Goal: Task Accomplishment & Management: Manage account settings

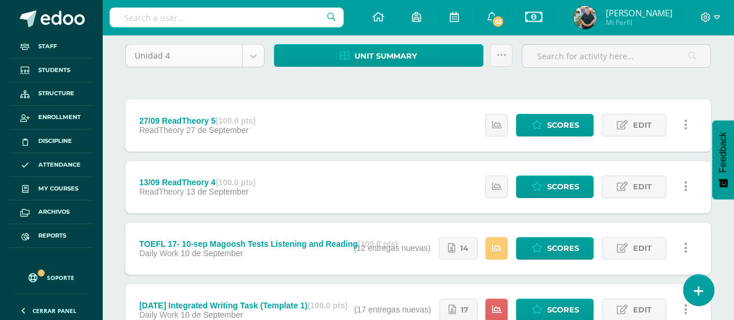
scroll to position [174, 0]
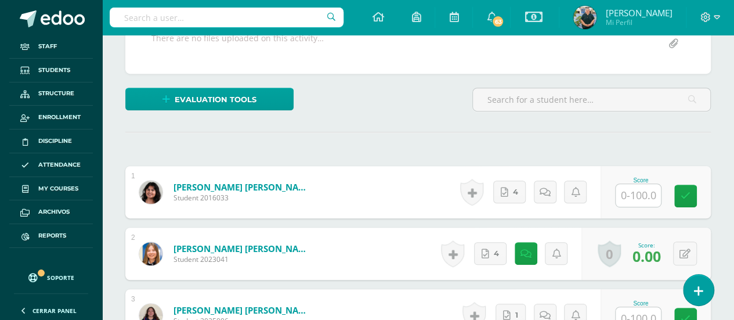
scroll to position [290, 0]
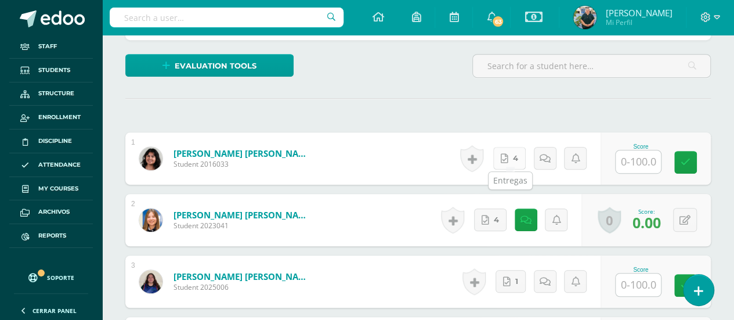
click at [509, 153] on link "4" at bounding box center [509, 158] width 32 height 23
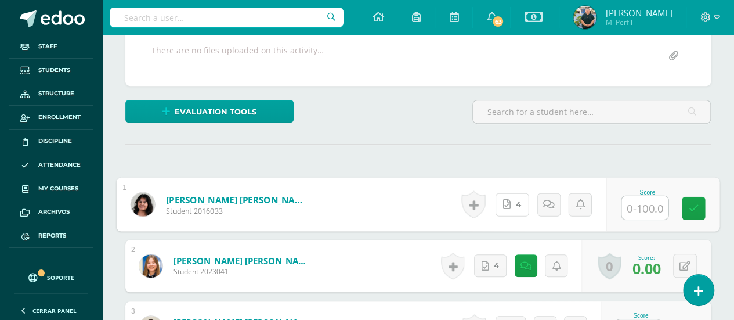
scroll to position [58, 0]
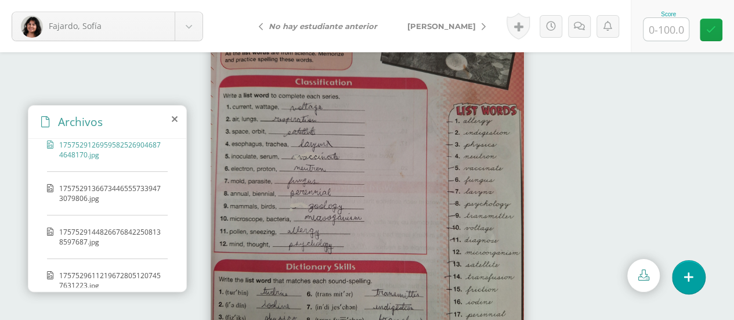
scroll to position [27, 0]
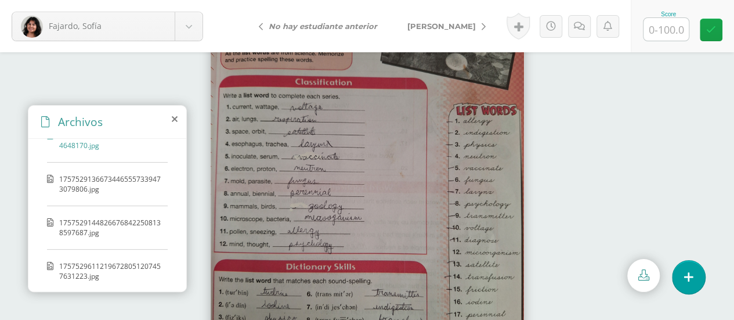
click at [106, 186] on span "17575291366734465557339473079806.jpg" at bounding box center [110, 184] width 103 height 20
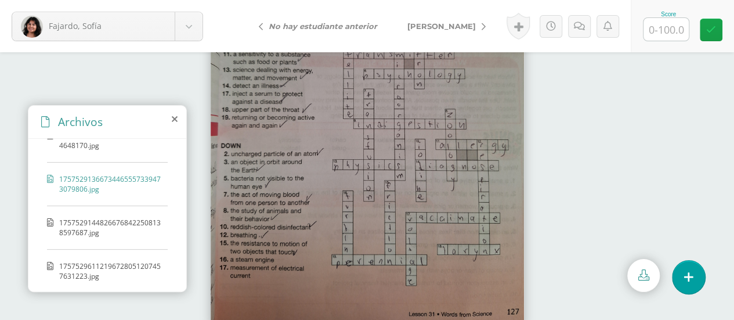
scroll to position [75, 0]
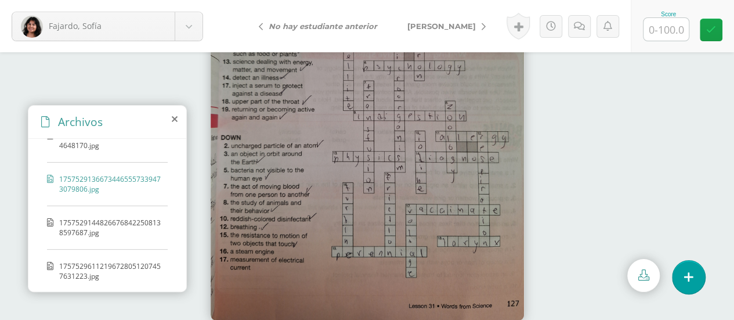
click at [97, 217] on span "17575291448266768422508138597687.jpg" at bounding box center [110, 227] width 103 height 20
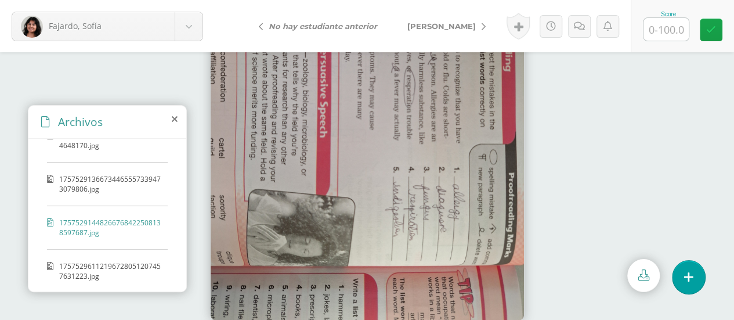
click at [124, 252] on div "17575291269595825269046874648170.jpg 17575291366734465557339473079806.jpg 17575…" at bounding box center [107, 213] width 158 height 148
click at [118, 261] on span "17575296112196728051207457631223.jpg" at bounding box center [110, 271] width 103 height 20
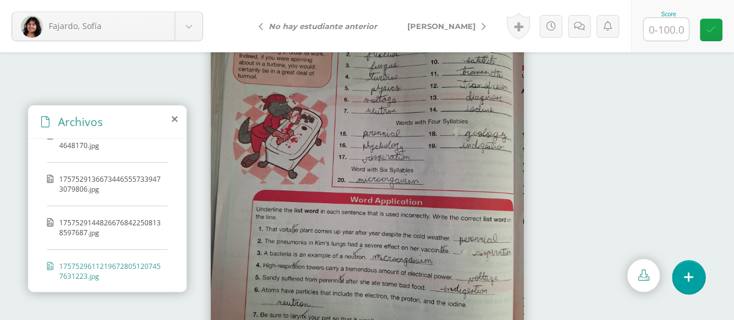
click at [669, 31] on input "text" at bounding box center [665, 29] width 45 height 23
type input "100"
click at [448, 28] on span "[PERSON_NAME]" at bounding box center [441, 25] width 68 height 9
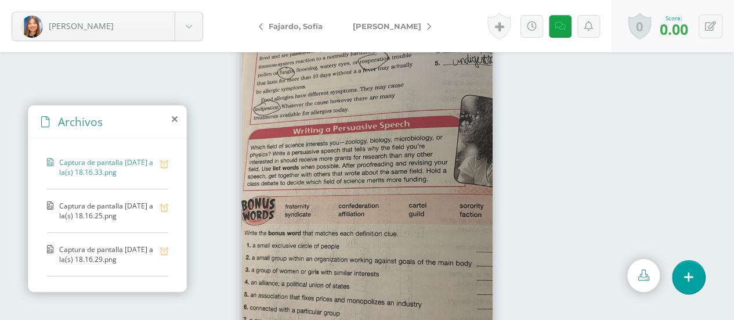
click at [99, 205] on span "Captura de pantalla 2025-09-11 a la(s) 18.16.25.png" at bounding box center [106, 211] width 95 height 20
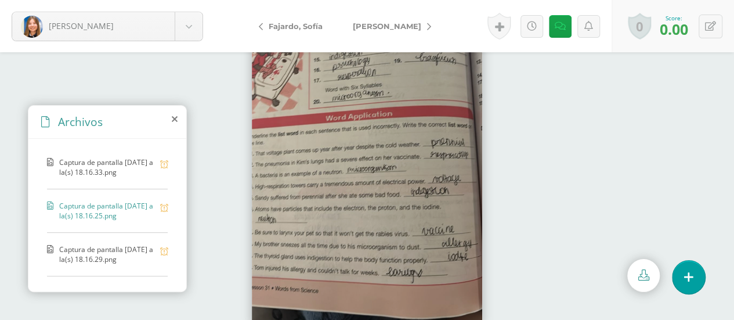
scroll to position [75, 0]
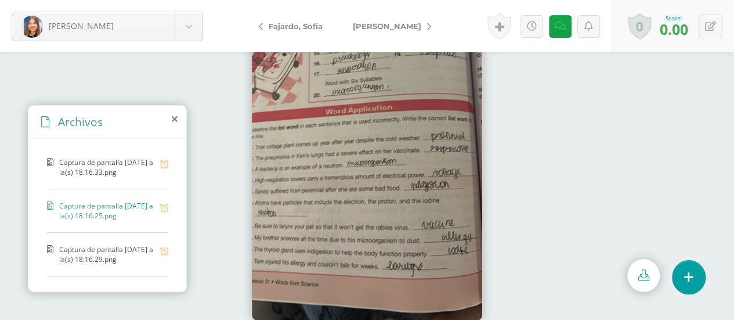
click at [74, 246] on span "Captura de pantalla 2025-09-11 a la(s) 18.16.29.png" at bounding box center [106, 254] width 95 height 20
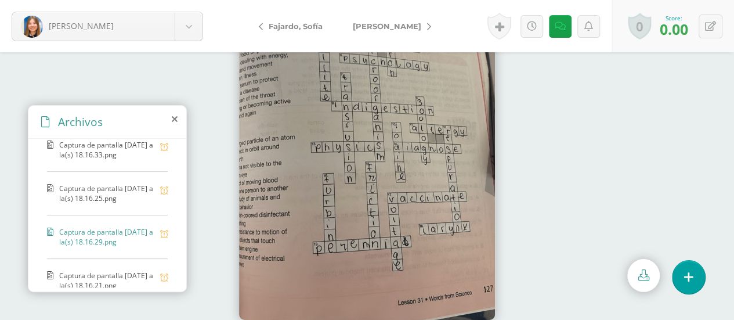
scroll to position [27, 0]
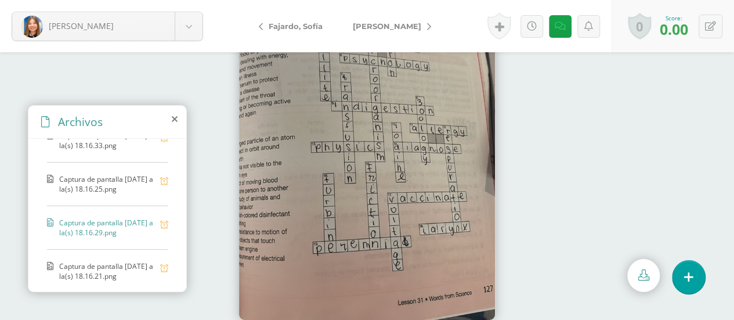
click at [95, 261] on span "Captura de pantalla 2025-09-11 a la(s) 18.16.21.png" at bounding box center [106, 271] width 95 height 20
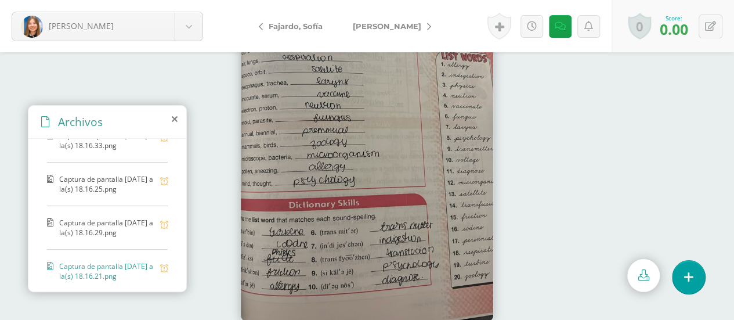
scroll to position [75, 0]
click at [535, 24] on icon at bounding box center [532, 26] width 10 height 10
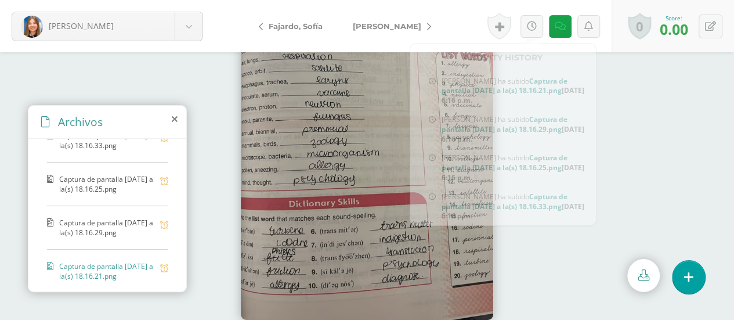
click at [350, 123] on img at bounding box center [367, 112] width 252 height 418
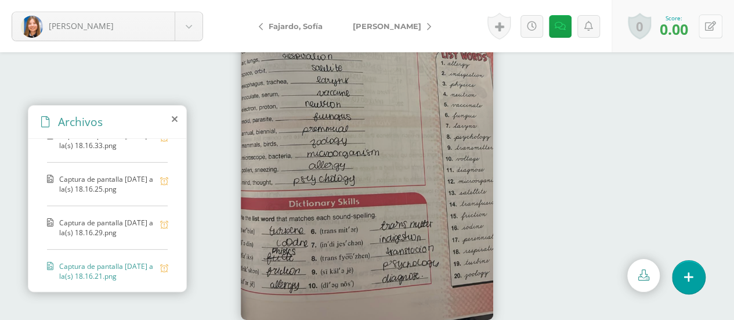
click at [713, 24] on icon at bounding box center [710, 26] width 11 height 10
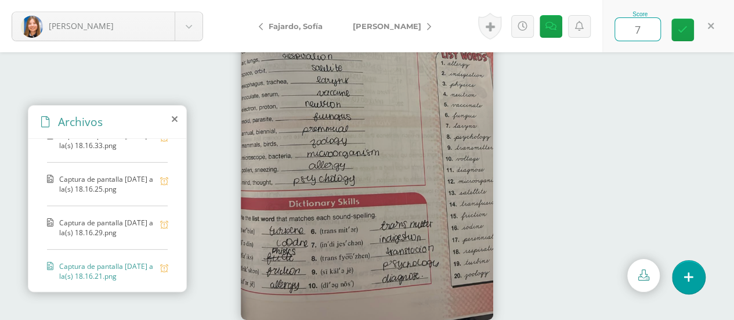
type input "70"
click at [380, 21] on span "[PERSON_NAME]" at bounding box center [387, 25] width 68 height 9
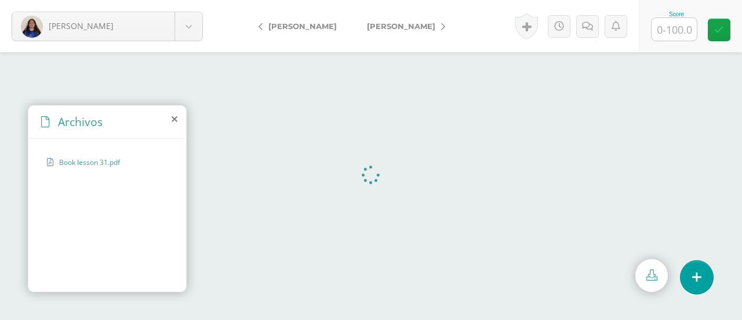
click at [670, 26] on input "text" at bounding box center [674, 29] width 45 height 23
type input "100"
click at [398, 24] on span "[PERSON_NAME]" at bounding box center [401, 25] width 68 height 9
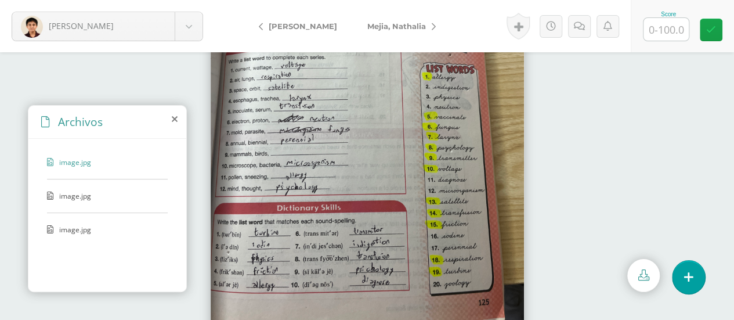
scroll to position [75, 0]
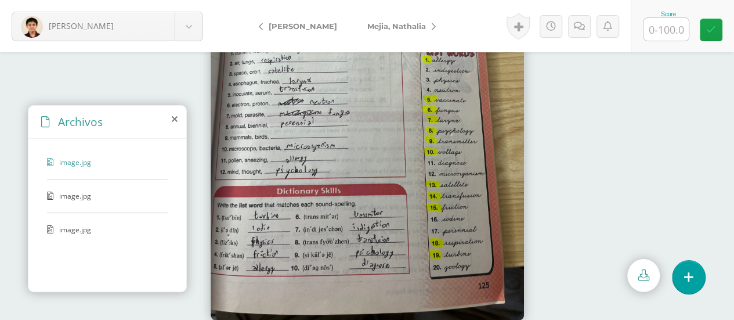
click at [81, 192] on span "image.jpg" at bounding box center [106, 196] width 95 height 10
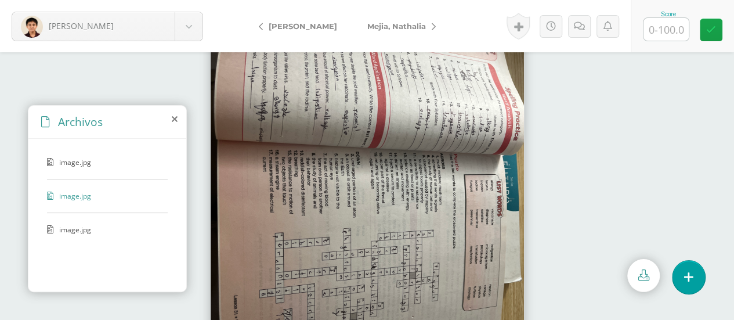
click at [76, 234] on div "image.jpg" at bounding box center [107, 234] width 121 height 21
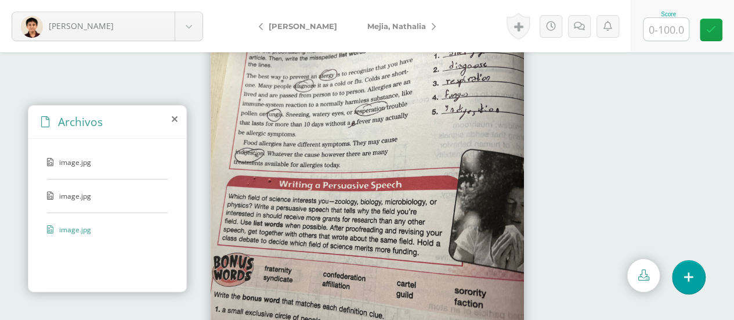
click at [673, 26] on input "text" at bounding box center [665, 29] width 45 height 23
type input "100"
click at [408, 23] on span "Mejia, Nathalia" at bounding box center [396, 25] width 59 height 9
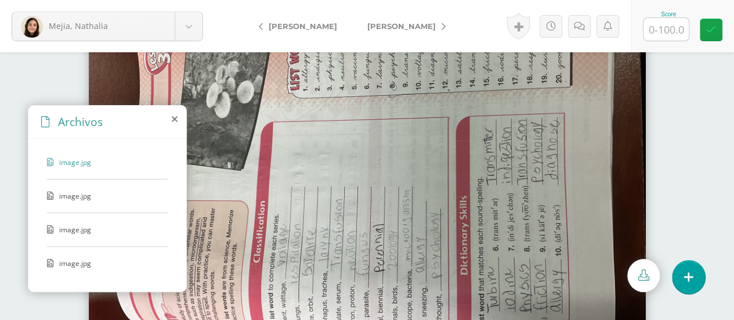
click at [75, 187] on div "image.jpg image.jpg image.jpg image.jpg" at bounding box center [107, 213] width 158 height 148
click at [74, 196] on span "image.jpg" at bounding box center [106, 196] width 95 height 10
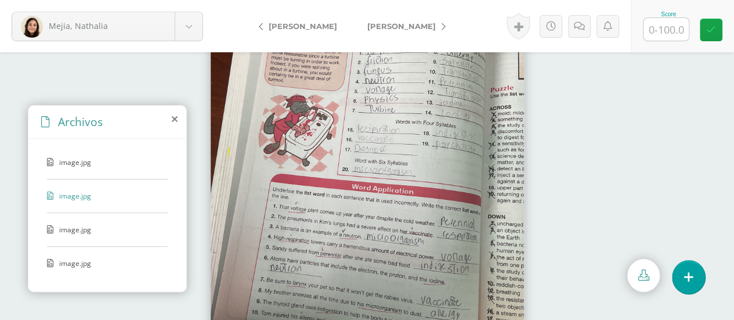
click at [61, 226] on span "image.jpg" at bounding box center [106, 229] width 95 height 10
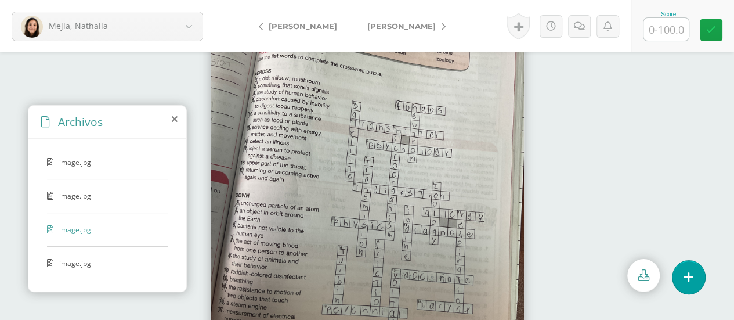
click at [63, 259] on span "image.jpg" at bounding box center [106, 263] width 95 height 10
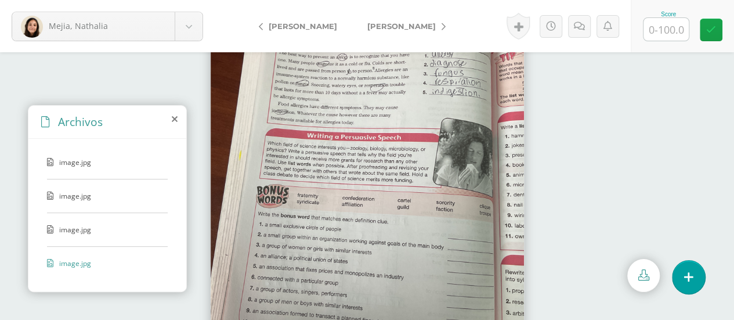
click at [658, 29] on input "text" at bounding box center [665, 29] width 45 height 23
type input "100"
click at [380, 22] on span "[PERSON_NAME]" at bounding box center [401, 25] width 68 height 9
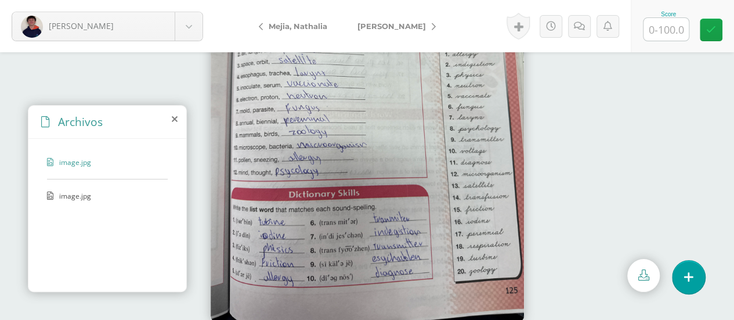
scroll to position [75, 0]
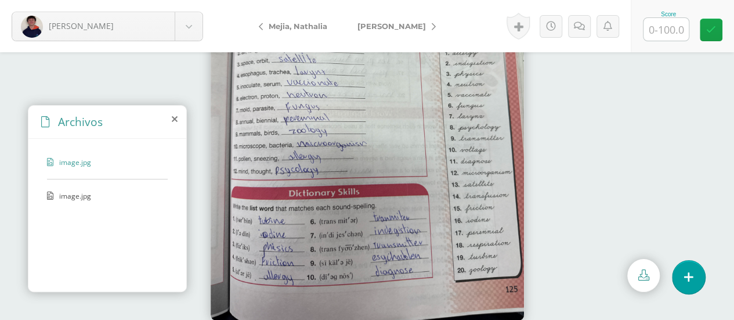
click at [63, 195] on span "image.jpg" at bounding box center [106, 196] width 95 height 10
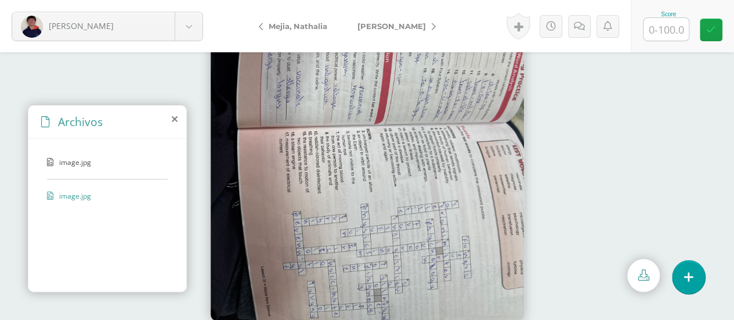
click at [665, 25] on input "text" at bounding box center [665, 29] width 45 height 23
type input "75"
click at [578, 24] on icon at bounding box center [583, 26] width 11 height 10
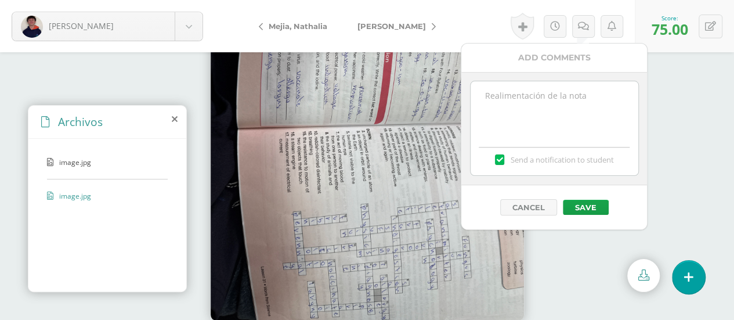
click at [528, 103] on textarea at bounding box center [554, 110] width 168 height 58
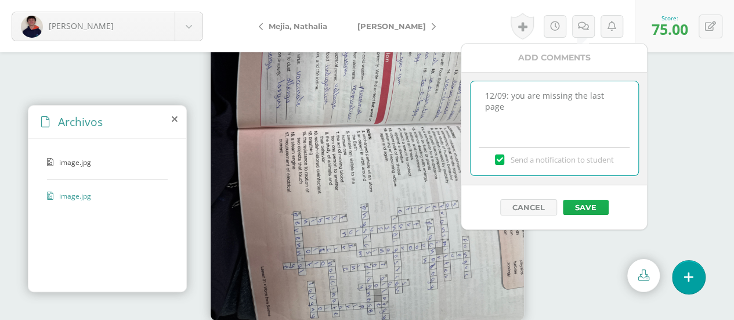
type textarea "12/09: you are missing the last page"
click at [580, 205] on button "Save" at bounding box center [585, 206] width 46 height 15
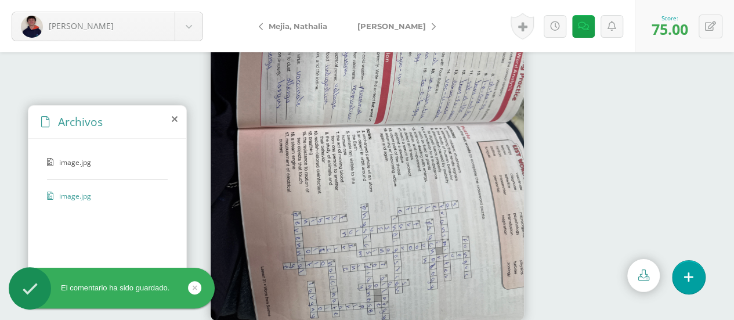
click at [387, 23] on span "[PERSON_NAME]" at bounding box center [391, 25] width 68 height 9
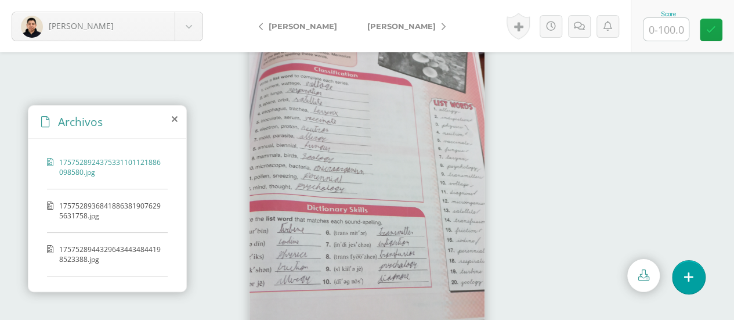
click at [111, 215] on span "17575289368418863819076295631758.jpg" at bounding box center [110, 211] width 103 height 20
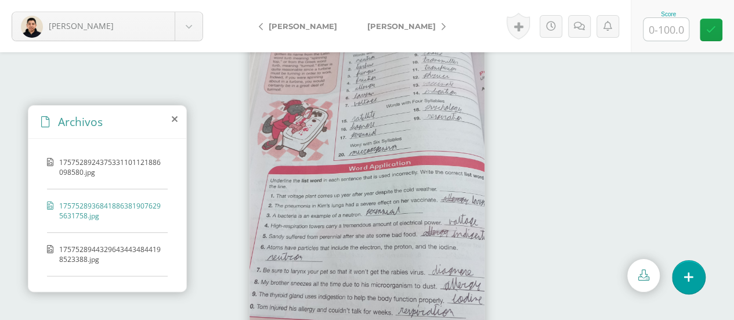
click at [111, 258] on span "17575289443296434434844198523388.jpg" at bounding box center [110, 254] width 103 height 20
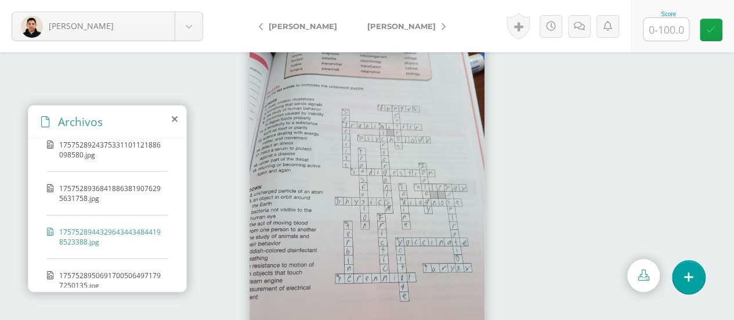
scroll to position [27, 0]
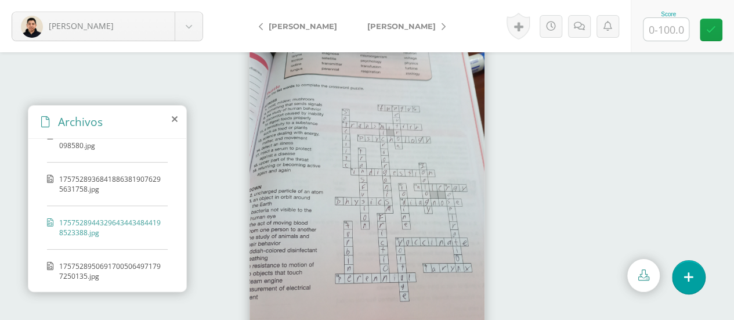
click at [116, 261] on span "17575289506917005064971797250135.jpg" at bounding box center [110, 271] width 103 height 20
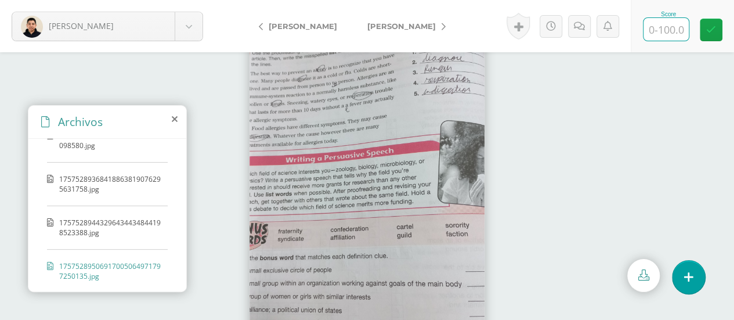
click at [668, 26] on input "text" at bounding box center [665, 29] width 45 height 23
type input "100"
click at [418, 21] on span "[PERSON_NAME]" at bounding box center [401, 25] width 68 height 9
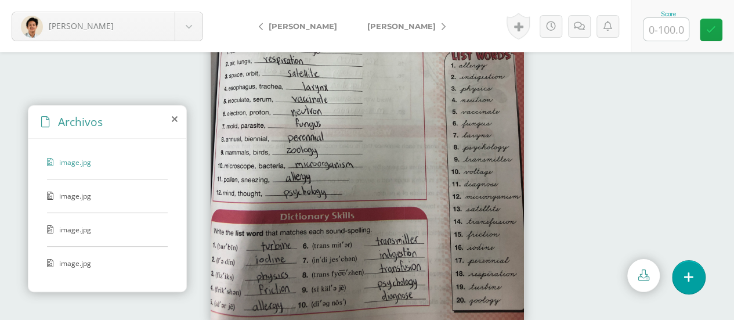
scroll to position [75, 0]
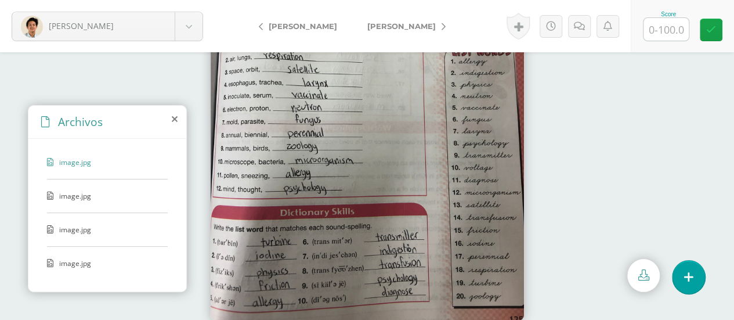
click at [101, 191] on span "image.jpg" at bounding box center [106, 196] width 95 height 10
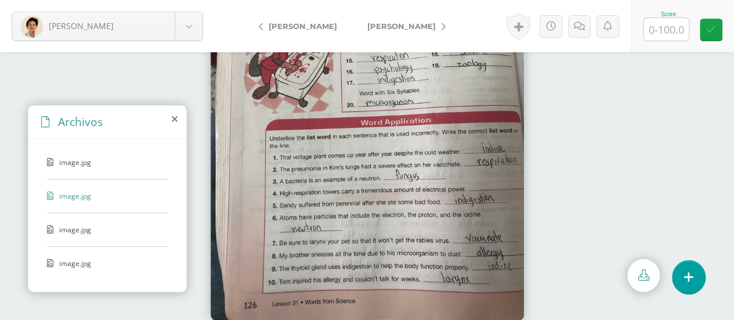
click at [72, 224] on span "image.jpg" at bounding box center [106, 229] width 95 height 10
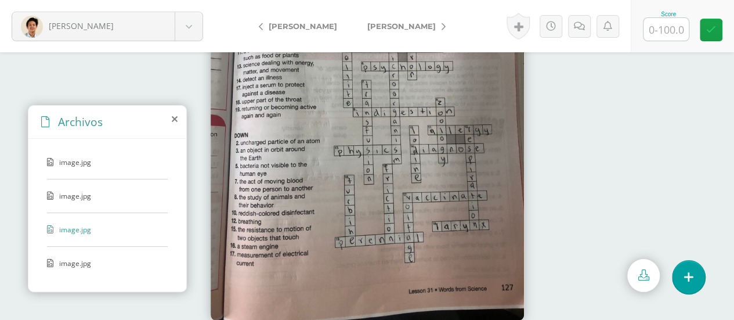
click at [104, 260] on span "image.jpg" at bounding box center [106, 263] width 95 height 10
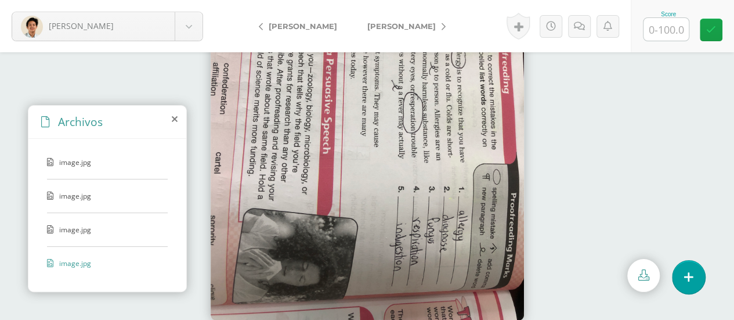
click at [674, 33] on input "text" at bounding box center [665, 29] width 45 height 23
type input "100"
click at [402, 30] on span "[PERSON_NAME]" at bounding box center [401, 25] width 68 height 9
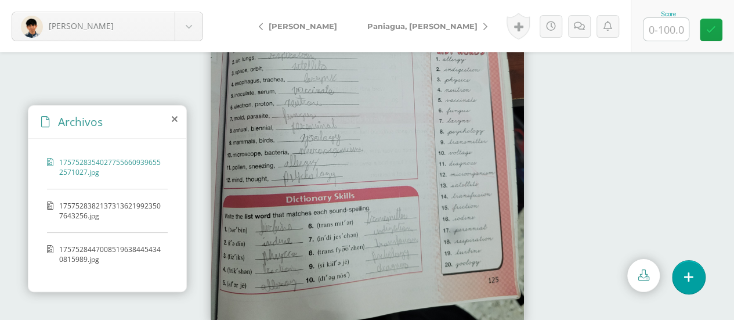
scroll to position [75, 0]
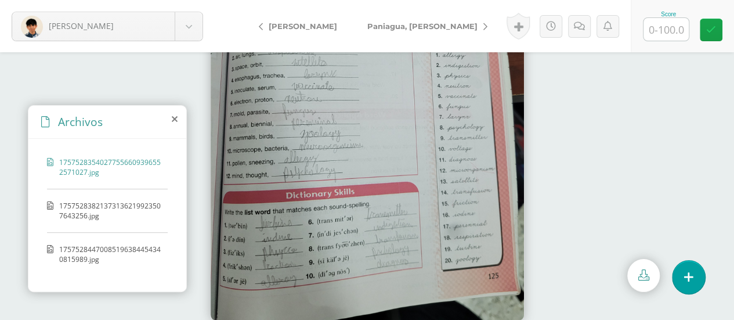
click at [104, 206] on span "17575283821373136219923507643256.jpg" at bounding box center [110, 211] width 103 height 20
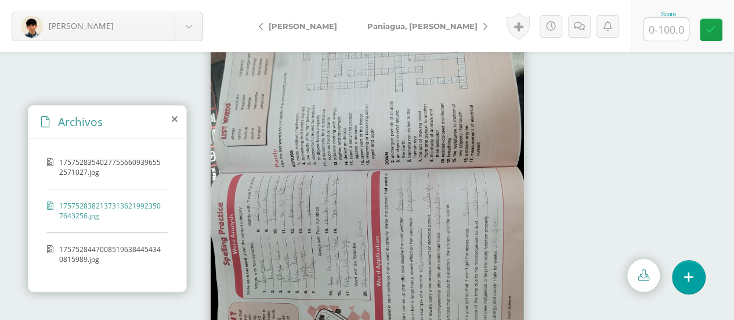
scroll to position [0, 0]
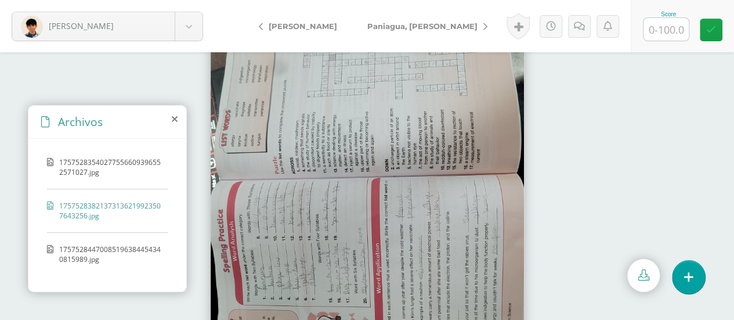
click at [110, 249] on span "17575284470085196384454340815989.jpg" at bounding box center [110, 254] width 103 height 20
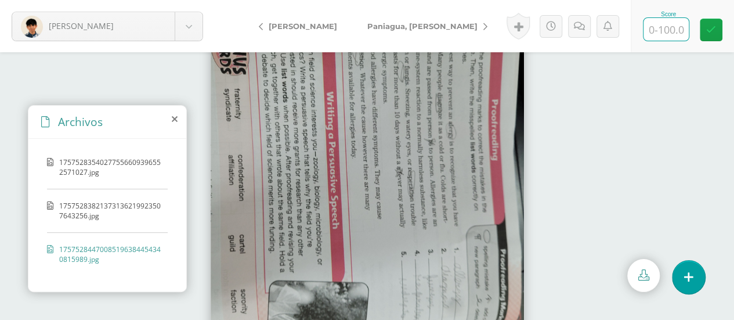
click at [675, 34] on input "text" at bounding box center [665, 29] width 45 height 23
type input "100"
click at [375, 24] on span "Paniagua, [PERSON_NAME]" at bounding box center [422, 25] width 110 height 9
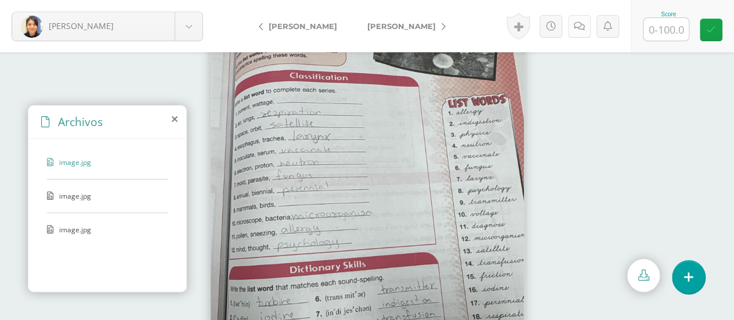
click at [578, 21] on icon at bounding box center [579, 26] width 11 height 10
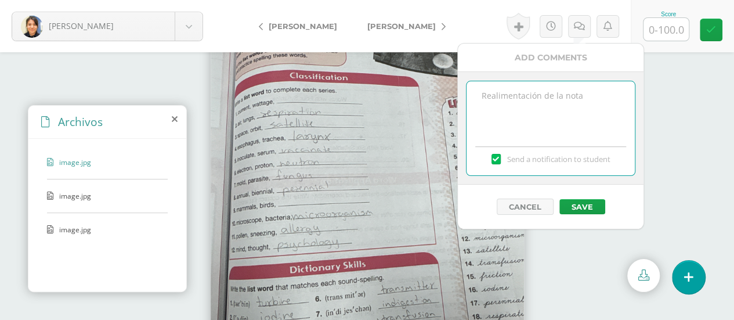
click at [558, 98] on textarea at bounding box center [550, 110] width 168 height 58
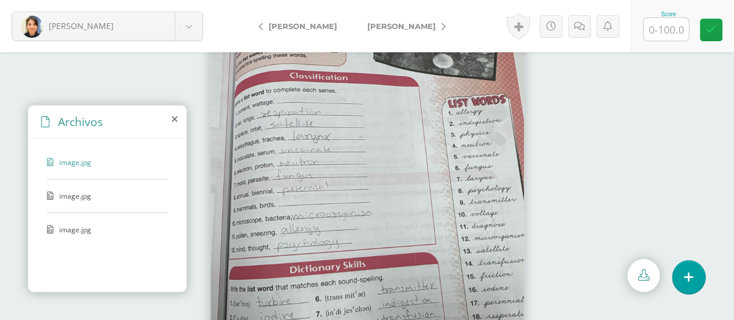
click at [392, 177] on img at bounding box center [366, 186] width 313 height 418
click at [575, 25] on icon at bounding box center [579, 26] width 11 height 10
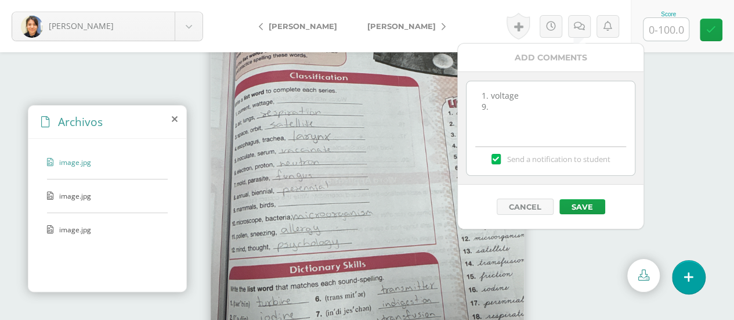
click at [525, 107] on textarea "1. voltage 9." at bounding box center [550, 110] width 168 height 58
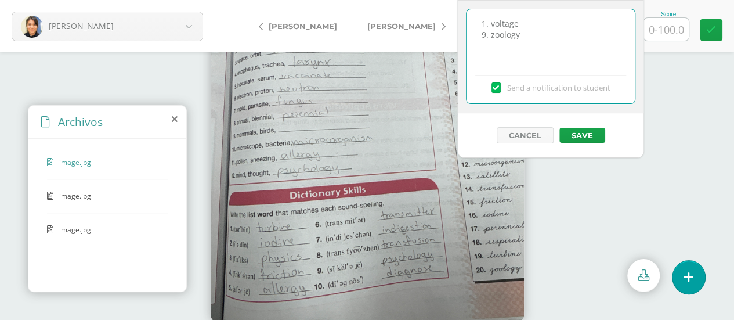
scroll to position [75, 0]
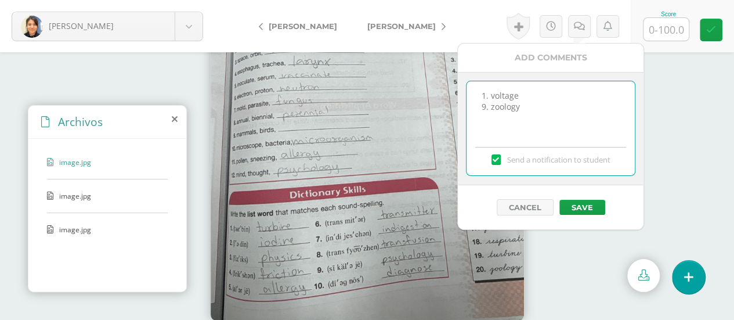
click at [100, 194] on span "image.jpg" at bounding box center [106, 196] width 95 height 10
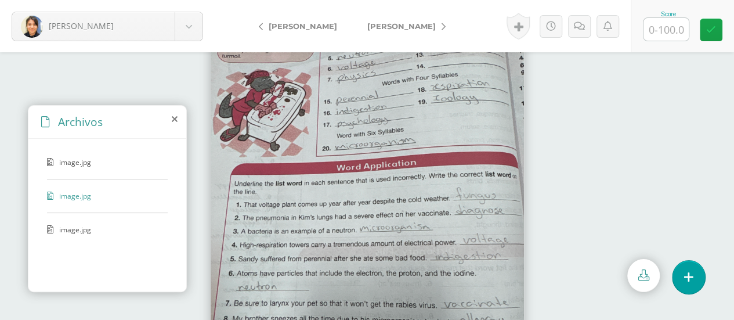
scroll to position [0, 0]
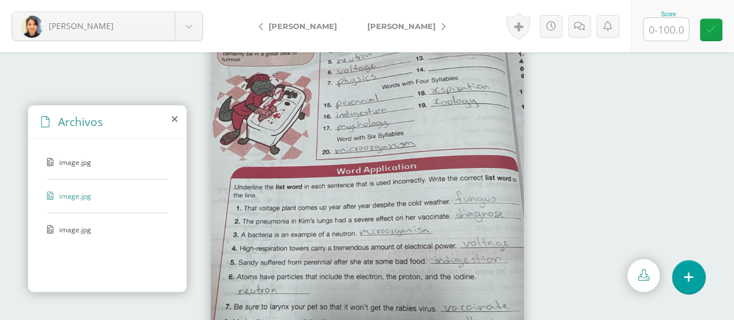
click at [422, 95] on img at bounding box center [366, 186] width 313 height 418
click at [648, 277] on icon at bounding box center [643, 274] width 11 height 11
click at [78, 163] on span "image.jpg" at bounding box center [106, 162] width 95 height 10
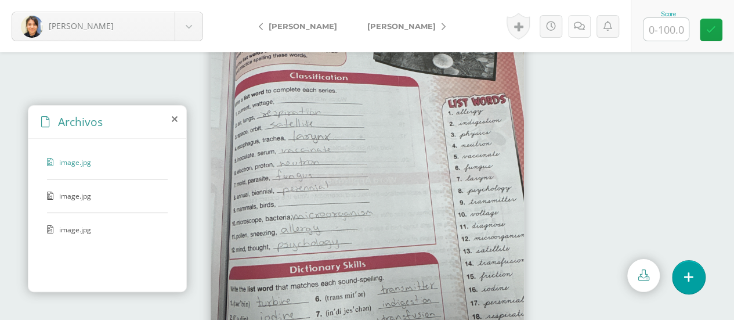
click at [578, 26] on icon at bounding box center [579, 26] width 11 height 10
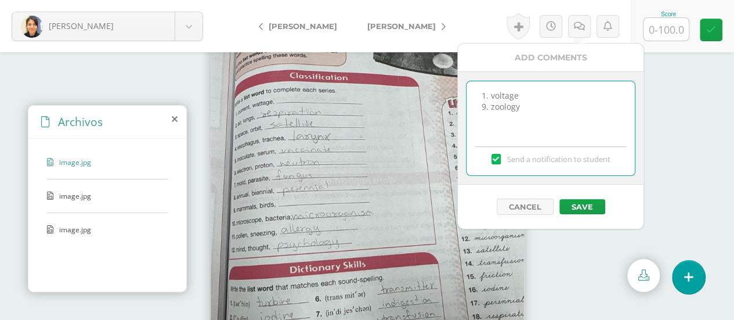
click at [474, 88] on textarea "1. voltage 9. zoology" at bounding box center [550, 110] width 168 height 58
click at [73, 202] on div "image.jpg" at bounding box center [107, 202] width 121 height 22
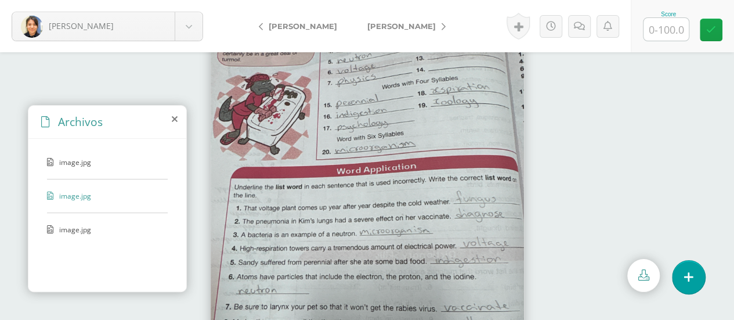
click at [442, 95] on img at bounding box center [366, 186] width 313 height 418
click at [581, 20] on link at bounding box center [579, 26] width 23 height 23
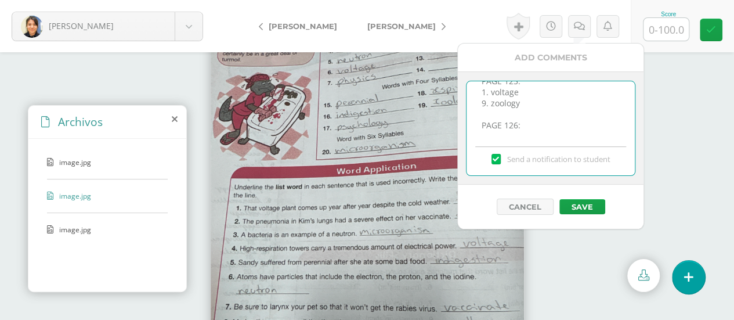
click at [523, 131] on textarea "PAGE 125: 1. voltage 9. zoology PAGE 126:" at bounding box center [550, 110] width 168 height 58
drag, startPoint x: 481, startPoint y: 111, endPoint x: 507, endPoint y: 128, distance: 31.0
click at [507, 128] on textarea "PAGE 125: 1. voltage 9. zoology PAGE 126: 12. friction 13. 14." at bounding box center [550, 110] width 168 height 58
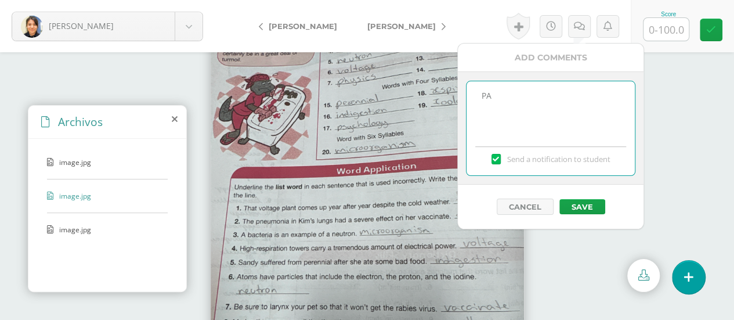
type textarea "P"
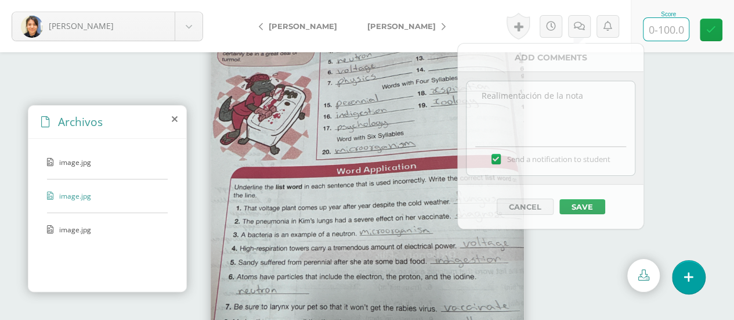
click at [660, 34] on input "text" at bounding box center [665, 29] width 45 height 23
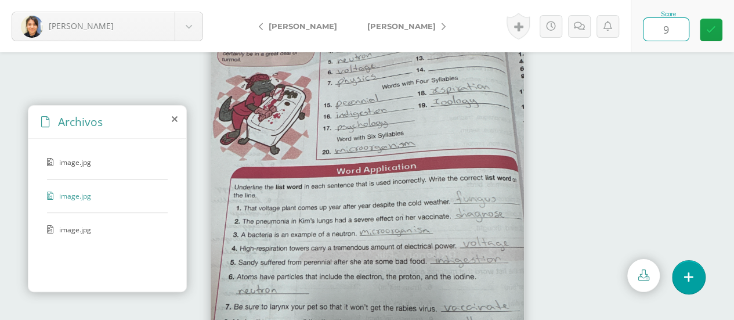
type input "90"
click at [380, 26] on span "[PERSON_NAME]" at bounding box center [401, 25] width 68 height 9
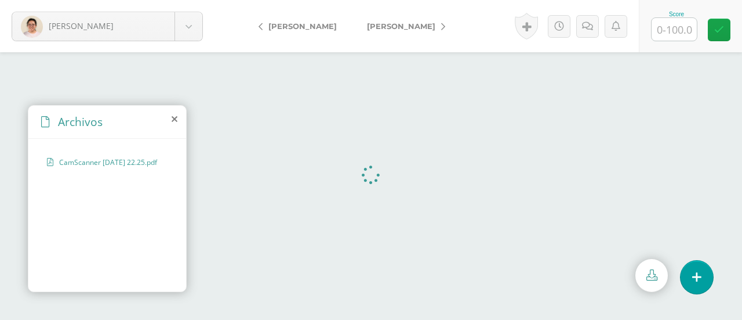
click at [678, 31] on input "text" at bounding box center [674, 29] width 45 height 23
type input "95"
click at [422, 20] on link "[PERSON_NAME]" at bounding box center [403, 26] width 103 height 28
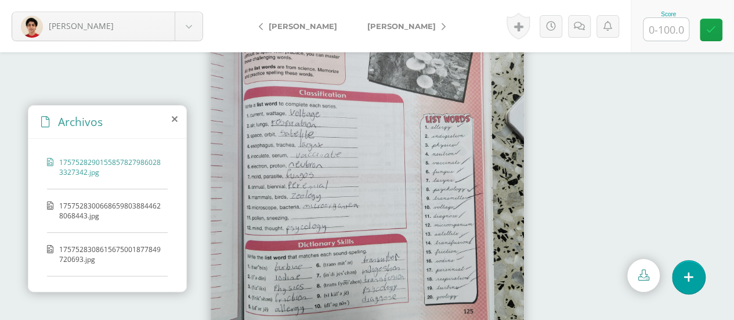
click at [92, 202] on span "17575283006686598038844628068443.jpg" at bounding box center [110, 211] width 103 height 20
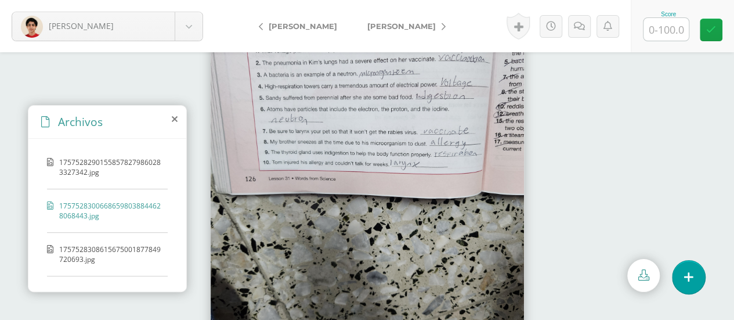
click at [370, 116] on img at bounding box center [366, 186] width 313 height 418
click at [340, 91] on img at bounding box center [366, 186] width 313 height 418
click at [645, 277] on icon at bounding box center [643, 274] width 11 height 11
click at [97, 248] on span "1757528308615675001877849720693.jpg" at bounding box center [110, 254] width 103 height 20
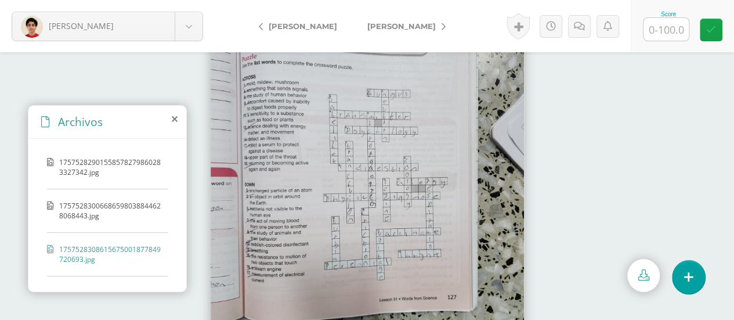
click at [106, 250] on span "1757528308615675001877849720693.jpg" at bounding box center [110, 254] width 103 height 20
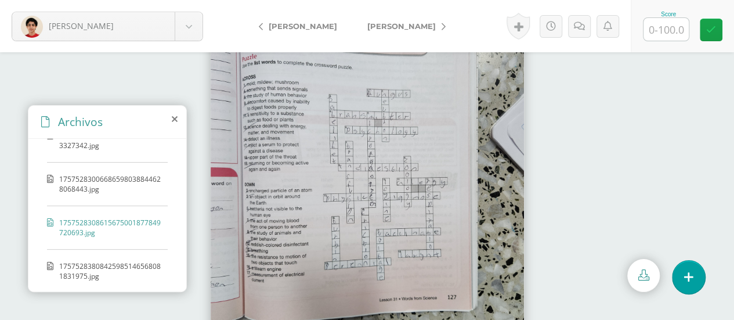
click at [101, 261] on span "17575283808425985146568081831975.jpg" at bounding box center [110, 271] width 103 height 20
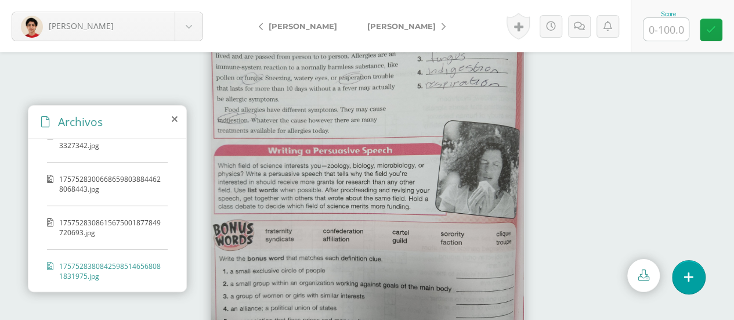
click at [346, 113] on img at bounding box center [366, 186] width 313 height 418
click at [354, 100] on img at bounding box center [366, 186] width 313 height 418
click at [640, 276] on icon at bounding box center [643, 274] width 11 height 11
click at [658, 33] on input "text" at bounding box center [665, 29] width 45 height 23
type input "80"
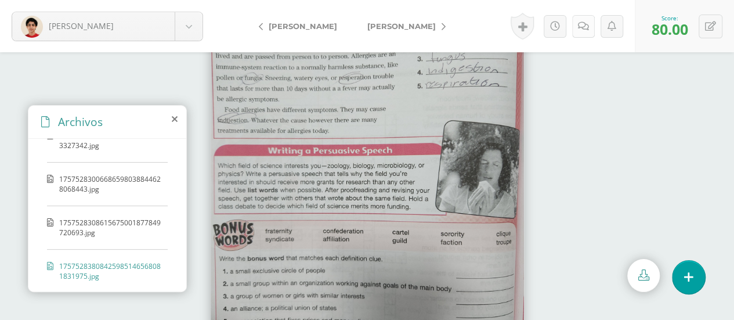
click at [589, 26] on link at bounding box center [583, 26] width 23 height 23
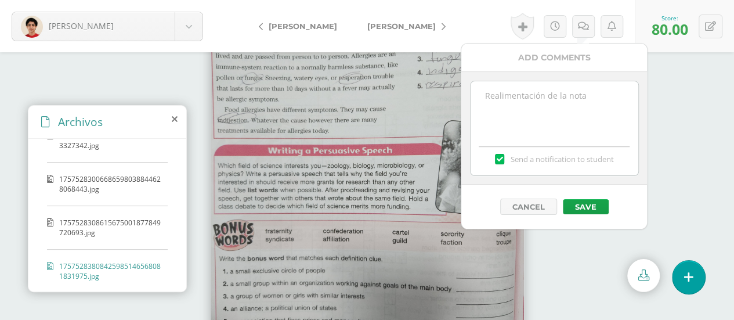
click at [556, 95] on textarea at bounding box center [554, 110] width 168 height 58
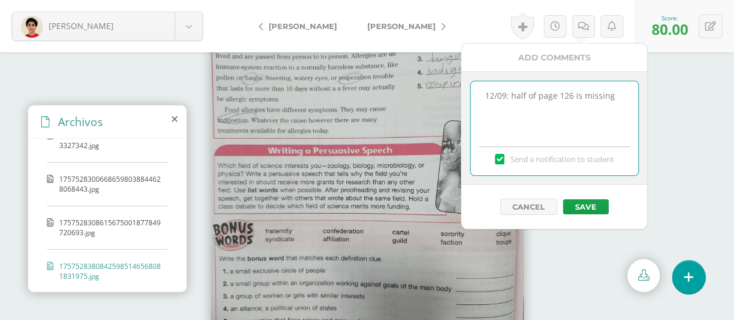
type textarea "12/09: half of page 126 is missing"
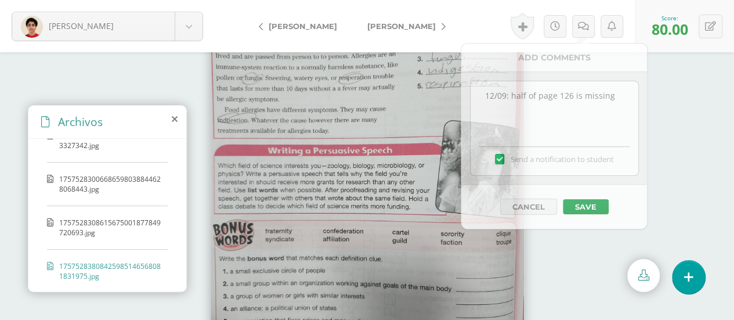
click at [297, 181] on img at bounding box center [366, 186] width 313 height 418
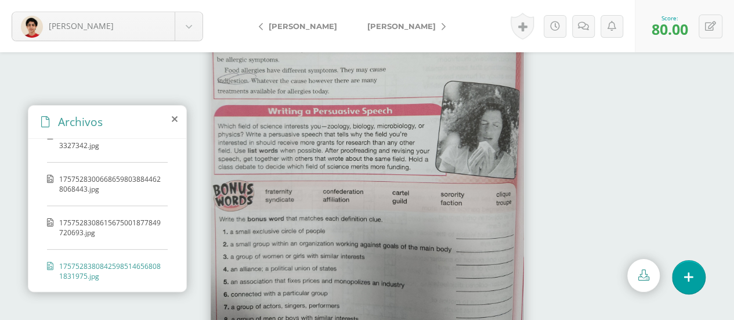
scroll to position [75, 0]
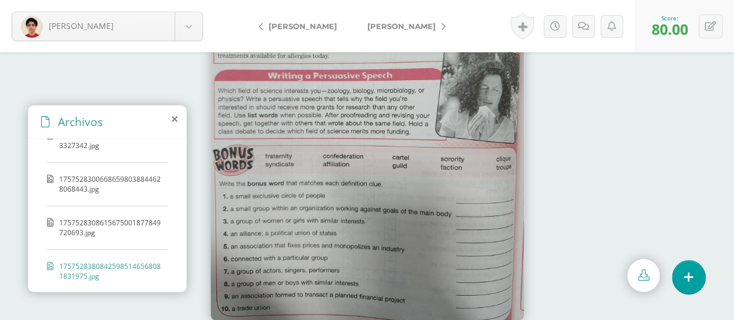
click at [95, 222] on span "1757528308615675001877849720693.jpg" at bounding box center [110, 227] width 103 height 20
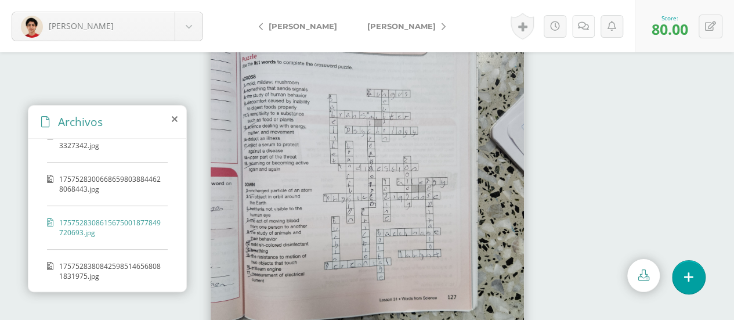
click at [587, 21] on icon at bounding box center [583, 26] width 11 height 10
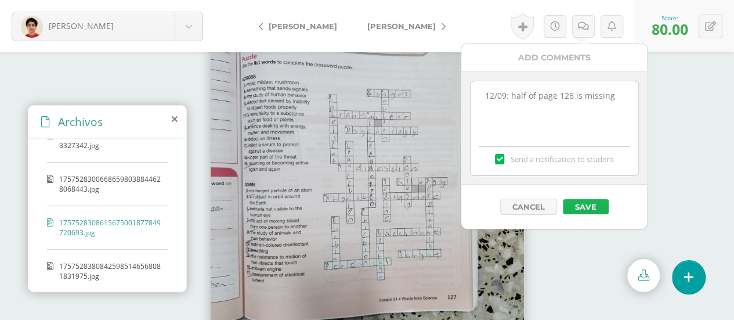
click at [578, 199] on button "Save" at bounding box center [585, 206] width 46 height 15
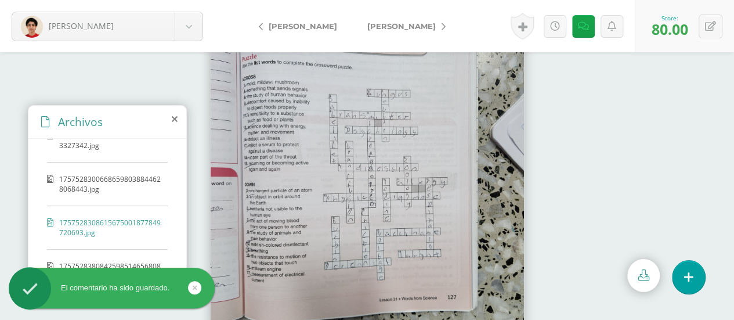
click at [395, 26] on span "[PERSON_NAME]" at bounding box center [401, 25] width 68 height 9
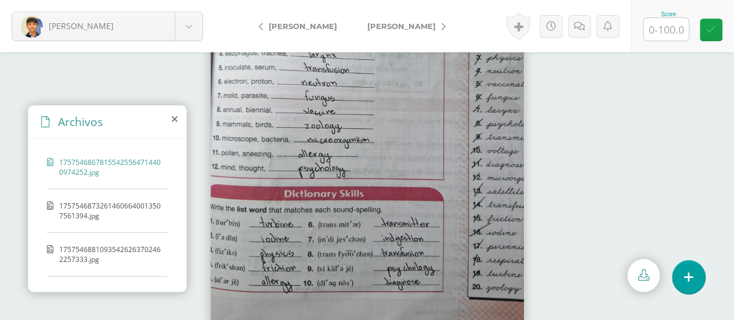
scroll to position [75, 0]
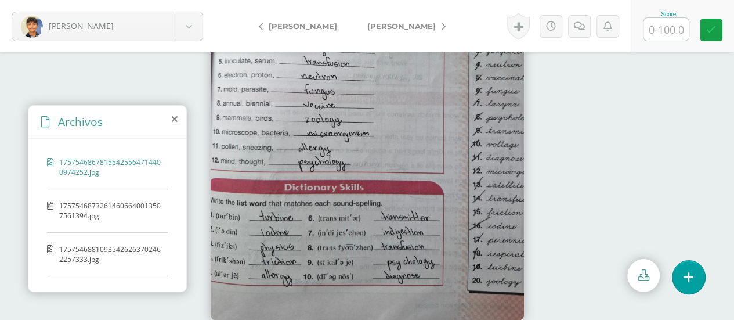
click at [92, 195] on div "17575468678155425564714400974252.jpg 17575468732614606640013507561394.jpg 17575…" at bounding box center [107, 213] width 158 height 148
click at [92, 202] on span "17575468732614606640013507561394.jpg" at bounding box center [110, 211] width 103 height 20
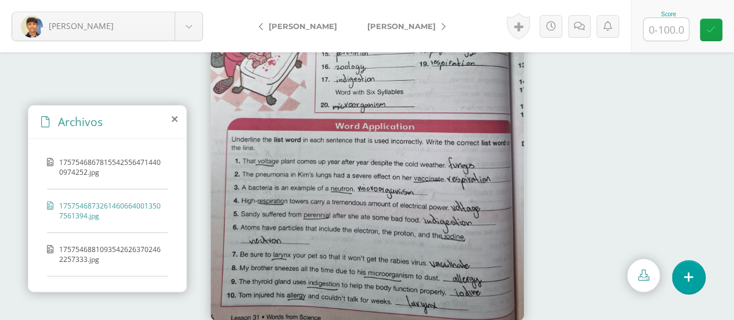
click at [118, 250] on span "17575468810935426263702462257333.jpg" at bounding box center [110, 254] width 103 height 20
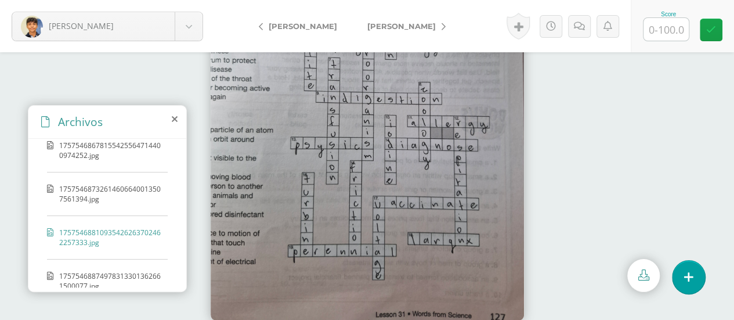
scroll to position [27, 0]
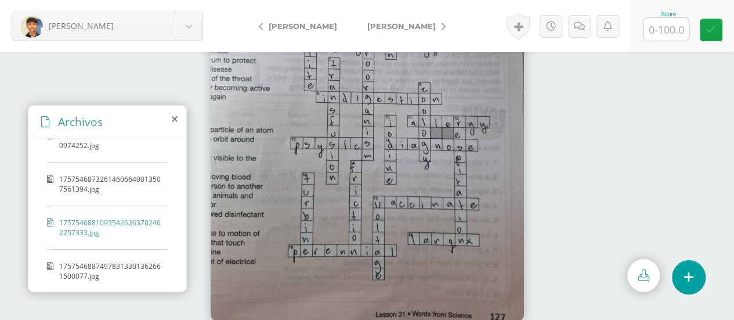
click at [111, 254] on div "17575468678155425564714400974252.jpg 17575468732614606640013507561394.jpg 17575…" at bounding box center [107, 213] width 158 height 148
click at [114, 265] on span "17575468874978313301362661500077.jpg" at bounding box center [110, 271] width 103 height 20
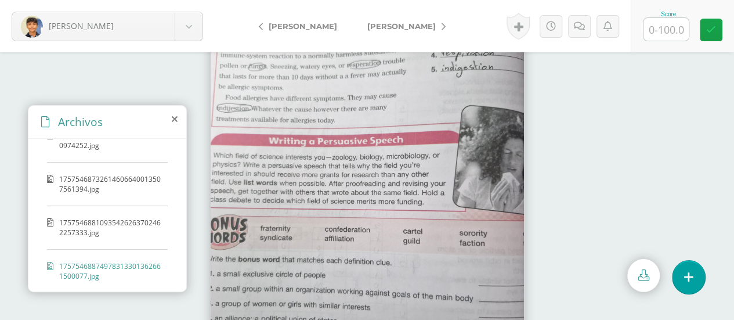
click at [407, 96] on img at bounding box center [366, 186] width 313 height 418
click at [647, 268] on link at bounding box center [643, 275] width 32 height 33
click at [651, 30] on input "text" at bounding box center [665, 29] width 45 height 23
type input "100"
click at [391, 23] on span "[PERSON_NAME]" at bounding box center [401, 25] width 68 height 9
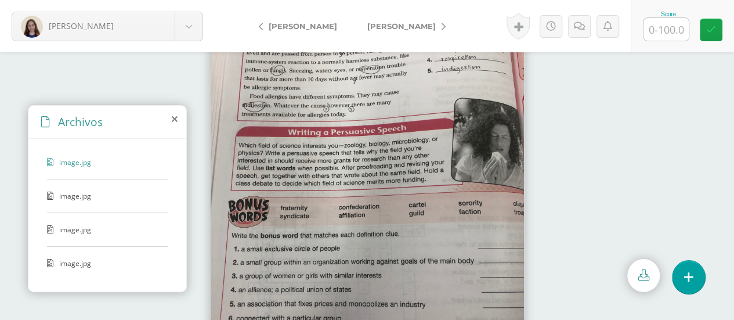
click at [76, 188] on div "image.jpg image.jpg image.jpg image.jpg" at bounding box center [107, 213] width 158 height 148
click at [75, 195] on span "image.jpg" at bounding box center [106, 196] width 95 height 10
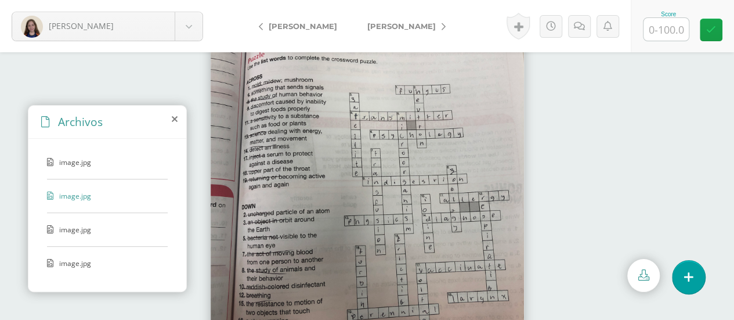
click at [72, 227] on span "image.jpg" at bounding box center [106, 229] width 95 height 10
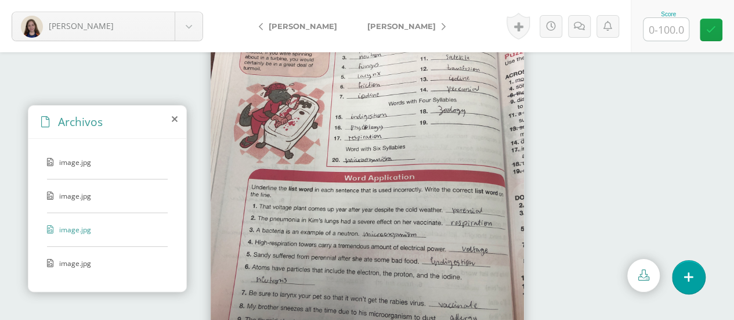
click at [67, 259] on span "image.jpg" at bounding box center [106, 263] width 95 height 10
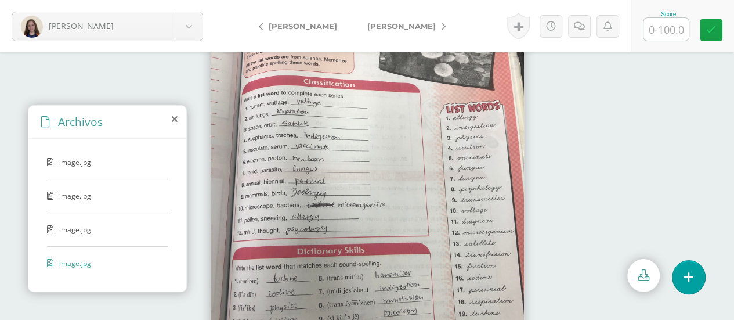
click at [667, 27] on input "text" at bounding box center [665, 29] width 45 height 23
type input "98"
click at [371, 24] on span "[PERSON_NAME]" at bounding box center [401, 25] width 68 height 9
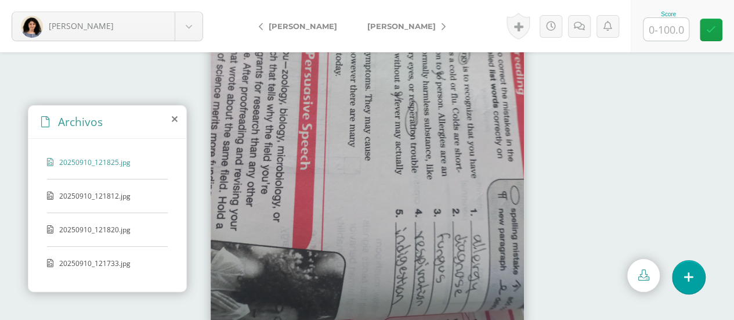
scroll to position [75, 0]
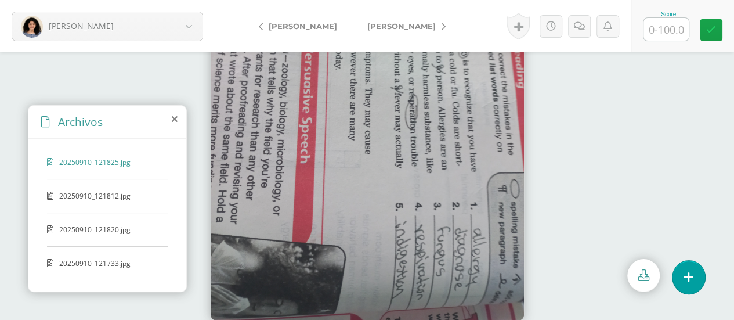
click at [93, 197] on span "20250910_121812.jpg" at bounding box center [106, 196] width 95 height 10
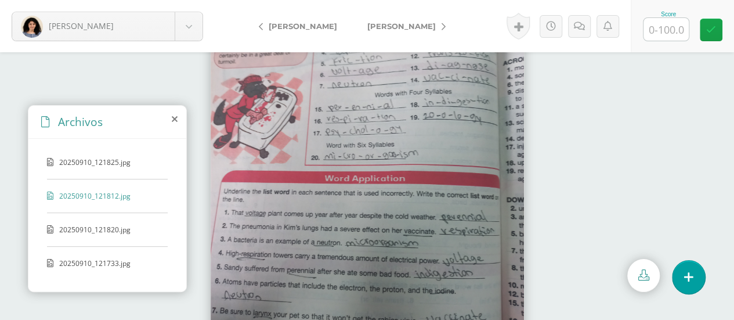
scroll to position [0, 0]
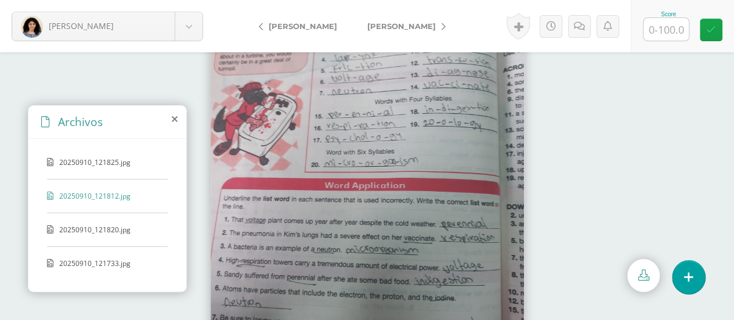
click at [106, 226] on span "20250910_121820.jpg" at bounding box center [106, 229] width 95 height 10
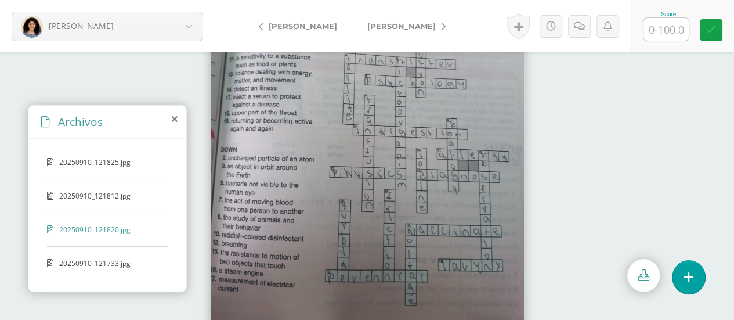
scroll to position [75, 0]
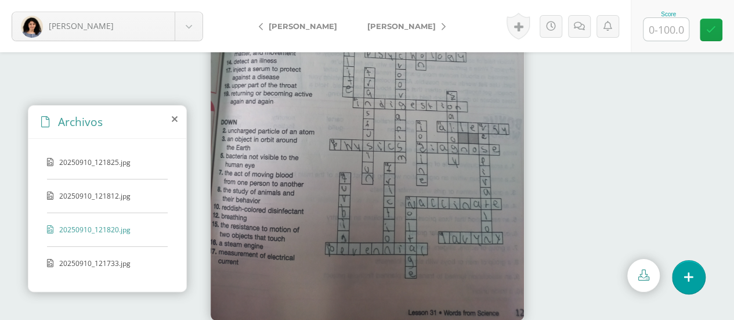
click at [98, 258] on span "20250910_121733.jpg" at bounding box center [106, 263] width 95 height 10
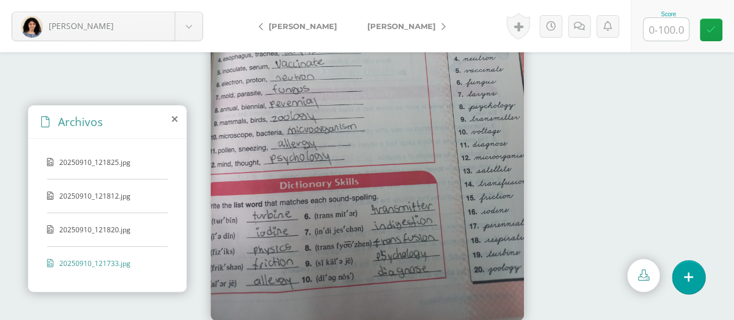
click at [658, 32] on input "text" at bounding box center [665, 29] width 45 height 23
type input "100"
click at [369, 20] on link "[PERSON_NAME]" at bounding box center [403, 26] width 103 height 28
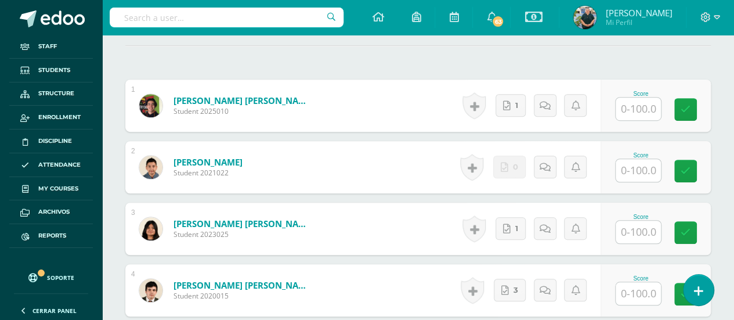
scroll to position [348, 0]
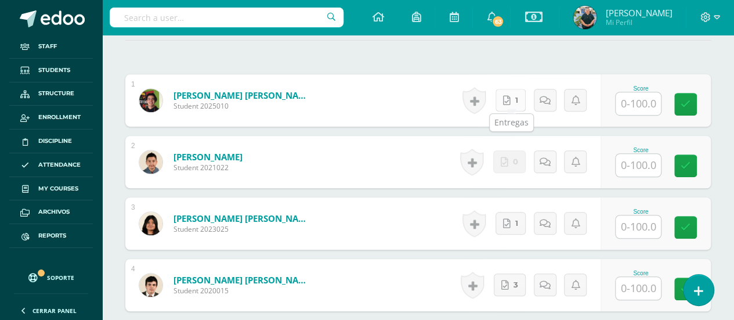
click at [504, 95] on link "1" at bounding box center [510, 100] width 30 height 23
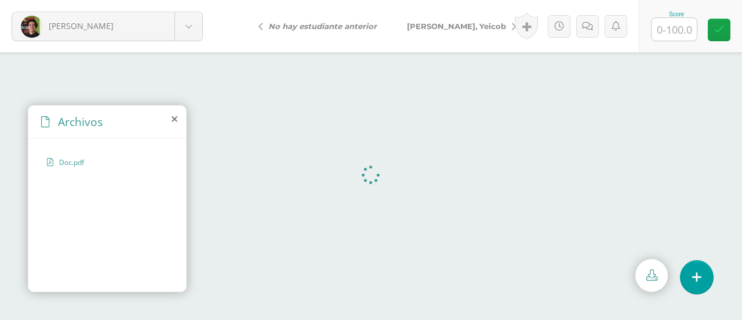
click at [675, 27] on input "text" at bounding box center [674, 29] width 45 height 23
type input "100"
click at [431, 24] on span "[PERSON_NAME], Yeicob" at bounding box center [456, 25] width 99 height 9
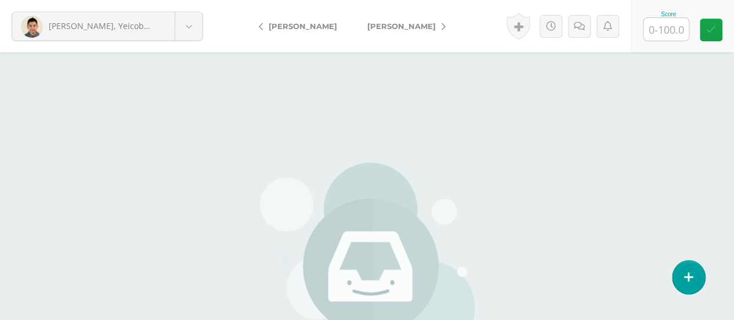
click at [367, 23] on span "Guerra, Zoe" at bounding box center [401, 25] width 68 height 9
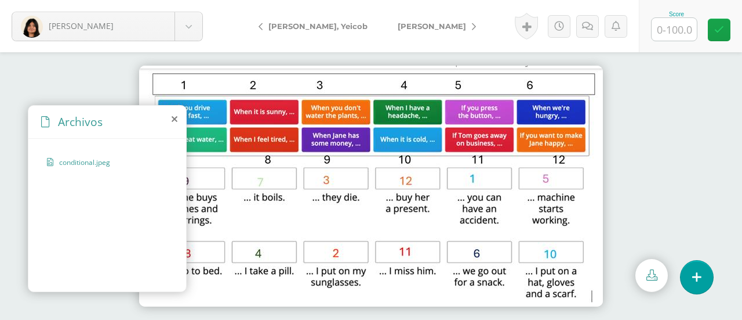
click at [170, 115] on div "Archivos" at bounding box center [107, 122] width 158 height 33
click at [175, 119] on icon at bounding box center [175, 118] width 6 height 9
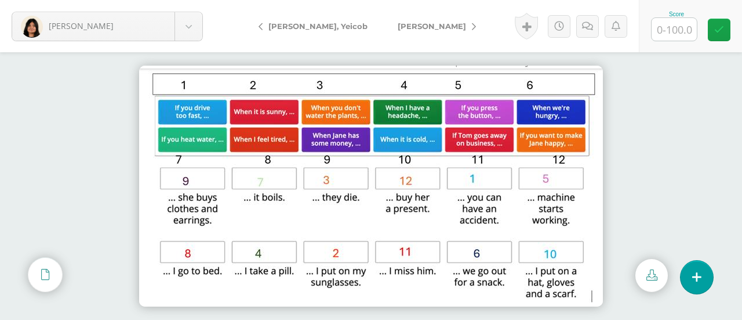
click at [675, 32] on input "text" at bounding box center [674, 29] width 45 height 23
type input "100"
click at [398, 27] on span "[PERSON_NAME]" at bounding box center [432, 25] width 68 height 9
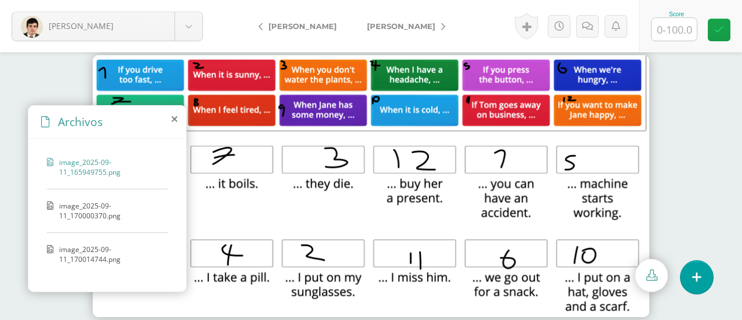
click at [174, 118] on icon at bounding box center [175, 118] width 6 height 9
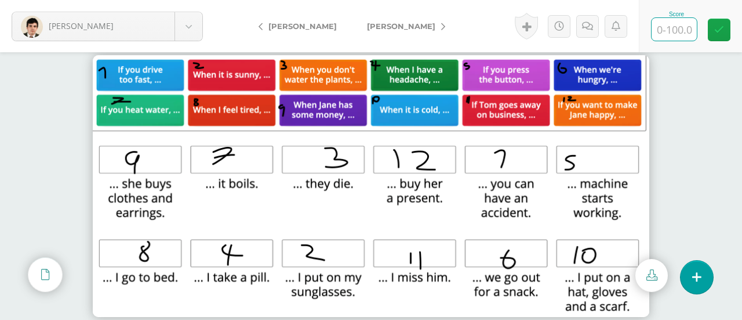
click at [680, 34] on input "text" at bounding box center [674, 29] width 45 height 23
type input "100"
click at [372, 20] on link "[PERSON_NAME]" at bounding box center [403, 26] width 103 height 28
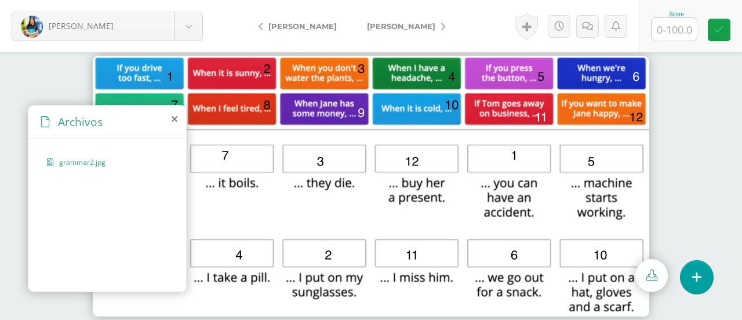
click at [175, 121] on icon at bounding box center [175, 118] width 6 height 9
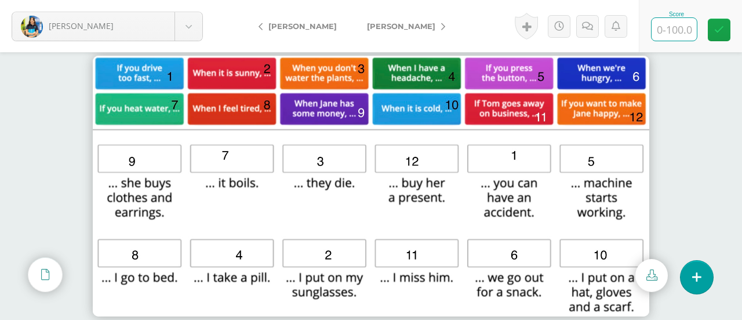
drag, startPoint x: 677, startPoint y: 31, endPoint x: 656, endPoint y: 34, distance: 21.6
click at [677, 31] on input "text" at bounding box center [674, 29] width 45 height 23
type input "100"
click at [393, 21] on span "[PERSON_NAME]" at bounding box center [401, 25] width 68 height 9
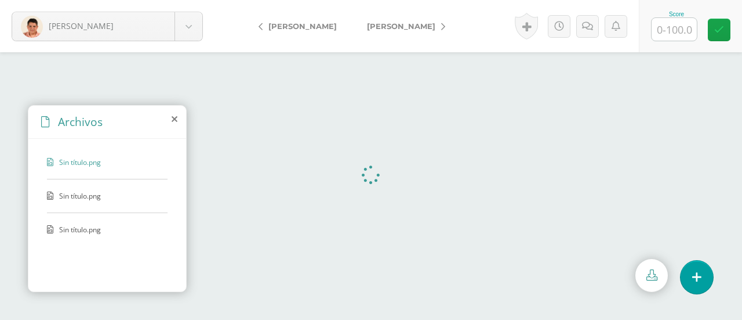
click at [168, 120] on div "Archivos" at bounding box center [107, 122] width 158 height 33
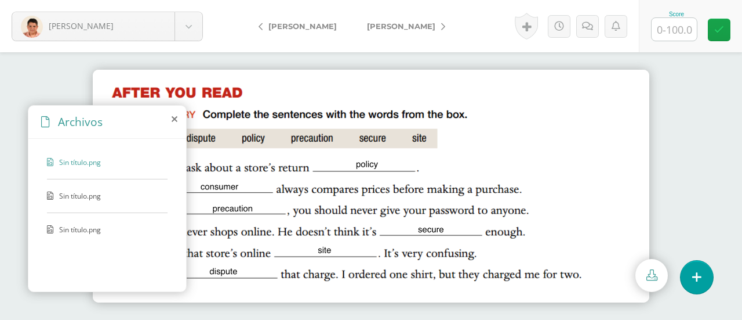
click at [98, 197] on span "Sin título.png" at bounding box center [106, 196] width 95 height 10
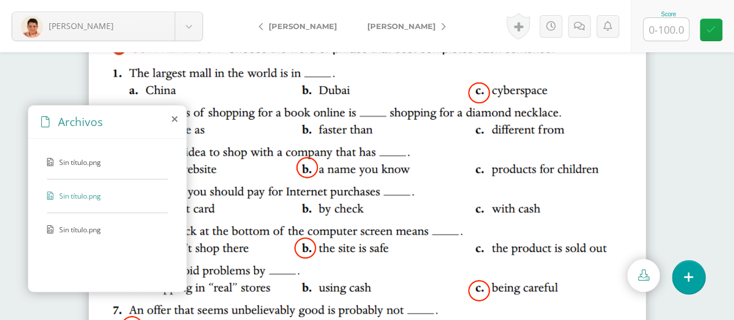
click at [94, 226] on span "Sin título.png" at bounding box center [106, 229] width 95 height 10
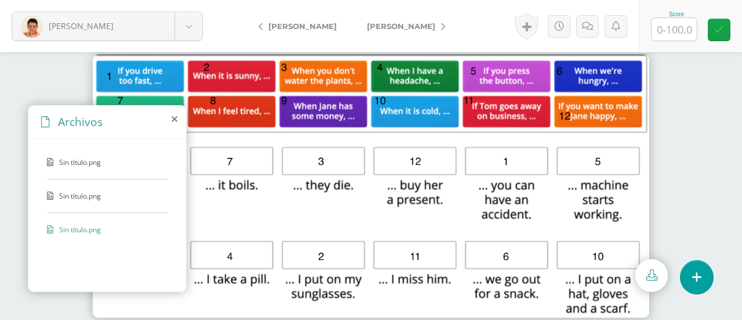
click at [172, 120] on icon at bounding box center [175, 118] width 6 height 9
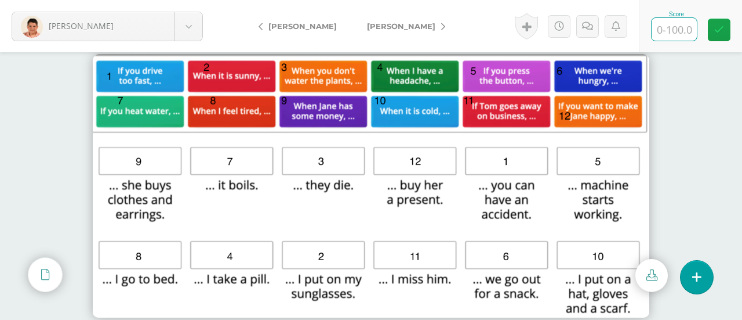
click at [668, 28] on input "text" at bounding box center [674, 29] width 45 height 23
type input "100"
click at [371, 23] on span "[PERSON_NAME]" at bounding box center [401, 25] width 68 height 9
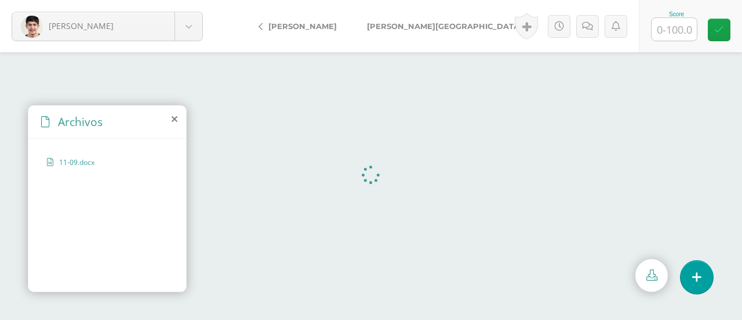
click at [172, 119] on icon at bounding box center [175, 118] width 6 height 9
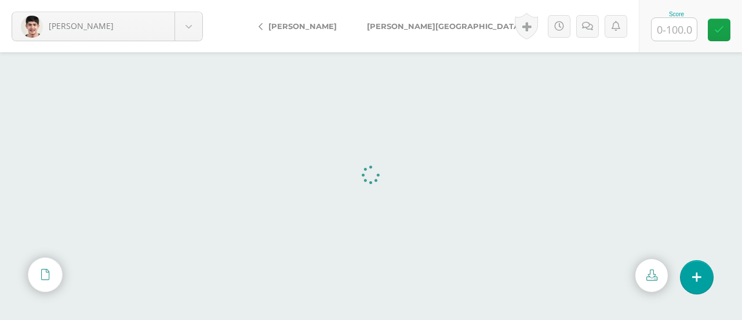
click at [667, 28] on input "text" at bounding box center [674, 29] width 45 height 23
type input "100"
click at [391, 24] on span "[PERSON_NAME][GEOGRAPHIC_DATA]" at bounding box center [444, 25] width 155 height 9
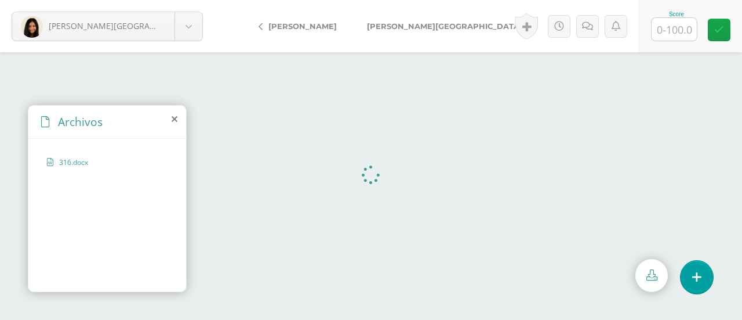
click at [663, 28] on input "text" at bounding box center [674, 29] width 45 height 23
type input "100"
click at [395, 27] on span "[PERSON_NAME][GEOGRAPHIC_DATA]" at bounding box center [444, 25] width 155 height 9
click at [674, 30] on input "text" at bounding box center [674, 29] width 45 height 23
type input "90"
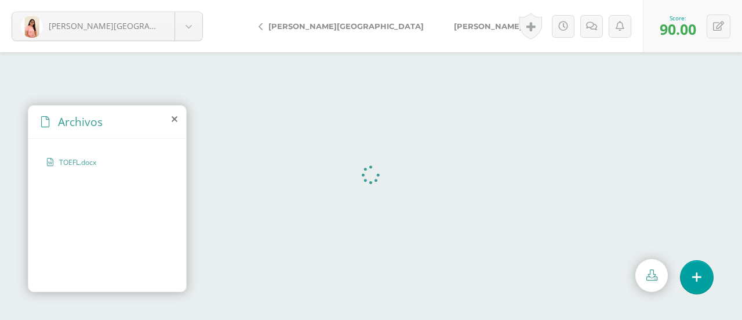
click at [454, 28] on span "[PERSON_NAME]" at bounding box center [488, 25] width 68 height 9
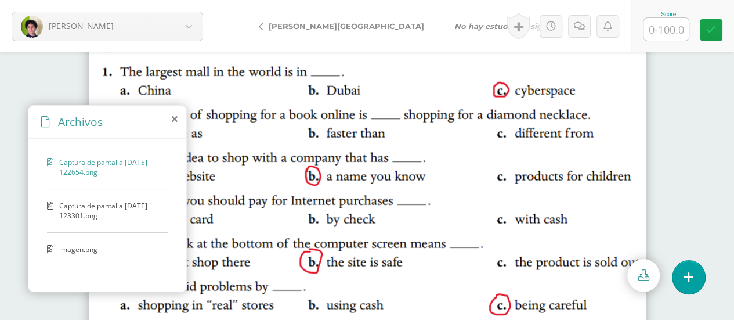
click at [92, 244] on span "imagen.png" at bounding box center [106, 249] width 95 height 10
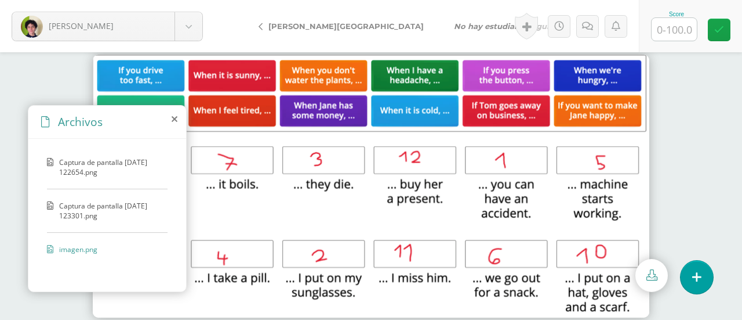
click at [173, 114] on icon at bounding box center [175, 118] width 6 height 9
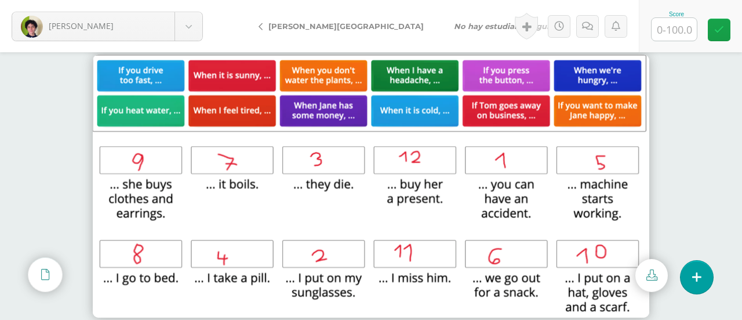
click at [673, 37] on input "text" at bounding box center [674, 29] width 45 height 23
type input "100"
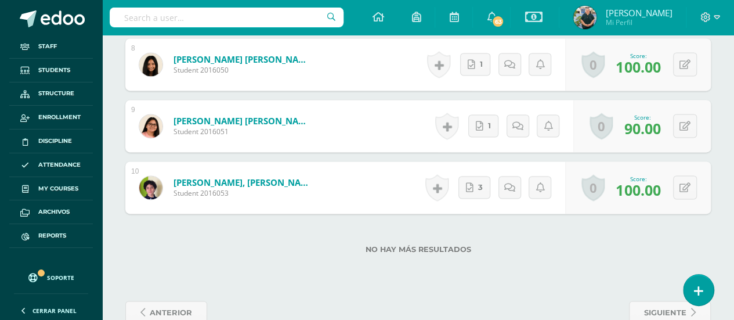
scroll to position [837, 0]
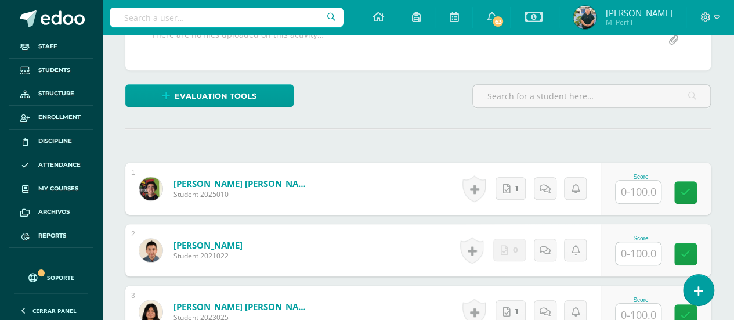
scroll to position [290, 0]
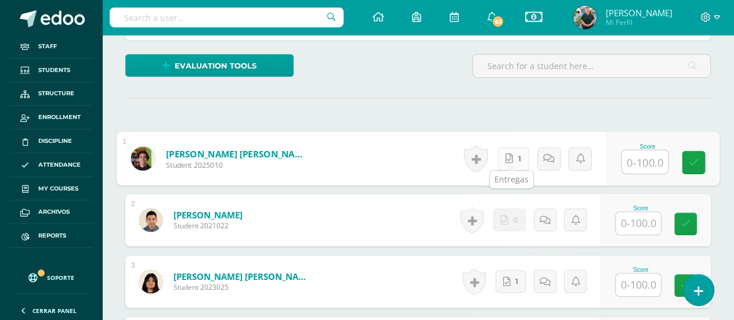
click at [516, 155] on link "1" at bounding box center [513, 158] width 31 height 23
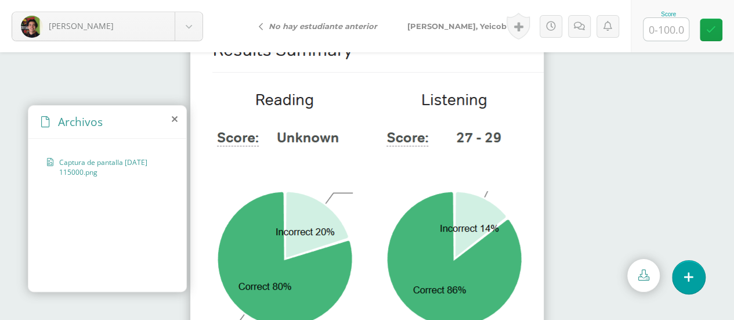
click at [649, 26] on input "text" at bounding box center [665, 29] width 45 height 23
type input "83"
click at [440, 24] on span "[PERSON_NAME], Yeicob" at bounding box center [456, 25] width 99 height 9
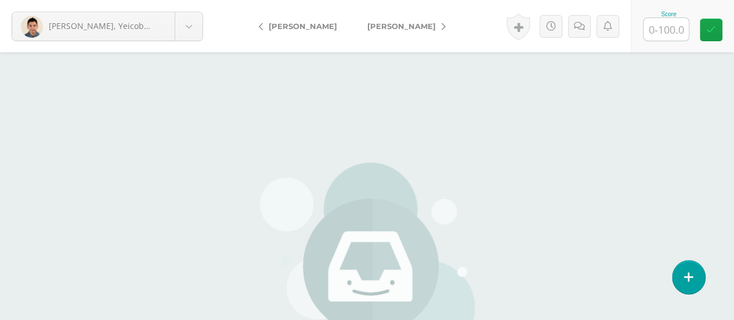
click at [367, 28] on span "[PERSON_NAME]" at bounding box center [401, 25] width 68 height 9
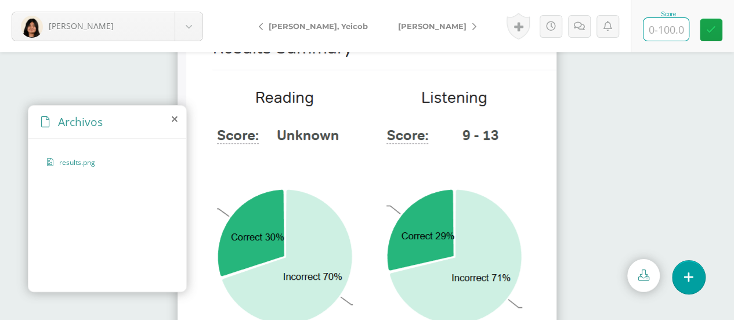
click at [667, 24] on input "text" at bounding box center [665, 29] width 45 height 23
type input "71"
click at [398, 25] on span "[PERSON_NAME]" at bounding box center [432, 25] width 68 height 9
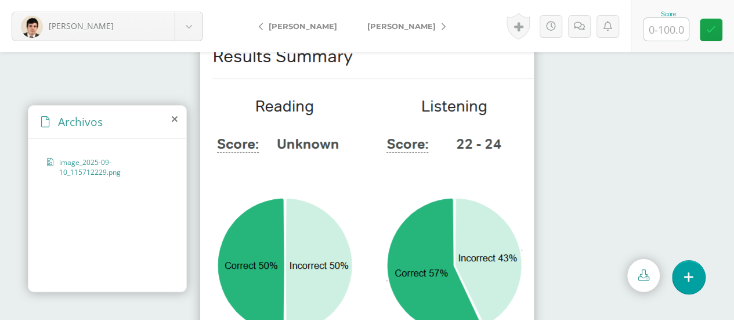
scroll to position [58, 0]
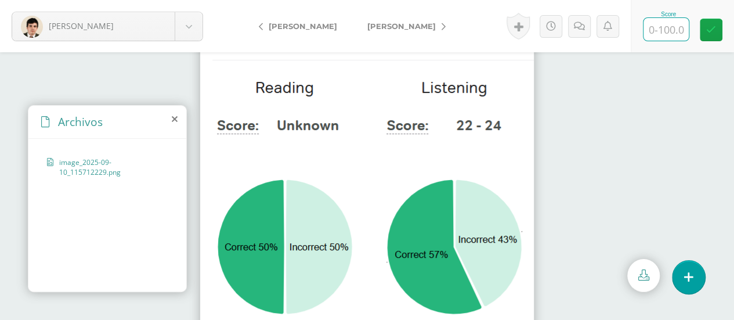
click at [669, 33] on input "text" at bounding box center [665, 29] width 45 height 23
type input "53"
click at [393, 23] on span "[PERSON_NAME]" at bounding box center [401, 25] width 68 height 9
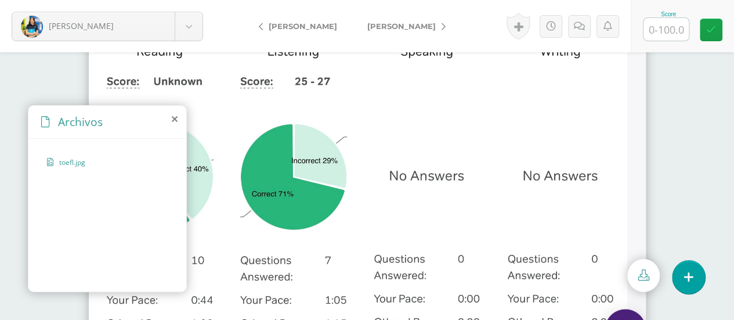
click at [173, 119] on icon at bounding box center [175, 118] width 6 height 9
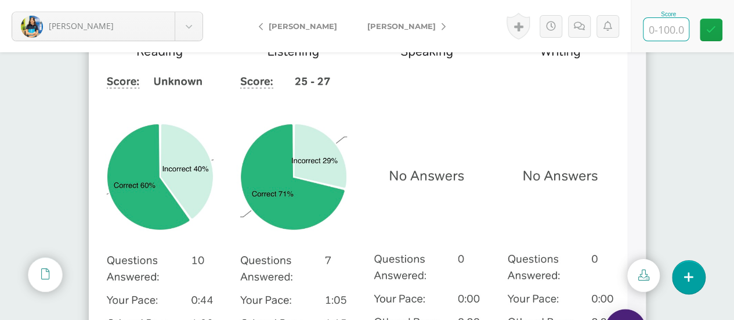
click at [661, 35] on input "text" at bounding box center [665, 29] width 45 height 23
type input "66"
click at [719, 28] on link at bounding box center [710, 30] width 23 height 23
click at [386, 19] on link "[PERSON_NAME]" at bounding box center [403, 26] width 103 height 28
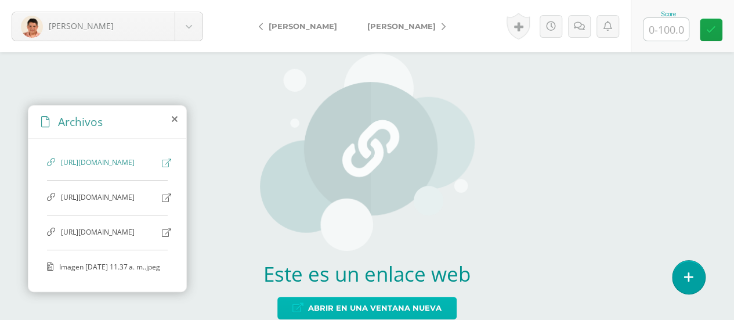
click at [347, 302] on span "Abrir en una ventana nueva" at bounding box center [374, 307] width 133 height 21
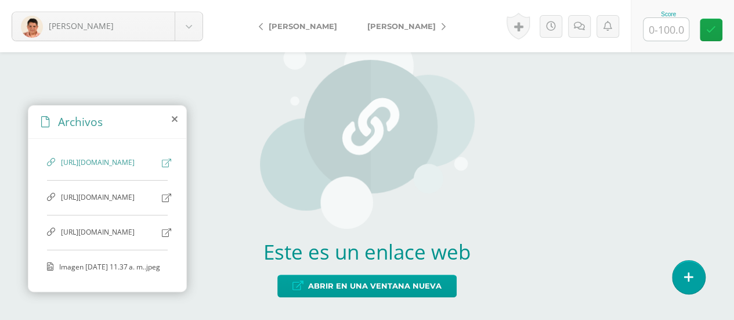
click at [88, 262] on span "Imagen [DATE] 11.37 a. m..jpeg" at bounding box center [109, 267] width 101 height 10
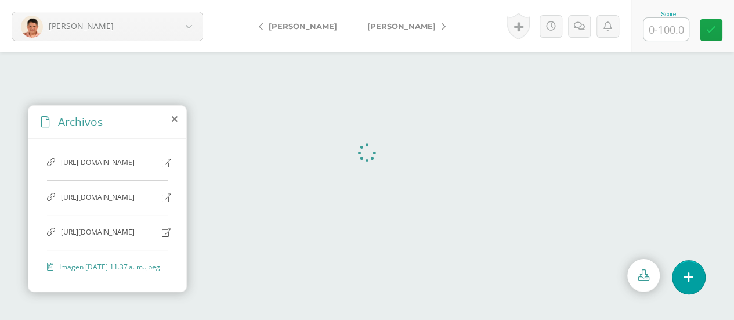
scroll to position [0, 0]
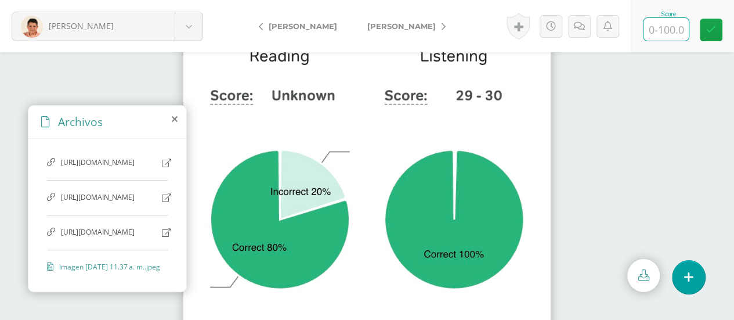
click at [666, 27] on input "text" at bounding box center [665, 29] width 45 height 23
type input "90"
click at [361, 20] on link "[PERSON_NAME]" at bounding box center [403, 26] width 103 height 28
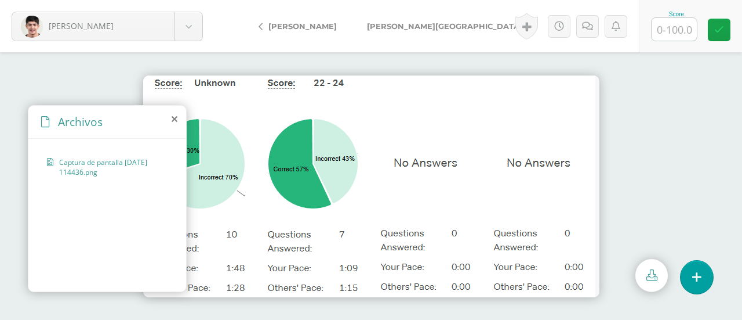
click at [170, 119] on div "Archivos" at bounding box center [107, 122] width 158 height 33
click at [176, 117] on icon at bounding box center [175, 118] width 6 height 9
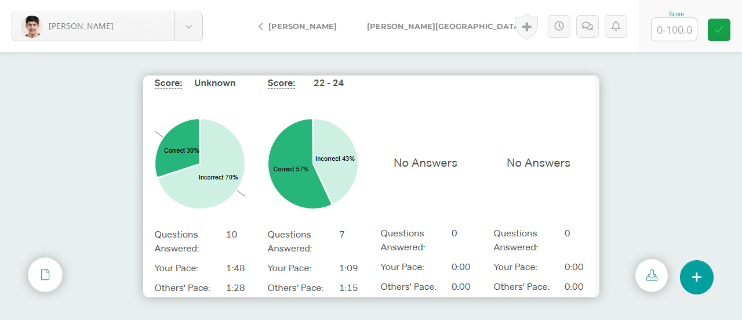
click at [669, 33] on input "text" at bounding box center [674, 29] width 45 height 23
type input "44"
click at [724, 32] on link at bounding box center [719, 30] width 23 height 23
click at [399, 26] on span "[PERSON_NAME][GEOGRAPHIC_DATA]" at bounding box center [444, 25] width 155 height 9
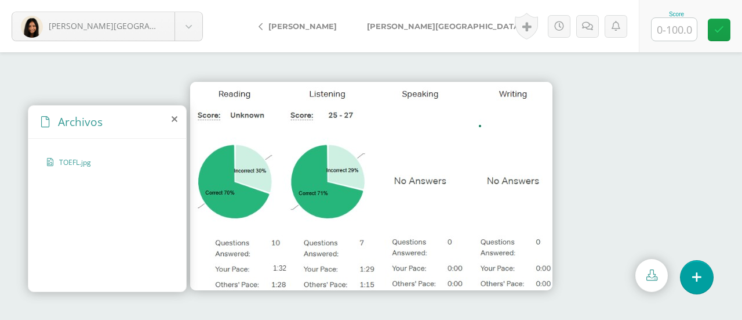
click at [682, 28] on input "text" at bounding box center [674, 29] width 45 height 23
type input "71"
click at [720, 32] on icon at bounding box center [719, 30] width 10 height 10
click at [408, 26] on span "[PERSON_NAME][GEOGRAPHIC_DATA]" at bounding box center [444, 25] width 155 height 9
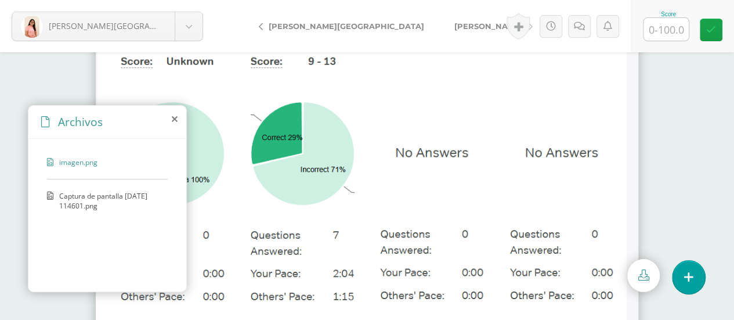
click at [173, 121] on icon at bounding box center [175, 118] width 6 height 9
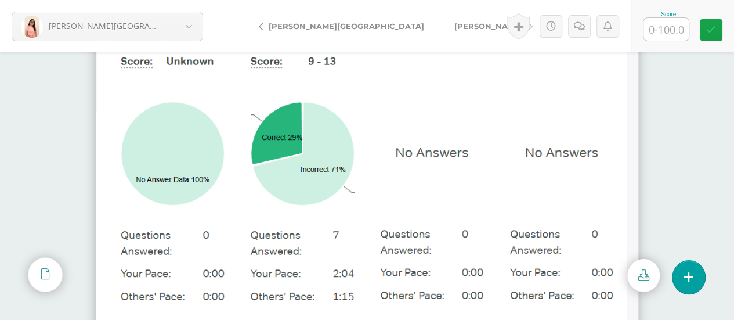
click at [667, 29] on input "text" at bounding box center [665, 29] width 45 height 23
click at [705, 28] on link at bounding box center [710, 30] width 23 height 23
type input "29"
click at [586, 23] on link at bounding box center [579, 26] width 23 height 23
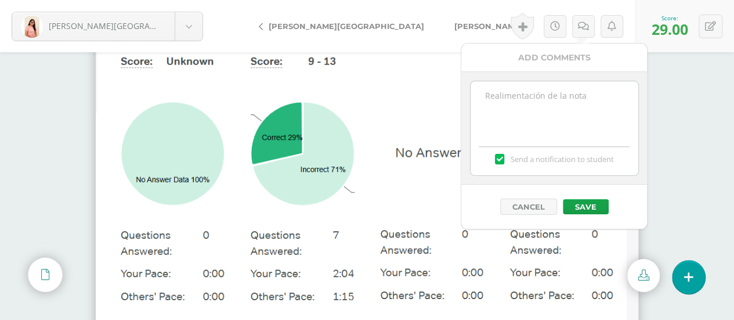
click at [525, 96] on textarea at bounding box center [554, 110] width 168 height 58
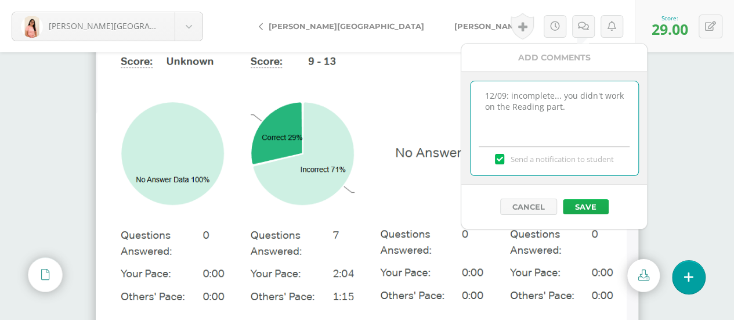
type textarea "12/09: incomplete... you didn't work on the Reading part."
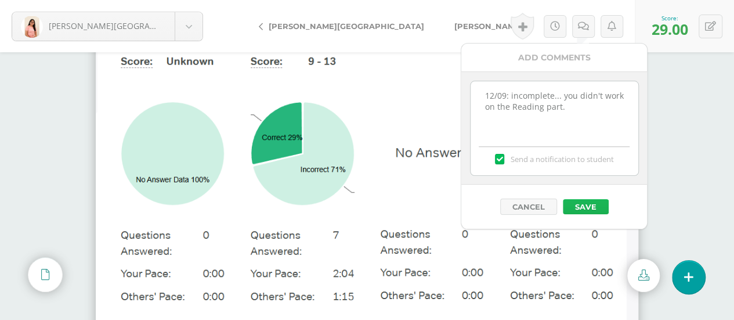
click at [574, 200] on button "Save" at bounding box center [585, 206] width 46 height 15
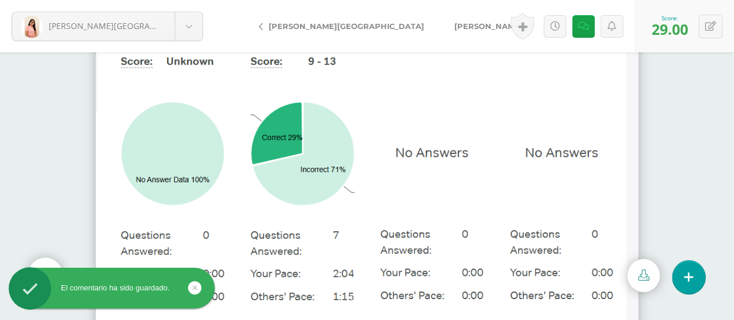
click at [370, 115] on img at bounding box center [367, 186] width 543 height 418
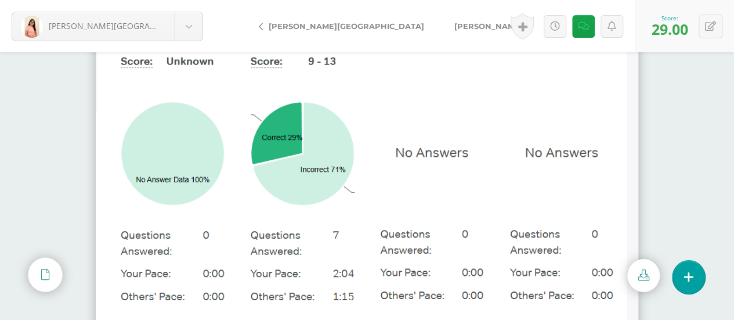
click at [454, 26] on span "[PERSON_NAME]" at bounding box center [488, 25] width 68 height 9
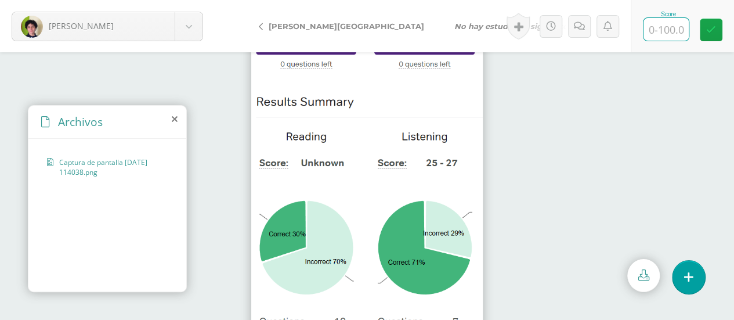
click at [653, 31] on input "text" at bounding box center [665, 29] width 45 height 23
type input "62"
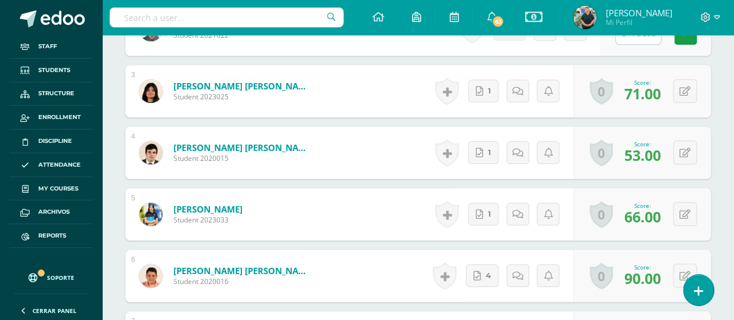
scroll to position [481, 0]
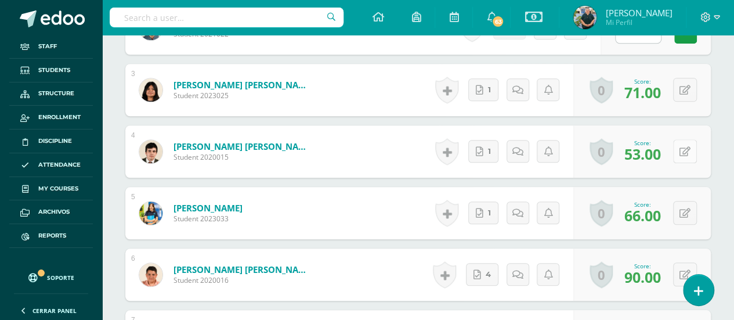
click at [682, 146] on button at bounding box center [685, 151] width 24 height 24
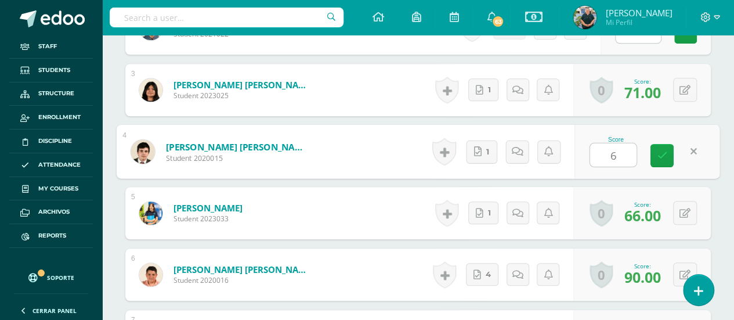
type input "60"
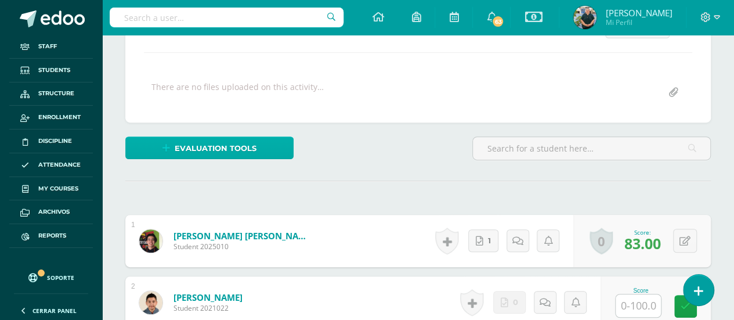
scroll to position [0, 0]
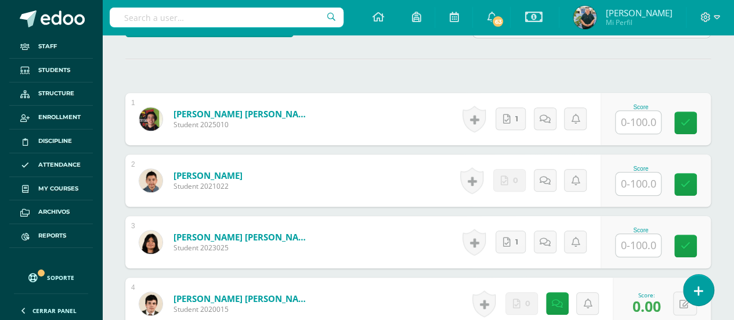
scroll to position [348, 0]
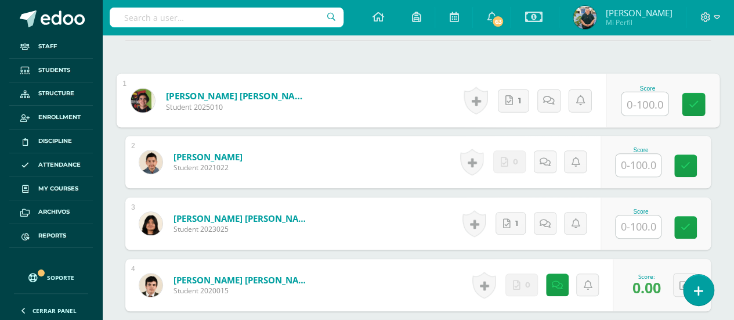
click at [645, 104] on input "text" at bounding box center [644, 103] width 46 height 23
click at [508, 90] on link "1" at bounding box center [513, 100] width 31 height 23
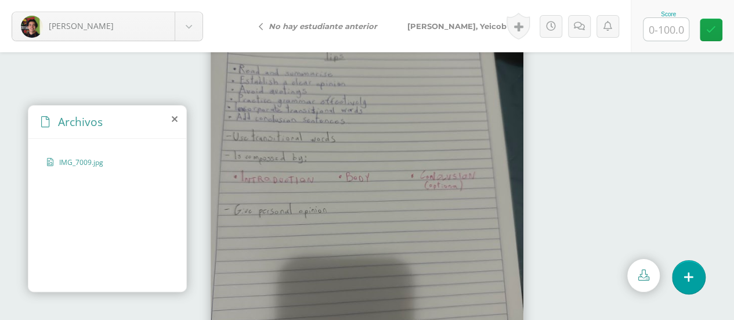
click at [665, 27] on input "text" at bounding box center [665, 29] width 45 height 23
type input "100"
click at [449, 29] on span "[PERSON_NAME], Yeicob" at bounding box center [456, 25] width 99 height 9
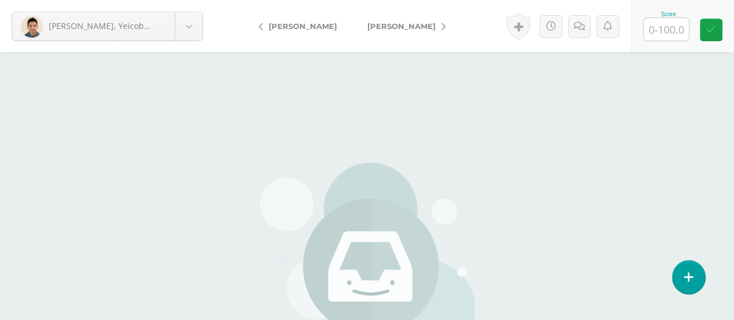
click at [368, 30] on span "[PERSON_NAME]" at bounding box center [401, 25] width 68 height 9
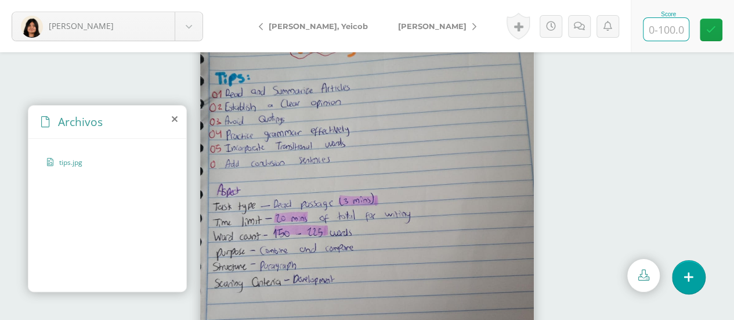
click at [666, 27] on input "text" at bounding box center [665, 29] width 45 height 23
type input "100"
click at [398, 24] on span "[PERSON_NAME]" at bounding box center [432, 25] width 68 height 9
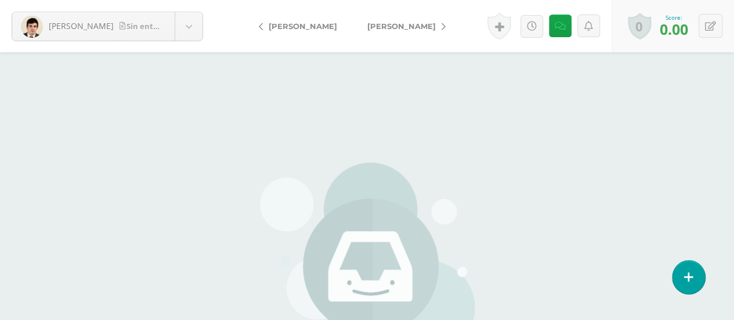
click at [387, 23] on span "[PERSON_NAME]" at bounding box center [401, 25] width 68 height 9
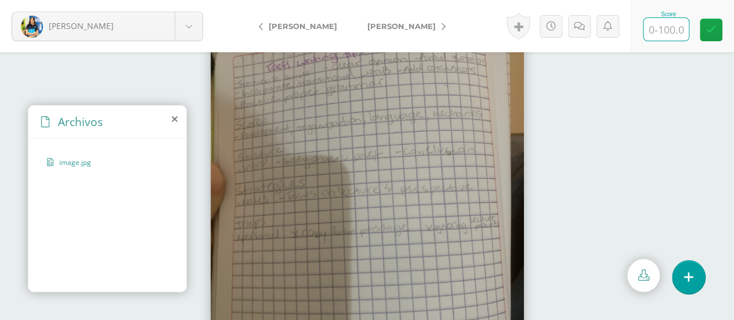
click at [655, 32] on input "text" at bounding box center [665, 29] width 45 height 23
type input "100"
click at [360, 20] on link "Menéndez, Sergio" at bounding box center [403, 26] width 103 height 28
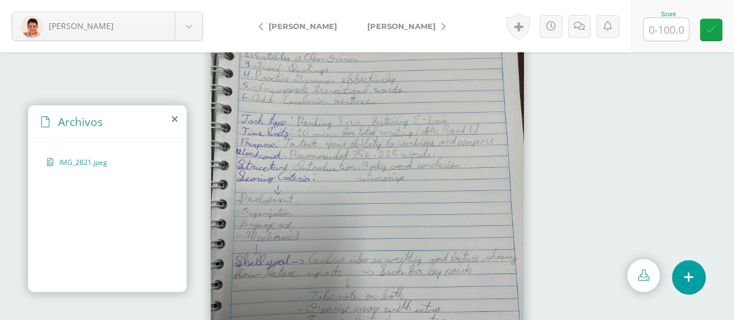
click at [664, 25] on input "text" at bounding box center [665, 29] width 45 height 23
type input "100"
click at [393, 23] on span "[PERSON_NAME]" at bounding box center [401, 25] width 68 height 9
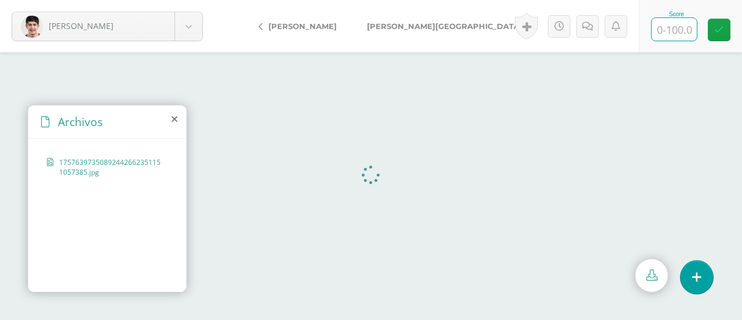
click at [666, 28] on input "text" at bounding box center [674, 29] width 45 height 23
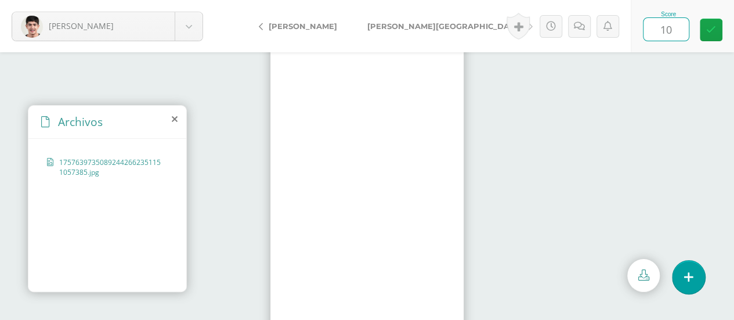
type input "100"
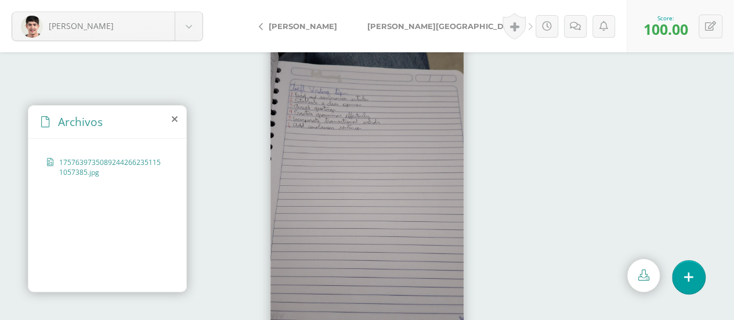
click at [391, 26] on span "Pérez, Sofia" at bounding box center [444, 25] width 155 height 9
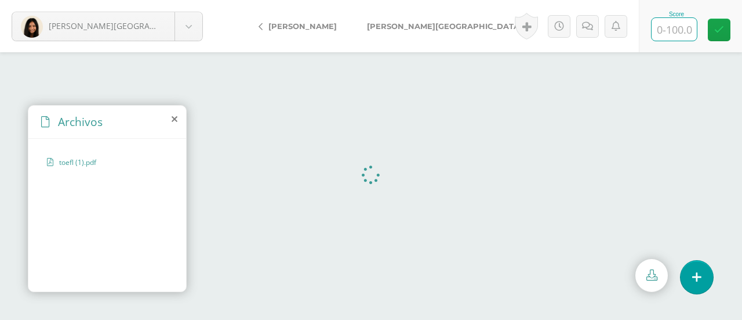
click at [654, 27] on input "text" at bounding box center [674, 29] width 45 height 23
type input "100"
click at [394, 27] on span "[PERSON_NAME][GEOGRAPHIC_DATA]" at bounding box center [444, 25] width 155 height 9
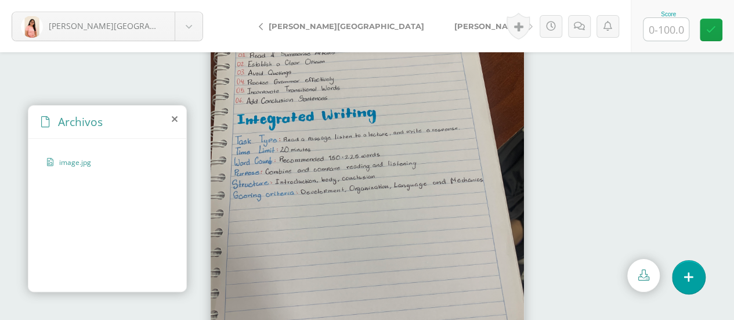
click at [667, 30] on input "text" at bounding box center [665, 29] width 45 height 23
type input "100"
click at [439, 20] on link "[PERSON_NAME]" at bounding box center [490, 26] width 103 height 28
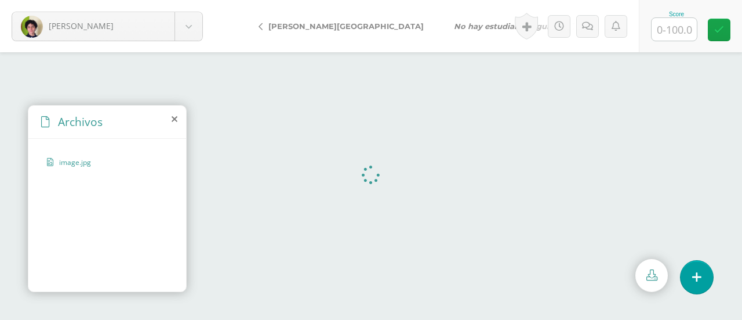
click at [667, 25] on input "text" at bounding box center [674, 29] width 45 height 23
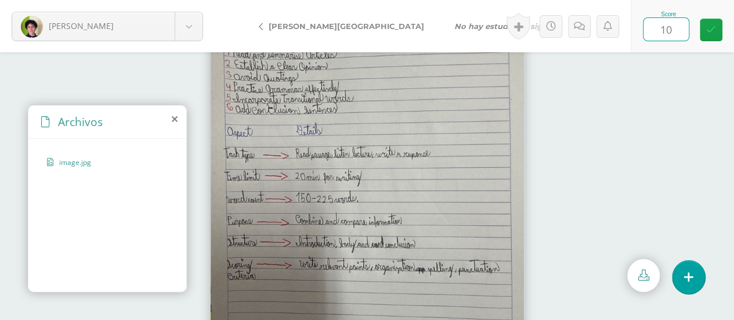
type input "100"
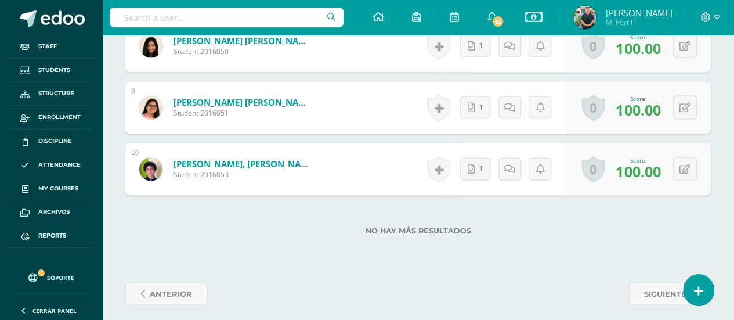
scroll to position [833, 0]
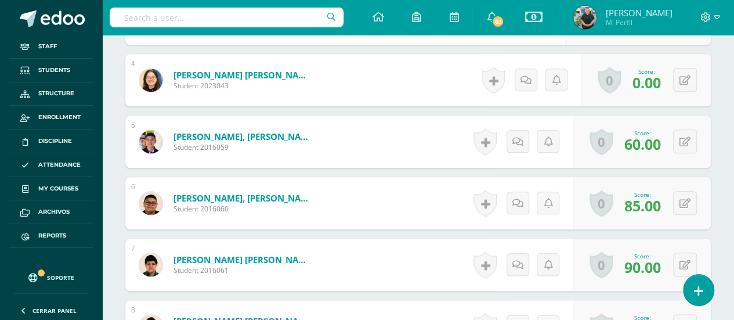
scroll to position [513, 0]
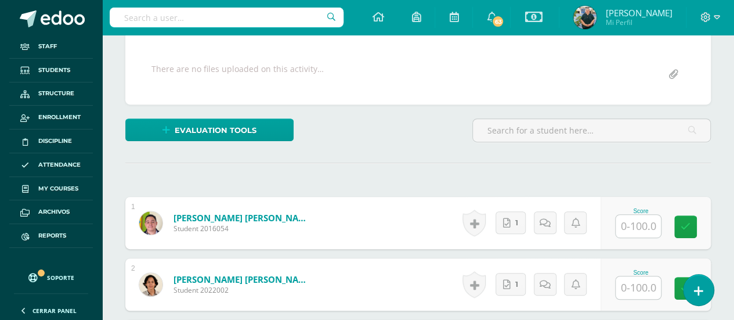
scroll to position [232, 0]
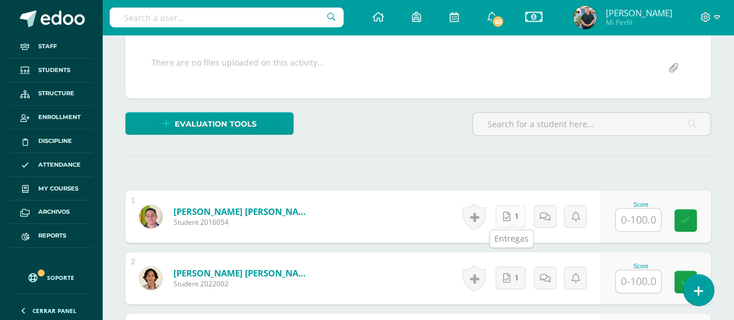
click at [521, 212] on link "1" at bounding box center [510, 216] width 30 height 23
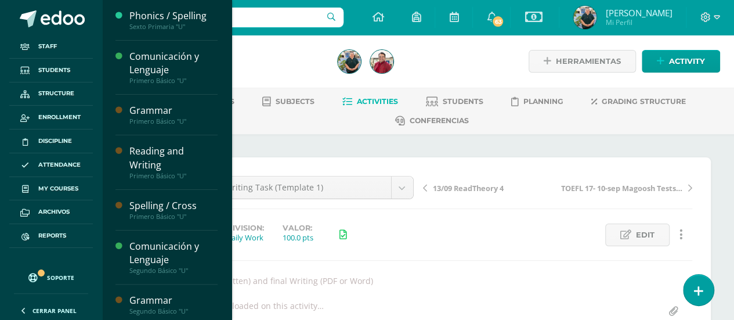
scroll to position [610, 0]
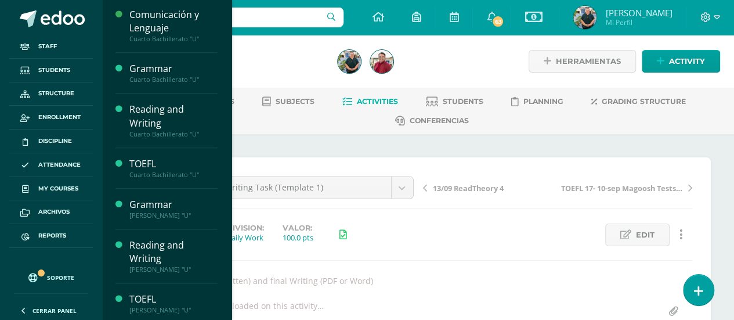
click at [358, 21] on link at bounding box center [377, 17] width 39 height 35
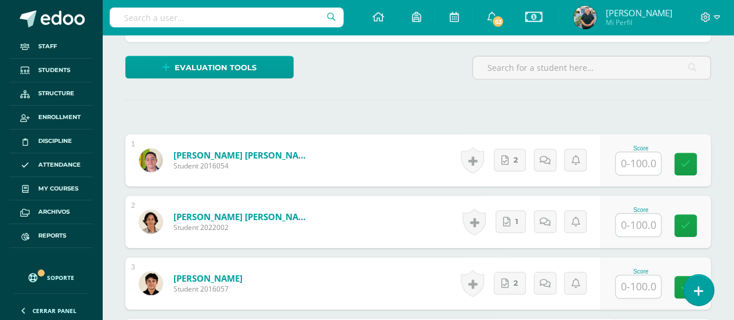
scroll to position [348, 0]
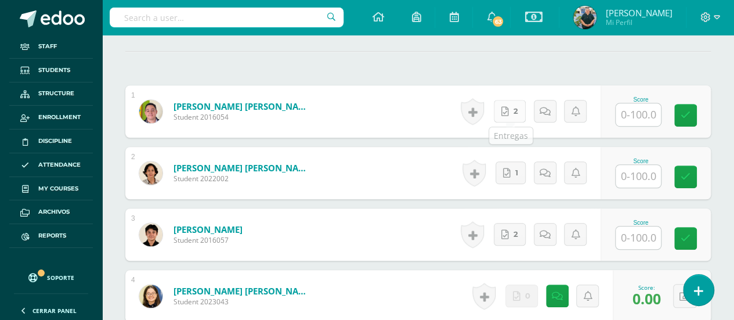
click at [509, 106] on link "2" at bounding box center [509, 111] width 32 height 23
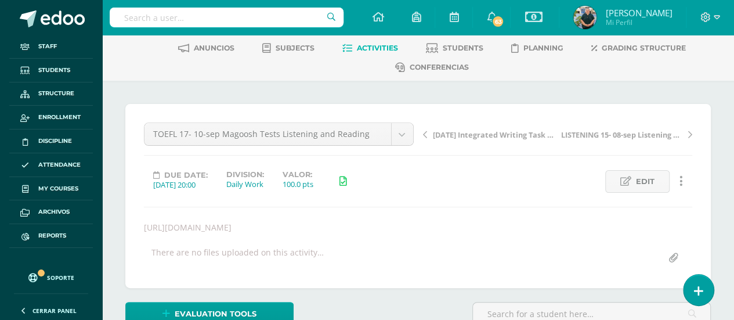
scroll to position [0, 0]
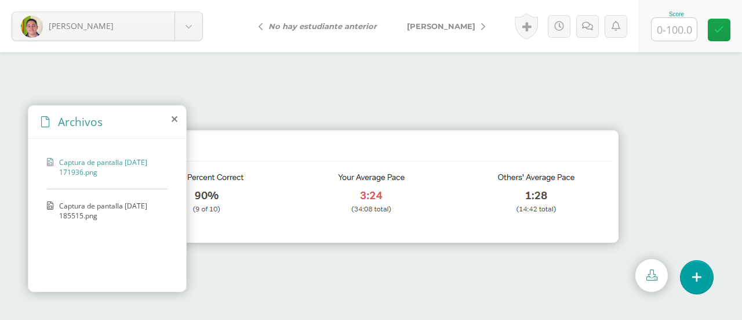
click at [175, 121] on icon at bounding box center [175, 118] width 6 height 9
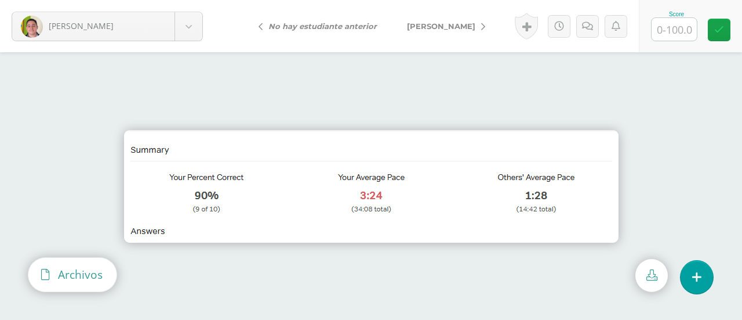
click at [50, 275] on div "Archivos" at bounding box center [72, 273] width 88 height 33
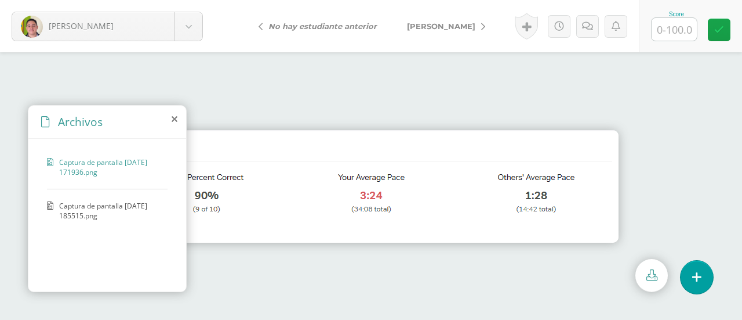
click at [48, 202] on icon at bounding box center [50, 211] width 6 height 20
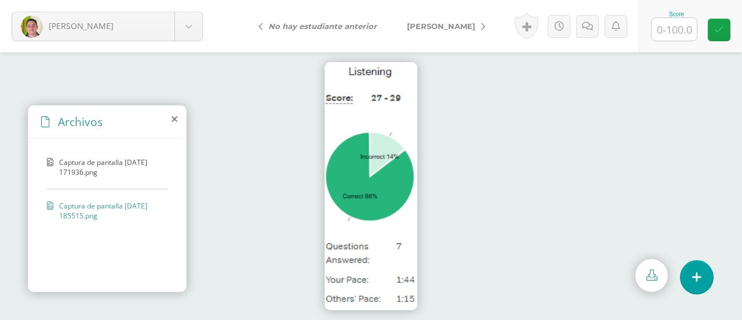
click at [172, 115] on icon at bounding box center [175, 118] width 6 height 9
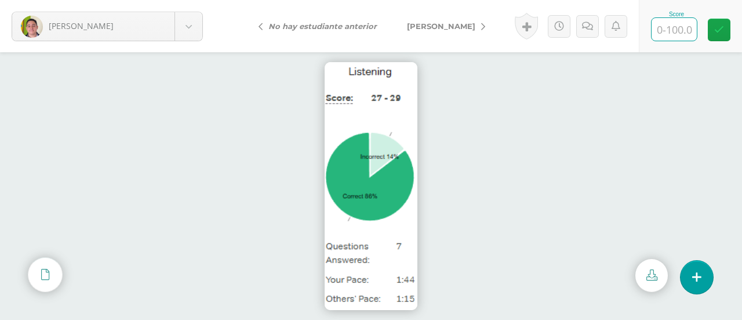
click at [674, 32] on input "text" at bounding box center [674, 29] width 45 height 23
type input "88"
click at [438, 27] on span "[PERSON_NAME]" at bounding box center [441, 25] width 68 height 9
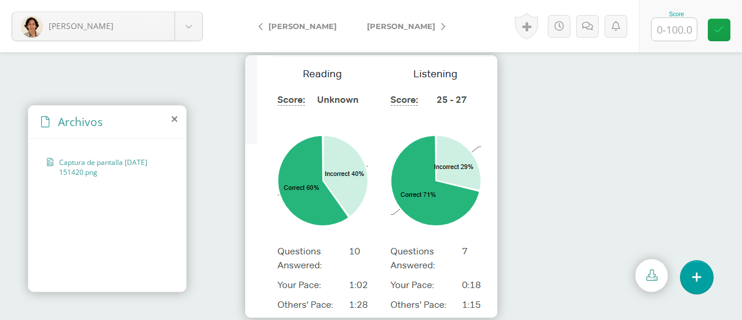
click at [672, 27] on input "text" at bounding box center [674, 29] width 45 height 23
type input "66"
click at [400, 20] on link "Bravo, Giovanni" at bounding box center [403, 26] width 103 height 28
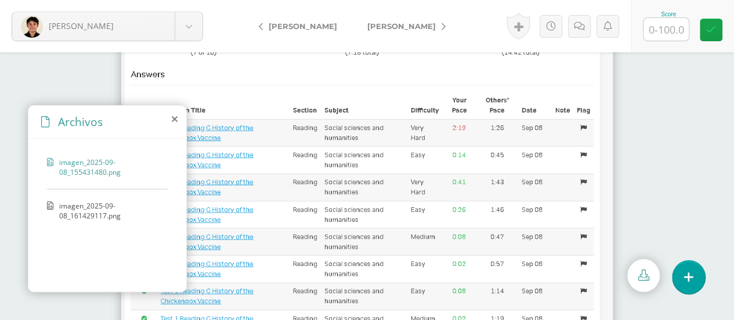
click at [173, 116] on icon at bounding box center [175, 118] width 6 height 9
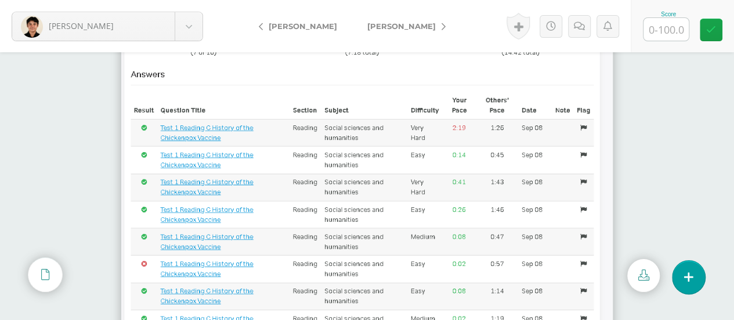
click at [280, 57] on img at bounding box center [366, 186] width 491 height 418
click at [282, 78] on img at bounding box center [366, 186] width 491 height 418
click at [644, 280] on icon at bounding box center [643, 274] width 11 height 11
click at [45, 273] on icon at bounding box center [45, 273] width 8 height 11
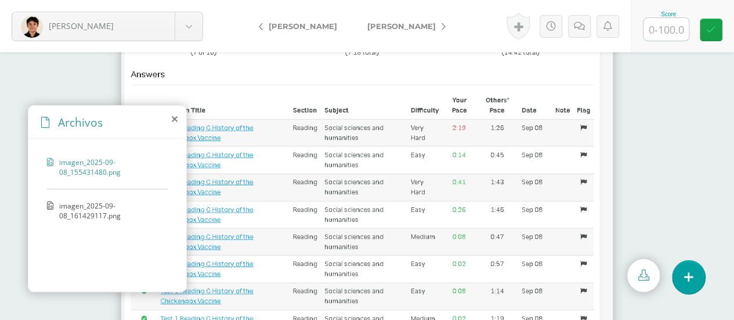
click at [66, 202] on span "imagen_2025-09-08_161429117.png" at bounding box center [110, 211] width 103 height 20
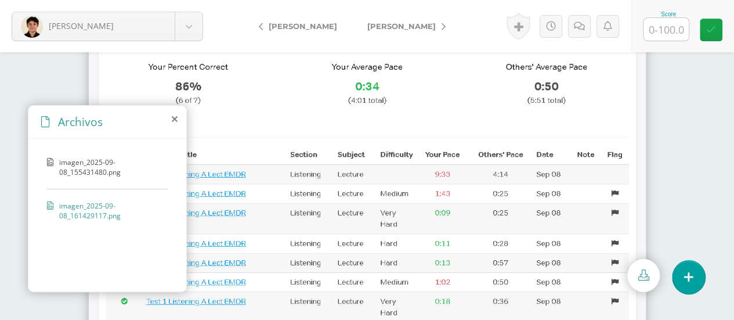
click at [398, 16] on link "[PERSON_NAME]" at bounding box center [403, 26] width 103 height 28
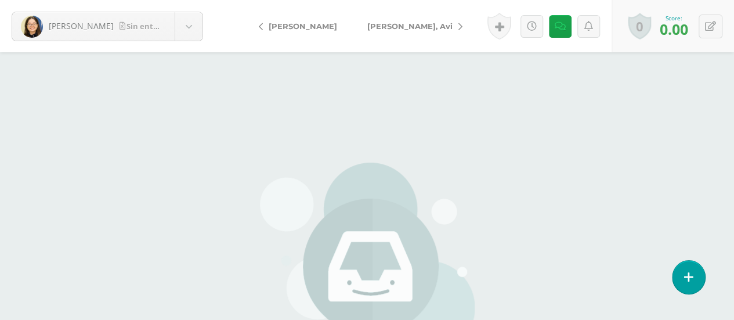
click at [281, 23] on span "[PERSON_NAME]" at bounding box center [302, 25] width 68 height 9
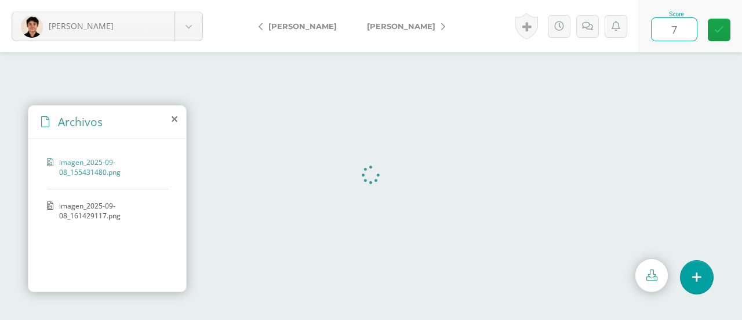
type input "78"
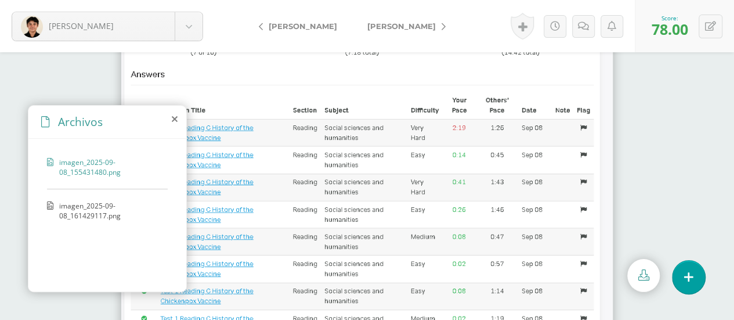
click at [415, 25] on span "[PERSON_NAME]" at bounding box center [401, 25] width 68 height 9
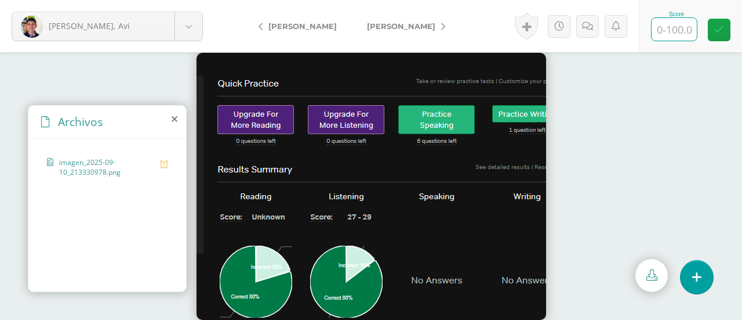
click at [666, 27] on input "text" at bounding box center [674, 29] width 45 height 23
type input "83"
click at [379, 20] on link "[PERSON_NAME]" at bounding box center [403, 26] width 103 height 28
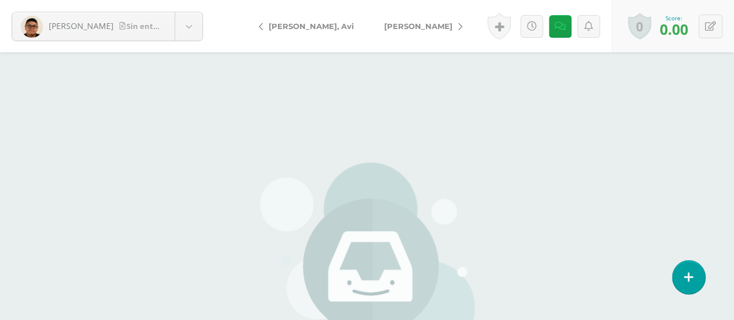
click at [384, 24] on span "[PERSON_NAME]" at bounding box center [418, 25] width 68 height 9
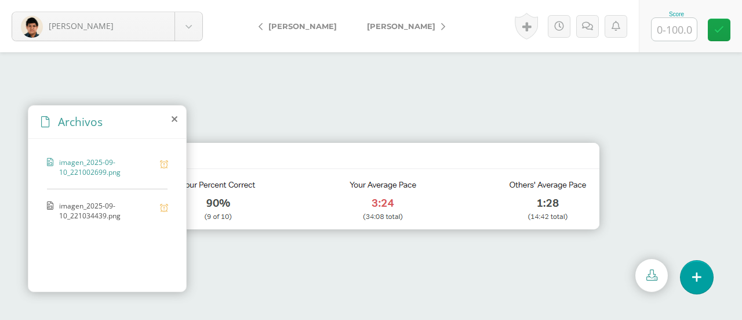
click at [99, 196] on div "imagen_2025-09-10_221002699.png imagen_2025-09-10_221034439.png" at bounding box center [107, 213] width 158 height 148
click at [94, 205] on span "imagen_2025-09-10_221034439.png" at bounding box center [106, 211] width 95 height 20
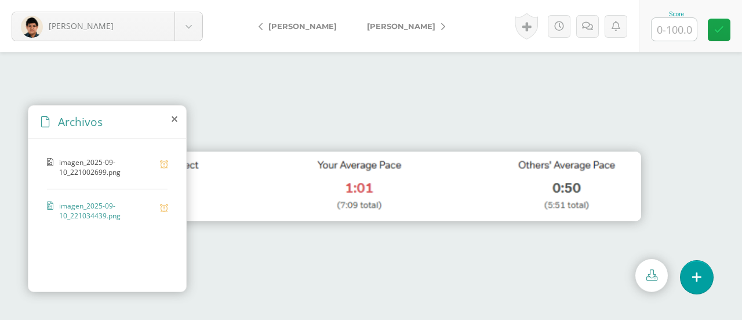
click at [170, 119] on div "Archivos" at bounding box center [107, 122] width 158 height 33
click at [176, 119] on icon at bounding box center [175, 118] width 6 height 9
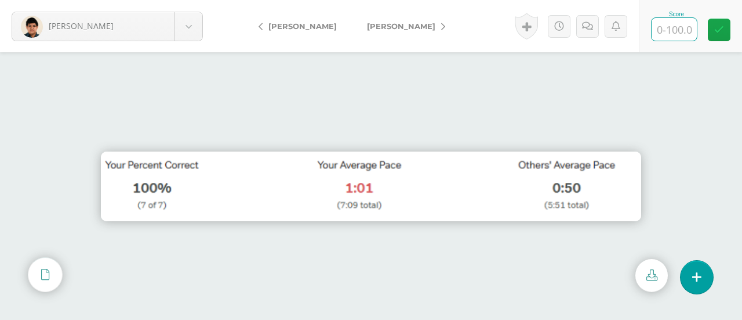
click at [673, 34] on input "text" at bounding box center [674, 29] width 45 height 23
type input "95"
click at [386, 23] on span "[PERSON_NAME]" at bounding box center [401, 25] width 68 height 9
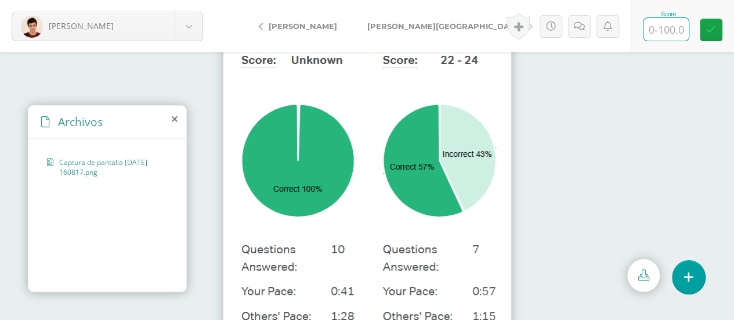
click at [652, 31] on input "text" at bounding box center [665, 29] width 45 height 23
type input "79"
click at [404, 27] on span "[PERSON_NAME][GEOGRAPHIC_DATA]" at bounding box center [444, 25] width 155 height 9
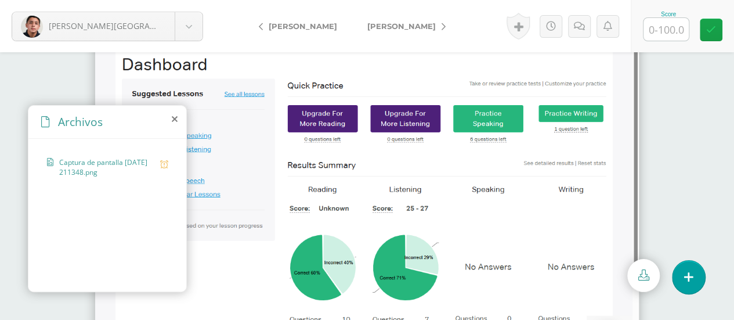
scroll to position [58, 0]
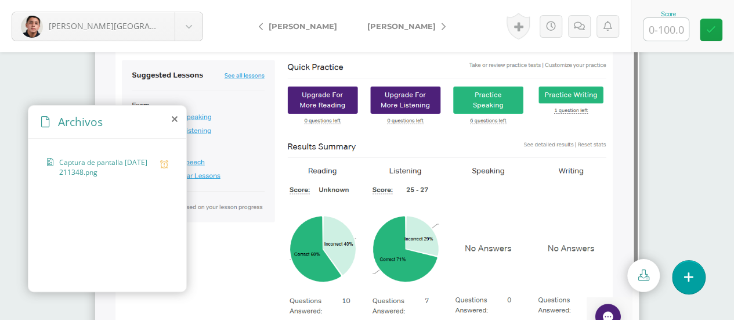
click at [661, 28] on input "text" at bounding box center [665, 29] width 45 height 23
type input "66"
click at [385, 24] on span "[PERSON_NAME]" at bounding box center [401, 25] width 68 height 9
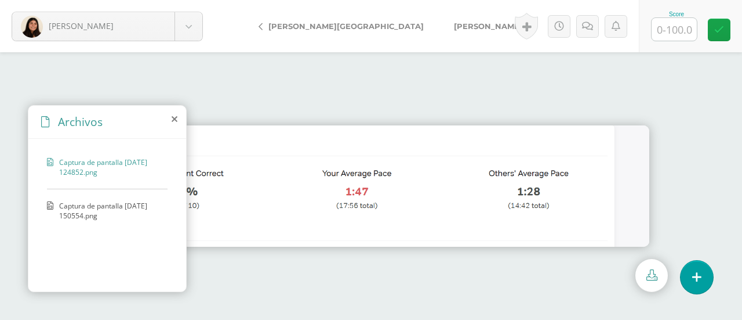
click at [175, 119] on icon at bounding box center [175, 118] width 6 height 9
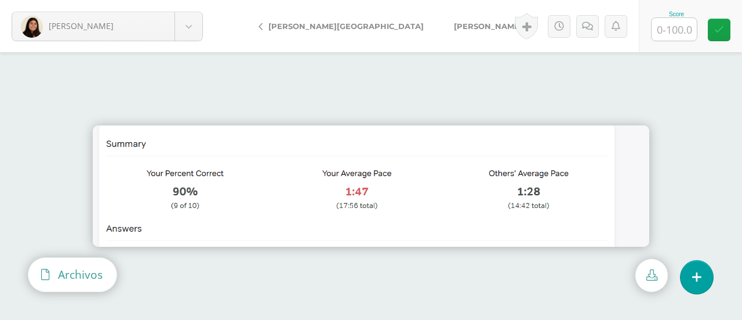
click at [39, 281] on div "Archivos" at bounding box center [72, 273] width 88 height 33
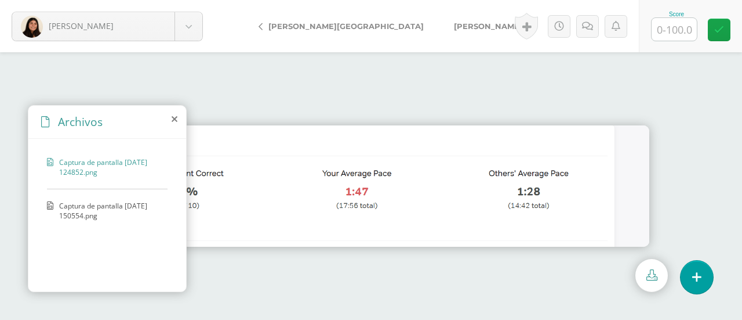
click at [66, 212] on span "Captura de pantalla [DATE] 150554.png" at bounding box center [110, 211] width 103 height 20
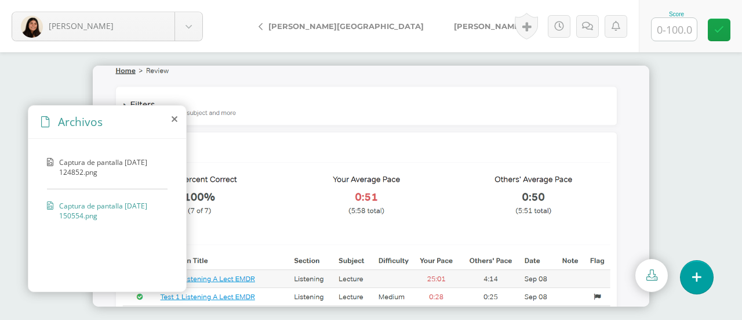
click at [172, 118] on icon at bounding box center [175, 118] width 6 height 9
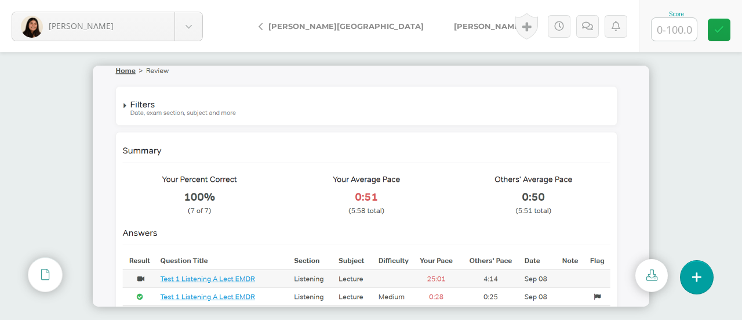
click at [666, 24] on input "text" at bounding box center [674, 29] width 45 height 23
type input "95"
click at [454, 24] on span "[PERSON_NAME]" at bounding box center [488, 25] width 68 height 9
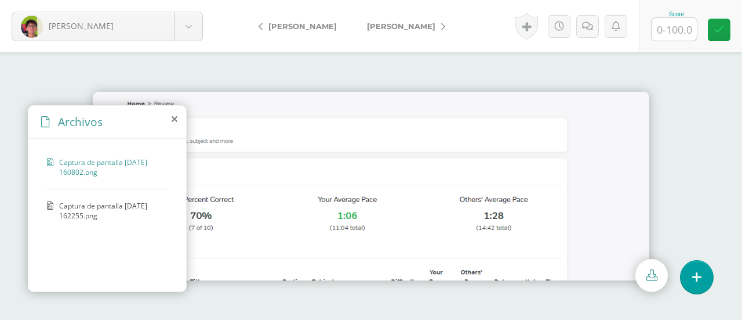
click at [112, 202] on span "Captura de pantalla [DATE] 162255.png" at bounding box center [110, 211] width 103 height 20
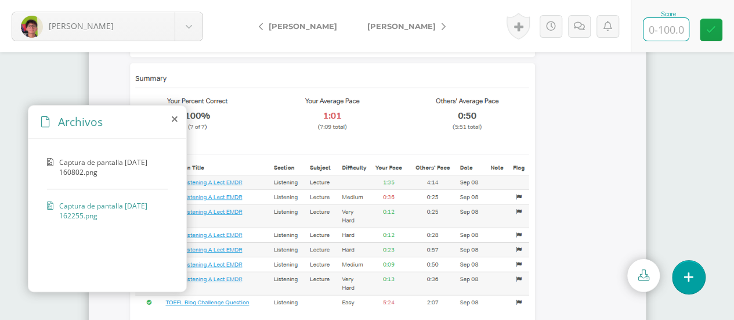
click at [662, 28] on input "text" at bounding box center [665, 29] width 45 height 23
type input "85"
click at [380, 27] on span "[PERSON_NAME]" at bounding box center [401, 25] width 68 height 9
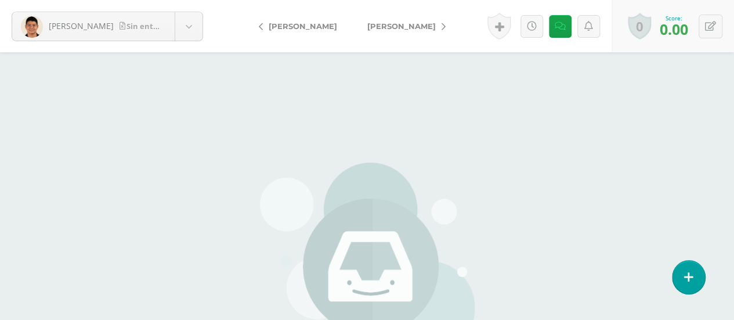
click at [395, 25] on span "[PERSON_NAME]" at bounding box center [401, 25] width 68 height 9
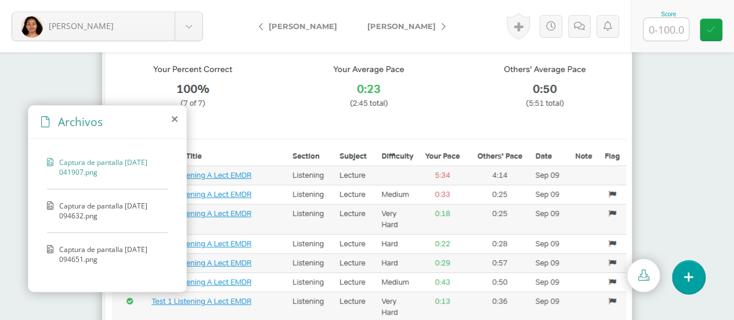
click at [95, 205] on span "Captura de pantalla 2025-09-10 094632.png" at bounding box center [110, 211] width 103 height 20
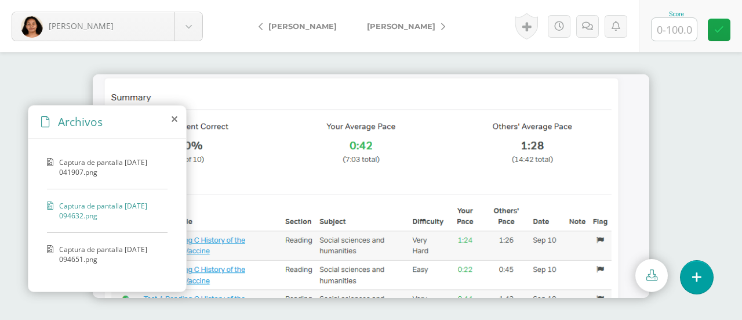
click at [175, 121] on icon at bounding box center [175, 118] width 6 height 9
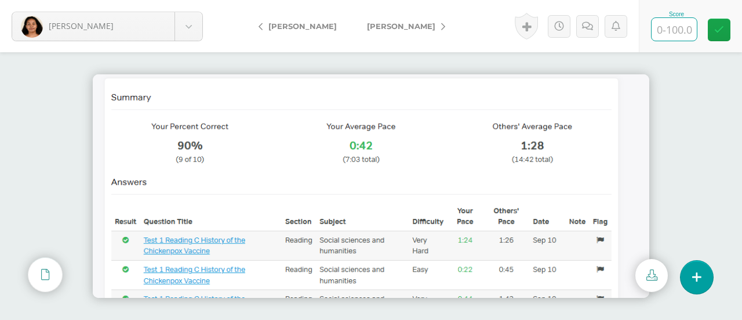
click at [687, 33] on input "text" at bounding box center [674, 29] width 45 height 23
type input "95"
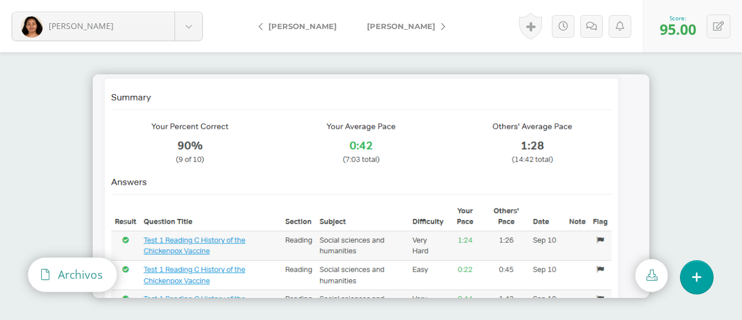
click at [46, 271] on icon at bounding box center [45, 273] width 8 height 11
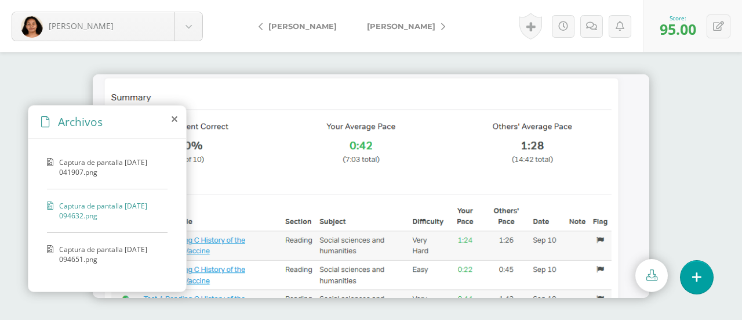
click at [57, 252] on div "Captura de pantalla 2025-09-10 094651.png" at bounding box center [107, 259] width 121 height 31
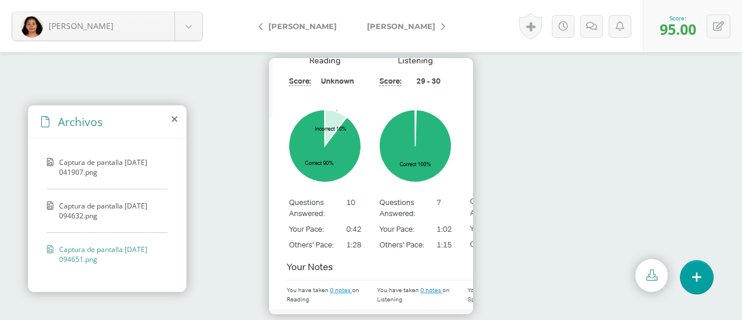
click at [380, 32] on link "[PERSON_NAME]" at bounding box center [403, 26] width 103 height 28
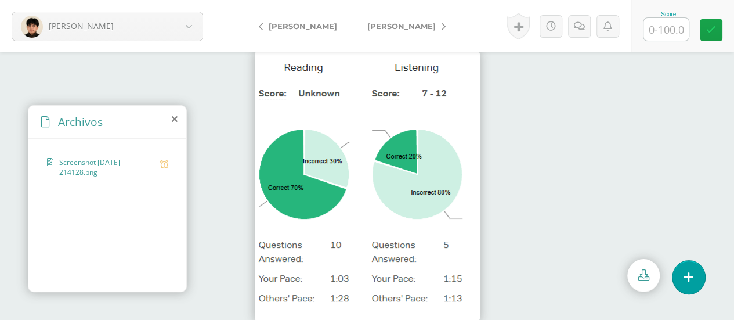
click at [660, 30] on input "text" at bounding box center [665, 29] width 45 height 23
type input "75"
click at [381, 27] on span "[PERSON_NAME]" at bounding box center [401, 25] width 68 height 9
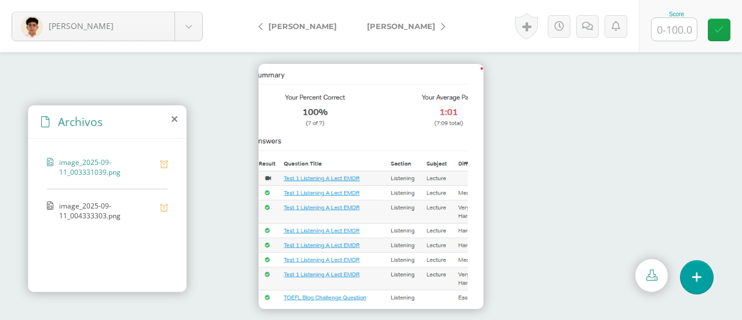
click at [108, 207] on span "image_2025-09-11_004333303.png" at bounding box center [106, 211] width 95 height 20
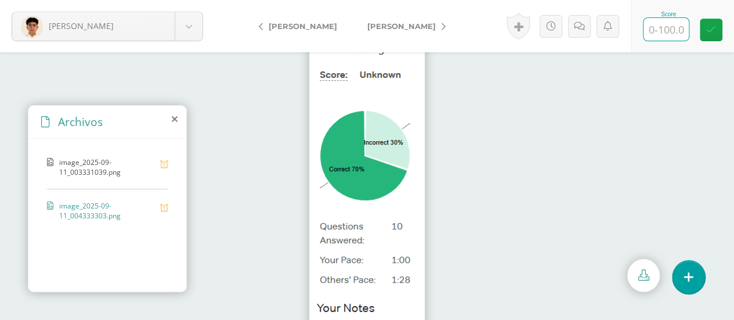
click at [660, 30] on input "text" at bounding box center [665, 29] width 45 height 23
click at [656, 33] on input "text" at bounding box center [665, 29] width 45 height 23
type input "85"
click at [379, 24] on span "[PERSON_NAME]" at bounding box center [401, 25] width 68 height 9
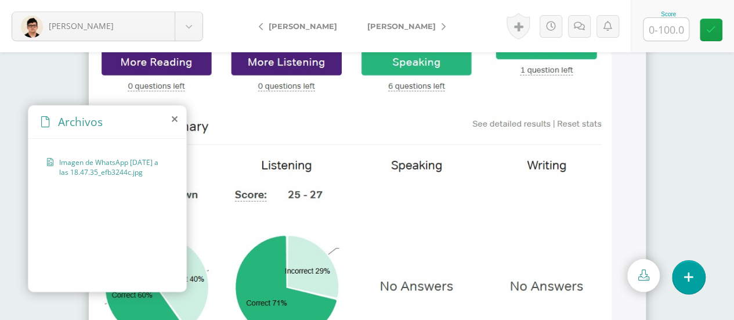
click at [172, 121] on icon at bounding box center [175, 118] width 6 height 9
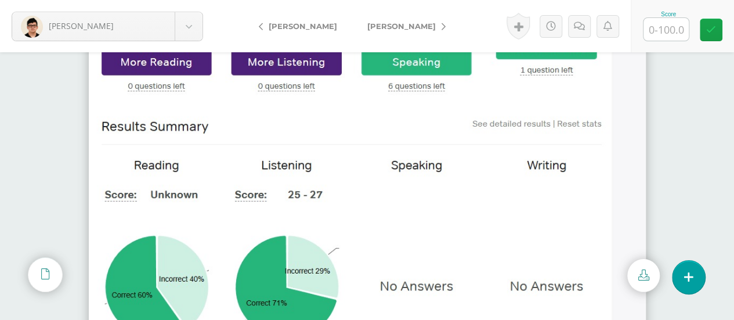
click at [663, 173] on div at bounding box center [367, 172] width 734 height 25
click at [653, 27] on input "text" at bounding box center [665, 29] width 45 height 23
type input "66"
click at [386, 27] on span "[PERSON_NAME]" at bounding box center [401, 25] width 68 height 9
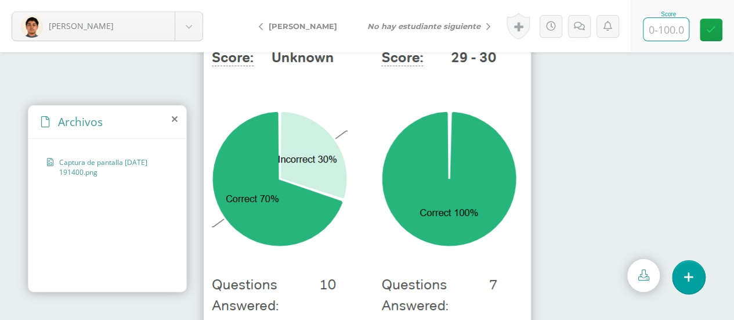
click at [662, 30] on input "text" at bounding box center [665, 29] width 45 height 23
type input "85"
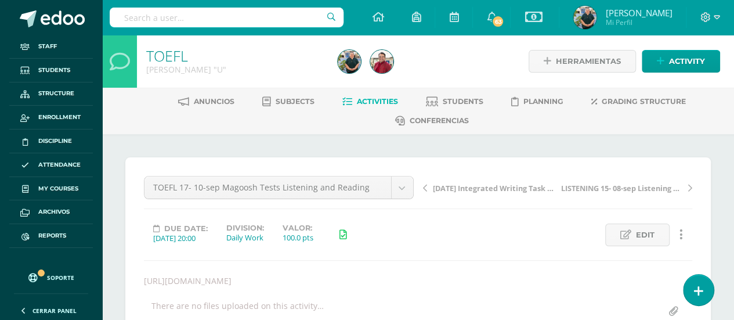
click at [383, 100] on span "Activities" at bounding box center [377, 101] width 41 height 9
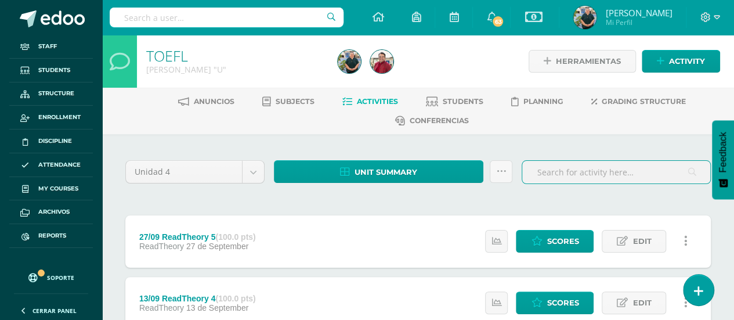
click at [599, 176] on input "text" at bounding box center [616, 172] width 188 height 23
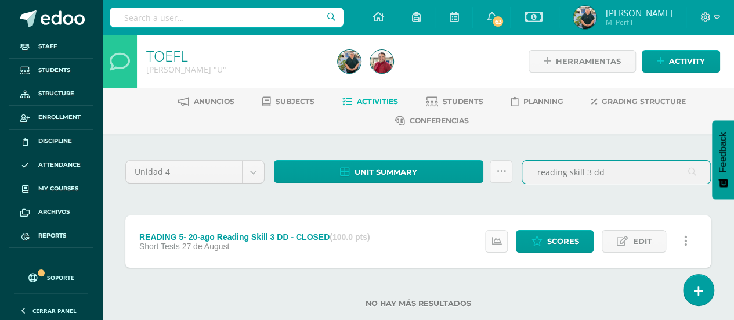
type input "reading skill 3 dd"
click at [495, 238] on icon at bounding box center [496, 241] width 10 height 10
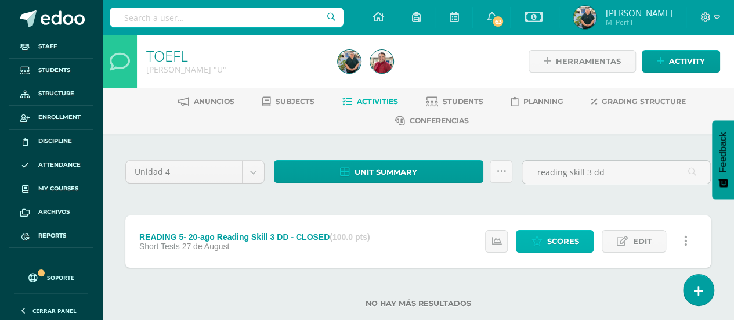
click at [554, 237] on span "Scores" at bounding box center [562, 240] width 32 height 21
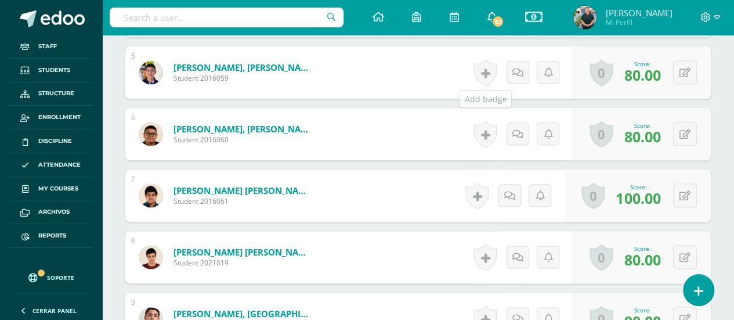
scroll to position [622, 0]
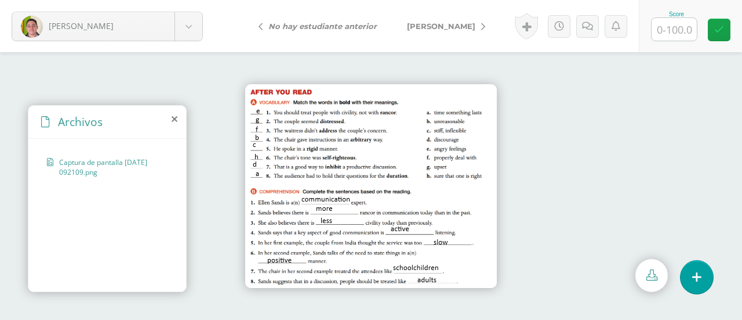
click at [674, 29] on input "text" at bounding box center [674, 29] width 45 height 23
type input "100"
click at [434, 20] on link "[PERSON_NAME]" at bounding box center [443, 26] width 103 height 28
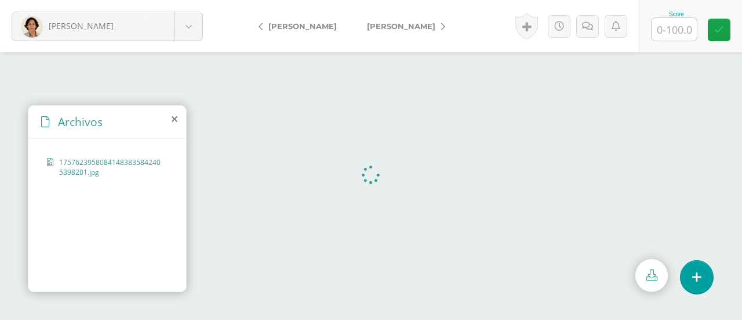
click at [683, 27] on input "text" at bounding box center [674, 29] width 45 height 23
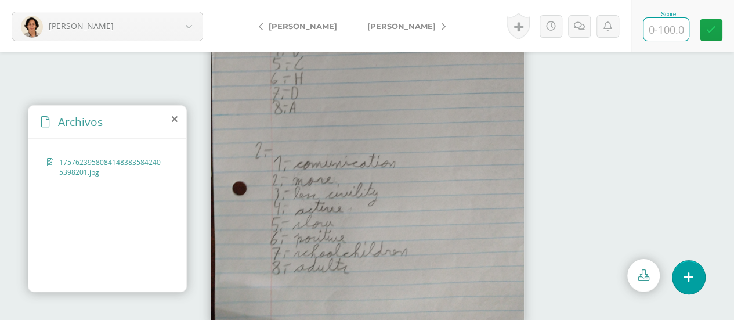
scroll to position [75, 0]
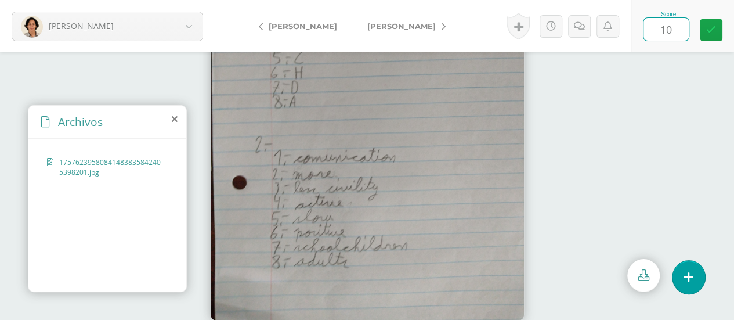
type input "100"
click at [395, 29] on span "[PERSON_NAME]" at bounding box center [401, 25] width 68 height 9
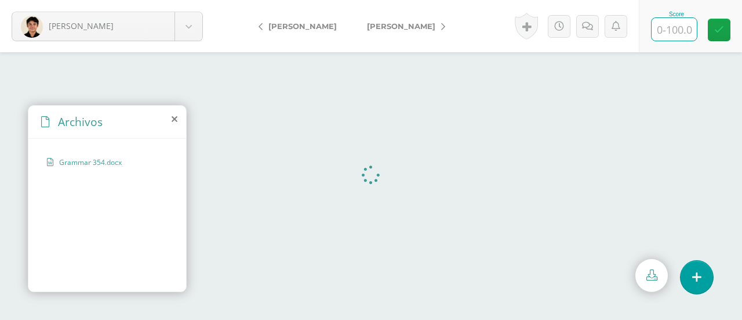
click at [663, 30] on input "text" at bounding box center [674, 29] width 45 height 23
type input "100"
click at [416, 23] on span "[PERSON_NAME]" at bounding box center [401, 25] width 68 height 9
click at [173, 117] on icon at bounding box center [175, 118] width 6 height 9
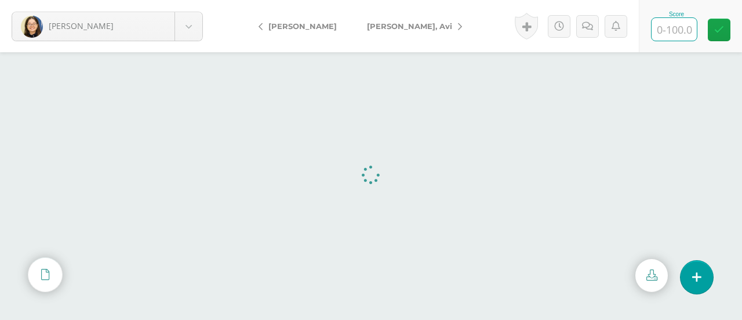
click at [667, 28] on input "text" at bounding box center [674, 29] width 45 height 23
type input "100"
click at [724, 30] on link at bounding box center [719, 30] width 23 height 23
click at [583, 27] on icon at bounding box center [583, 26] width 11 height 10
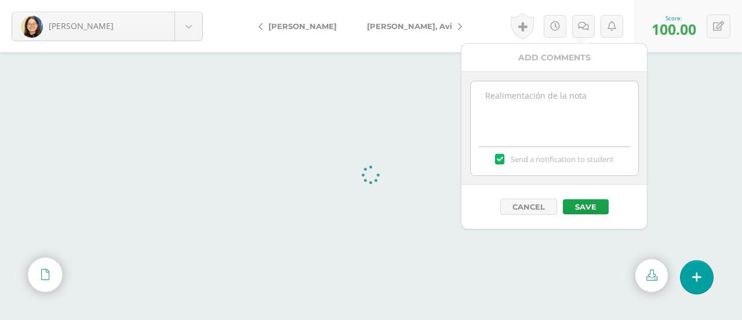
click at [553, 99] on textarea at bounding box center [555, 110] width 168 height 58
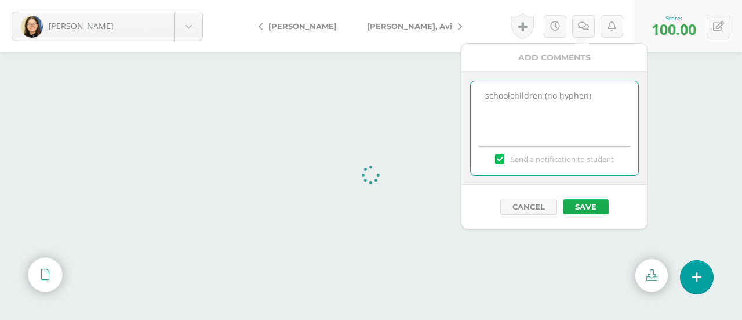
type textarea "schoolchildren (no hyphen)"
click at [576, 202] on button "Save" at bounding box center [586, 206] width 46 height 15
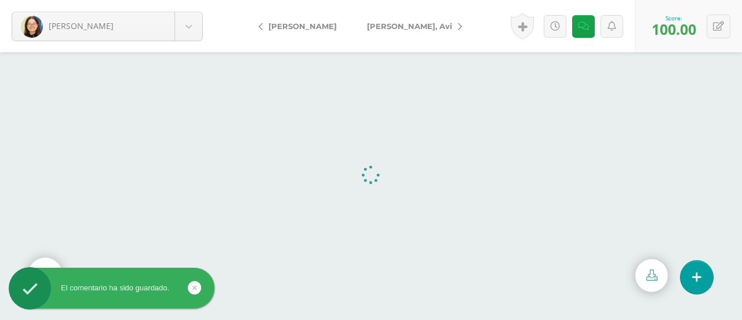
click at [386, 20] on link "[PERSON_NAME], Avi" at bounding box center [411, 26] width 119 height 28
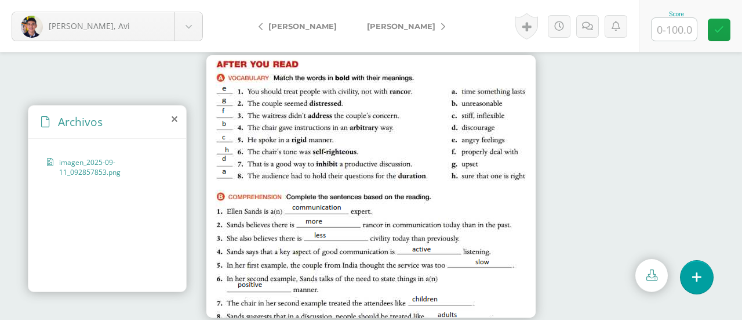
click at [428, 186] on img at bounding box center [370, 186] width 329 height 262
click at [662, 28] on input "text" at bounding box center [674, 29] width 45 height 23
type input "95"
click at [586, 31] on icon at bounding box center [591, 26] width 11 height 10
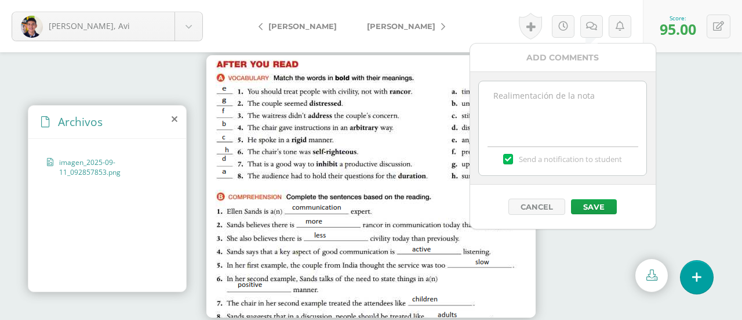
click at [541, 92] on textarea at bounding box center [563, 110] width 168 height 58
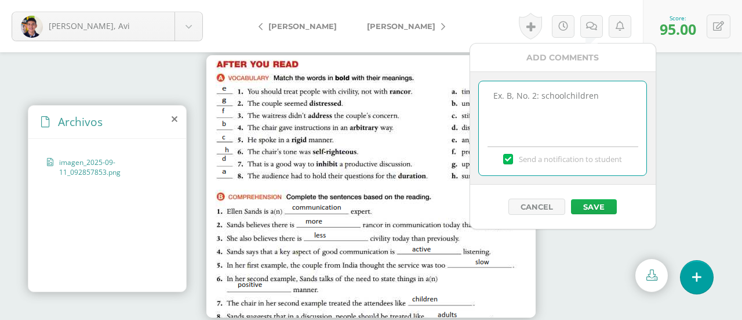
type textarea "Ex. B, No. 2: schoolchildren"
click at [582, 199] on button "Save" at bounding box center [594, 206] width 46 height 15
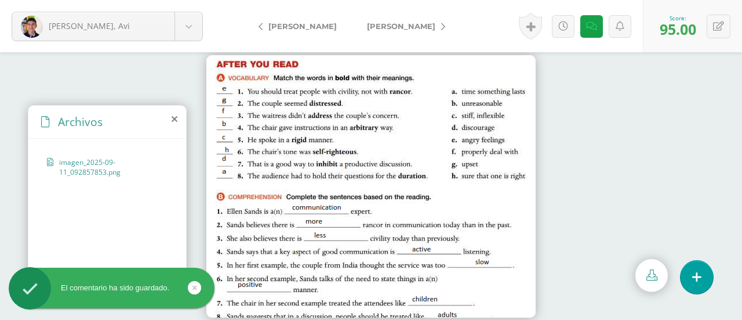
click at [382, 30] on span "[PERSON_NAME]" at bounding box center [401, 25] width 68 height 9
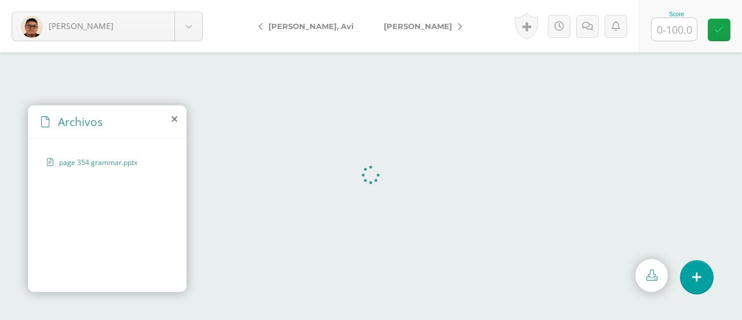
click at [678, 28] on input "text" at bounding box center [674, 29] width 45 height 23
type input "100"
click at [384, 25] on span "[PERSON_NAME]" at bounding box center [418, 25] width 68 height 9
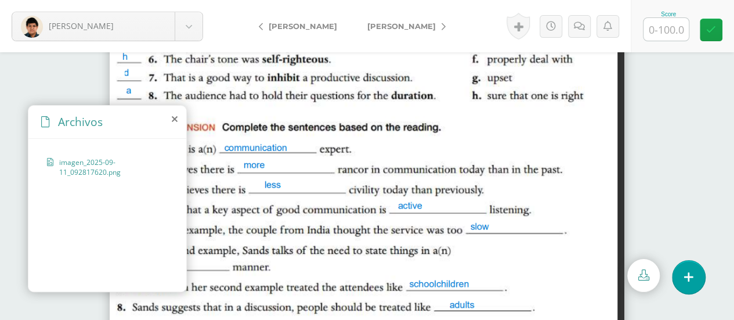
scroll to position [75, 0]
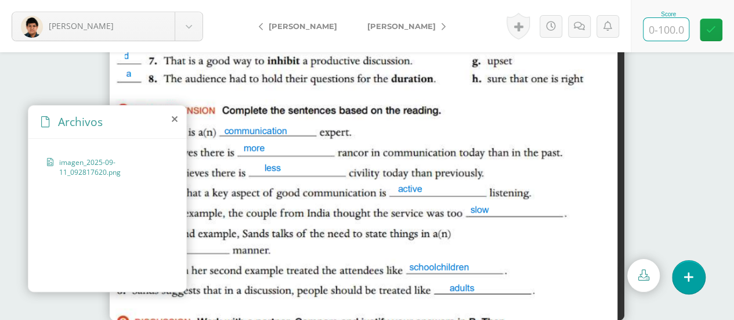
click at [656, 26] on input "text" at bounding box center [665, 29] width 45 height 23
type input "100"
click at [371, 30] on span "[PERSON_NAME]" at bounding box center [401, 25] width 68 height 9
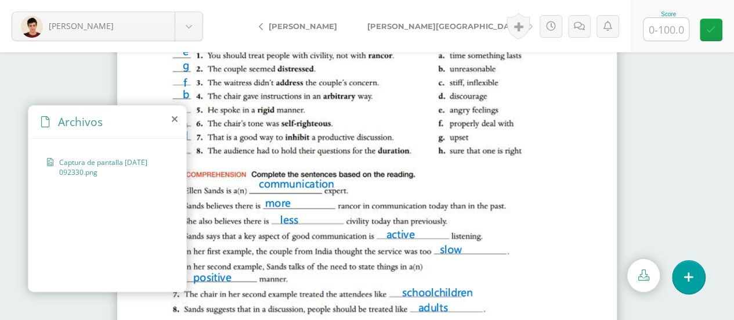
scroll to position [51, 0]
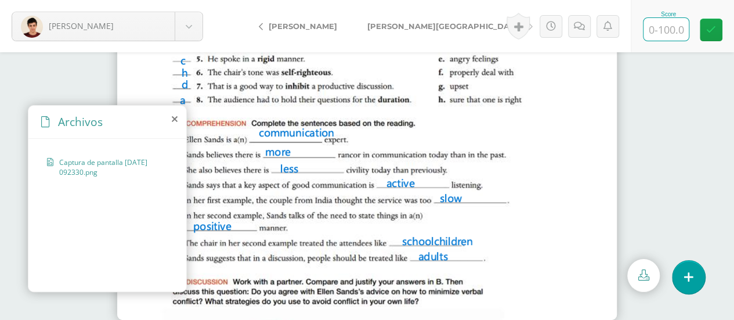
click at [659, 27] on input "text" at bounding box center [665, 29] width 45 height 23
type input "100"
click at [409, 24] on span "[PERSON_NAME][GEOGRAPHIC_DATA]" at bounding box center [444, 25] width 155 height 9
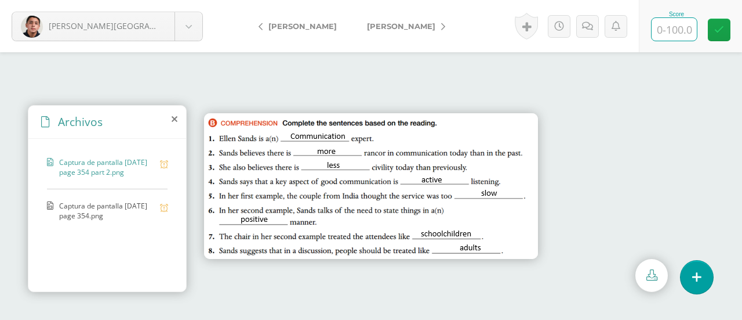
click at [674, 28] on input "text" at bounding box center [674, 29] width 45 height 23
click at [118, 201] on span "Captura de pantalla [DATE] page 354.png" at bounding box center [106, 211] width 95 height 20
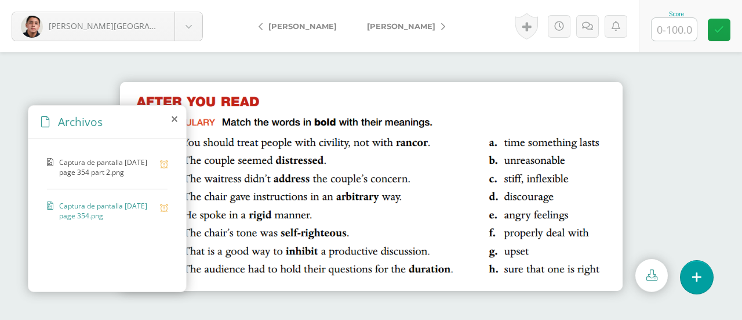
click at [675, 33] on input "text" at bounding box center [674, 29] width 45 height 23
type input "100"
click at [367, 23] on span "[PERSON_NAME]" at bounding box center [401, 25] width 68 height 9
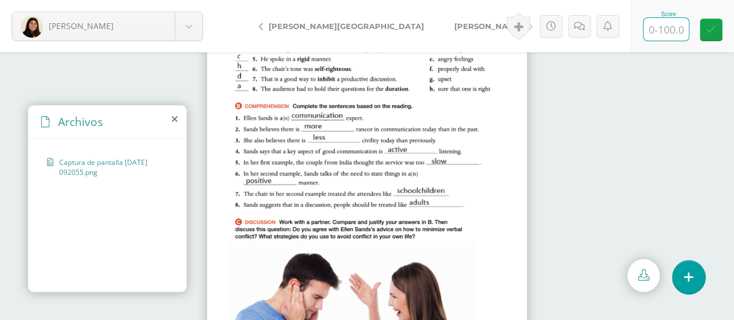
click at [658, 30] on input "text" at bounding box center [665, 29] width 45 height 23
type input "100"
click at [454, 23] on span "[PERSON_NAME]" at bounding box center [488, 25] width 68 height 9
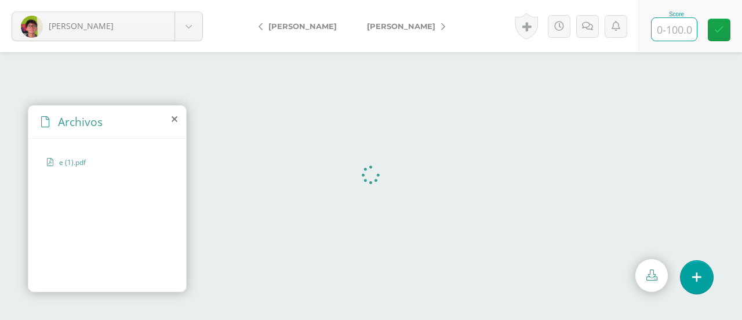
click at [676, 28] on input "text" at bounding box center [674, 29] width 45 height 23
click at [669, 34] on input "text" at bounding box center [674, 29] width 45 height 23
type input "100"
click at [579, 24] on icon at bounding box center [583, 26] width 11 height 10
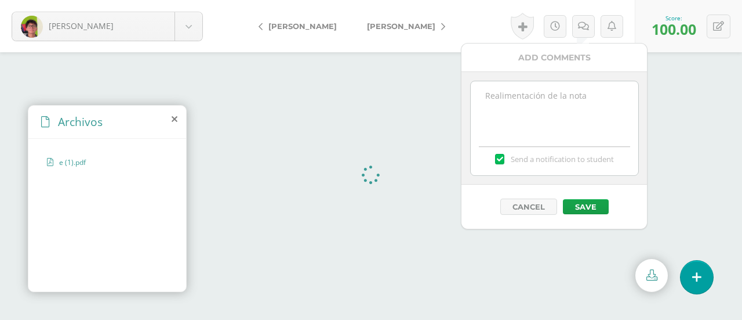
click at [551, 93] on textarea at bounding box center [555, 110] width 168 height 58
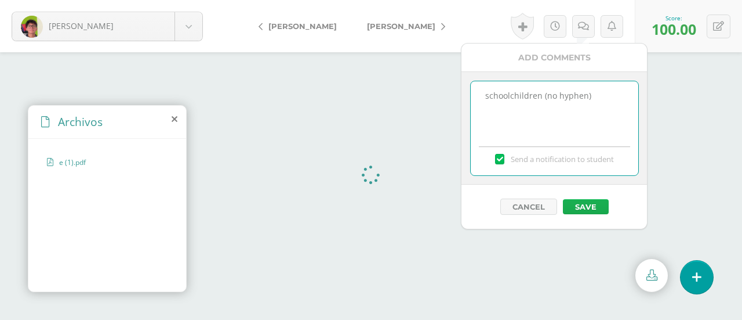
type textarea "schoolchildren (no hyphen)"
click at [589, 201] on button "Save" at bounding box center [586, 206] width 46 height 15
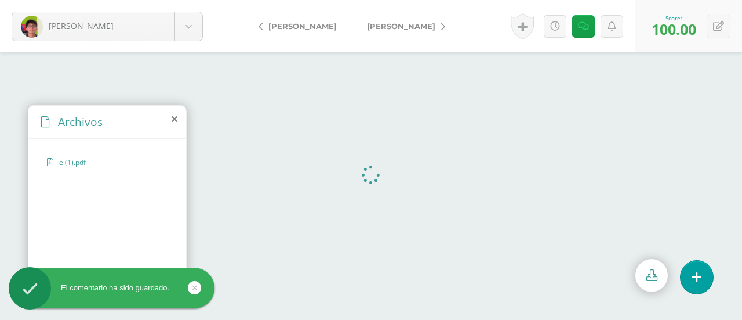
click at [392, 24] on span "[PERSON_NAME]" at bounding box center [401, 25] width 68 height 9
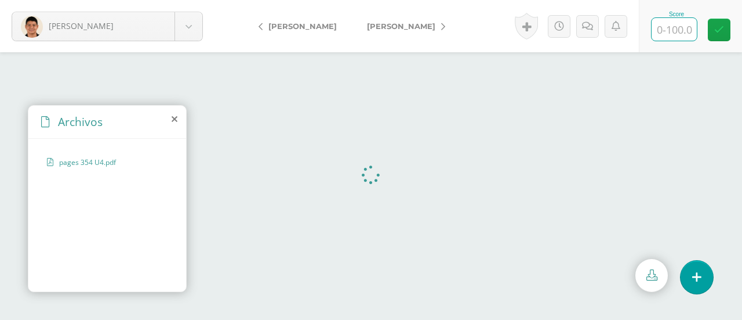
click at [663, 31] on input "text" at bounding box center [674, 29] width 45 height 23
type input "100"
click at [390, 24] on span "[PERSON_NAME]" at bounding box center [401, 25] width 68 height 9
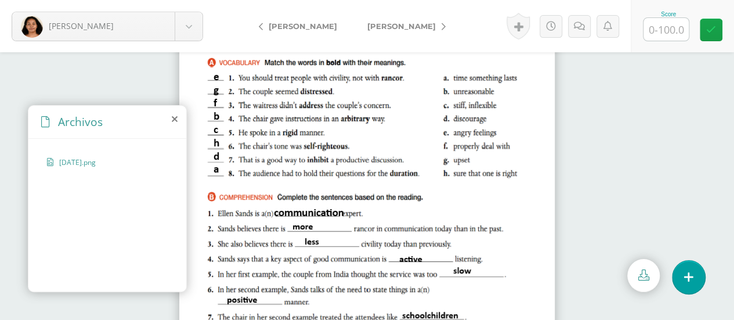
scroll to position [23, 0]
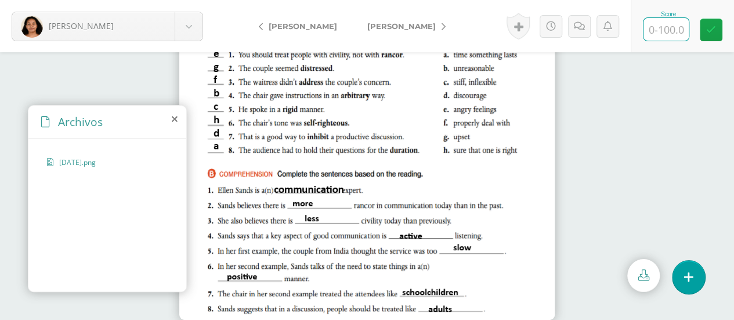
click at [659, 32] on input "text" at bounding box center [665, 29] width 45 height 23
type input "100"
click at [367, 23] on span "[PERSON_NAME]" at bounding box center [401, 25] width 68 height 9
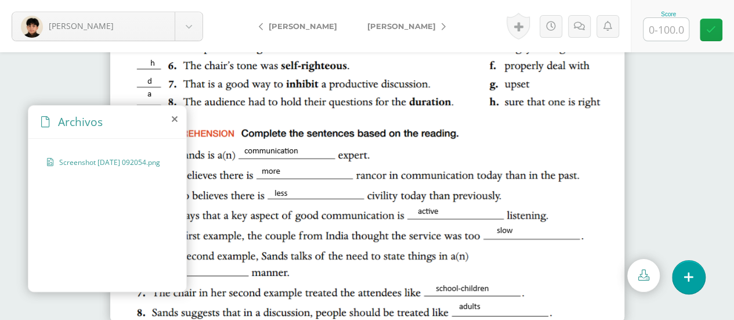
scroll to position [66, 0]
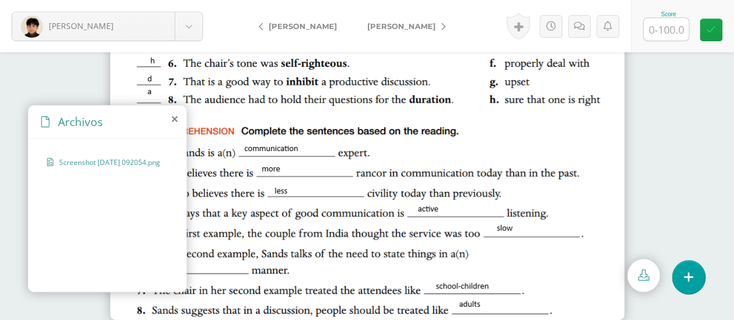
click at [175, 121] on icon at bounding box center [175, 118] width 6 height 9
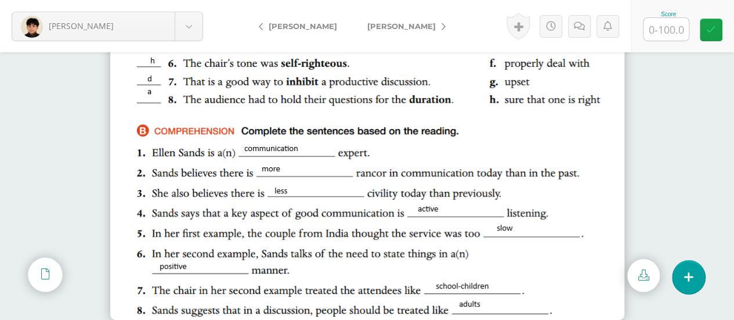
click at [673, 33] on input "text" at bounding box center [665, 29] width 45 height 23
type input "100"
click at [573, 26] on icon at bounding box center [574, 26] width 11 height 10
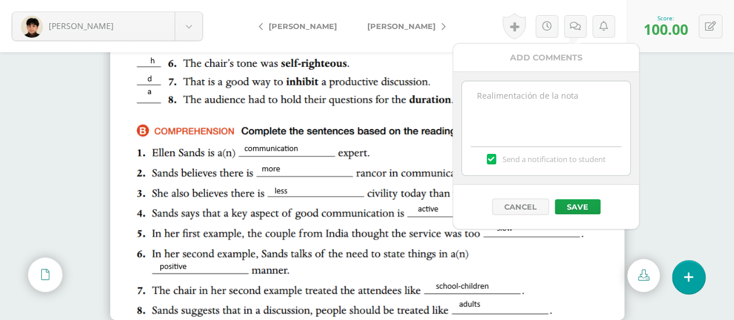
click at [521, 95] on textarea at bounding box center [546, 110] width 168 height 58
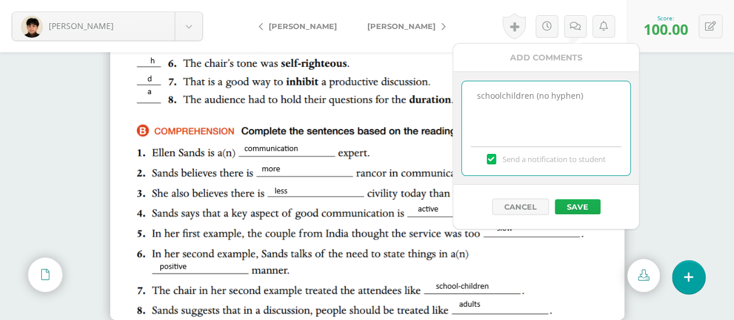
type textarea "schoolchildren (no hyphen)"
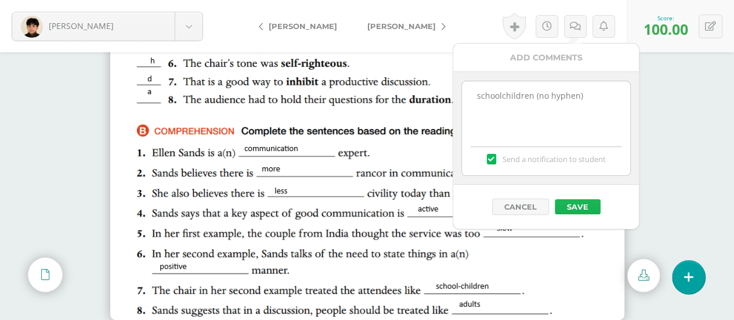
click at [578, 206] on button "Save" at bounding box center [577, 206] width 46 height 15
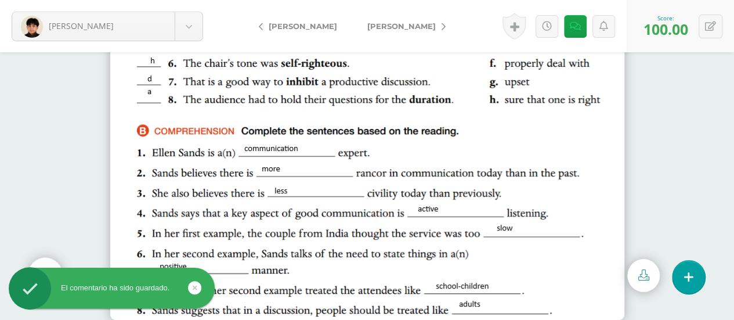
click at [385, 25] on span "[PERSON_NAME]" at bounding box center [401, 25] width 68 height 9
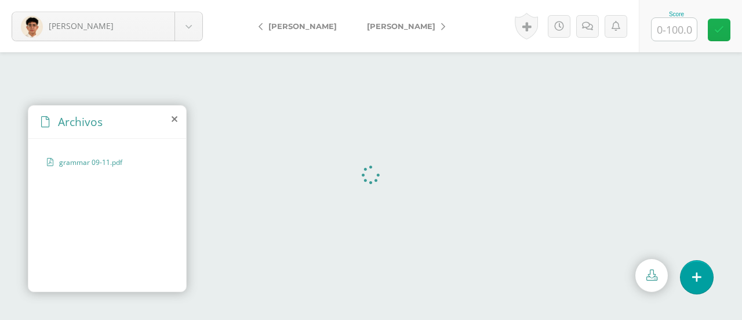
click at [720, 28] on icon at bounding box center [719, 30] width 10 height 10
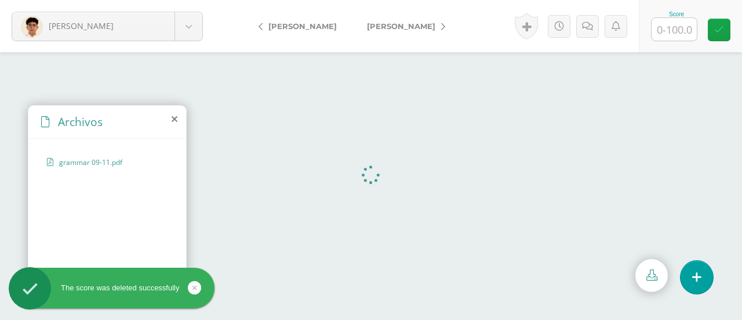
click at [384, 26] on span "[PERSON_NAME]" at bounding box center [401, 25] width 68 height 9
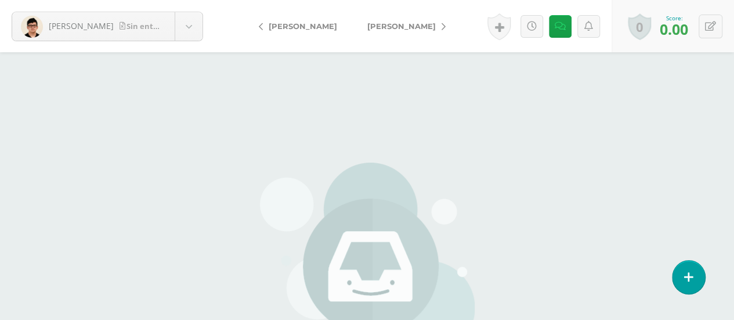
click at [306, 21] on span "[PERSON_NAME]" at bounding box center [302, 25] width 68 height 9
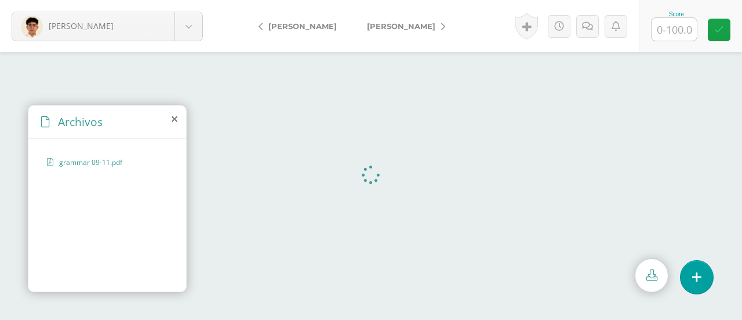
click at [675, 27] on input "text" at bounding box center [674, 29] width 45 height 23
type input "100"
click at [383, 31] on link "[PERSON_NAME]" at bounding box center [403, 26] width 103 height 28
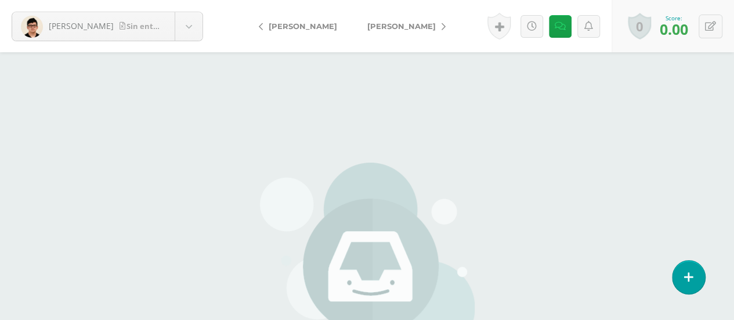
click at [384, 23] on span "[PERSON_NAME]" at bounding box center [401, 25] width 68 height 9
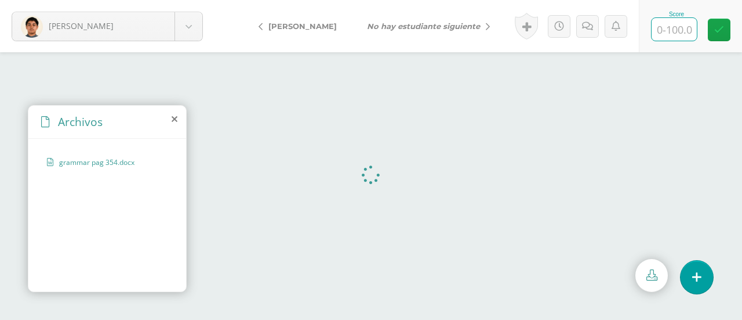
click at [669, 33] on input "text" at bounding box center [674, 29] width 45 height 23
type input "100"
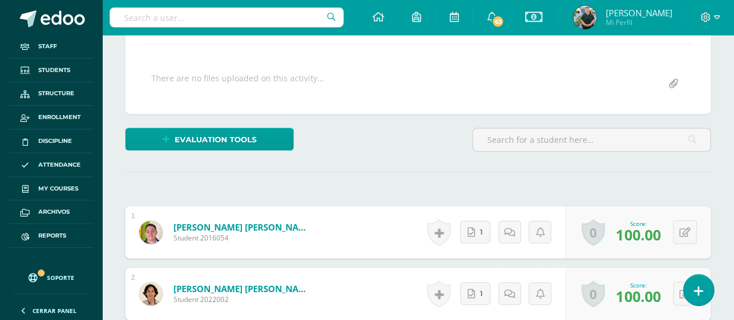
scroll to position [217, 0]
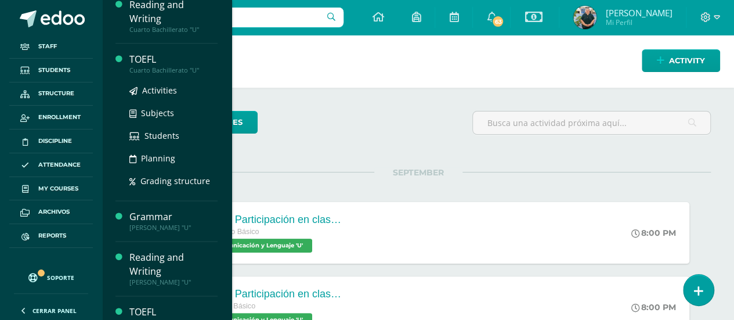
scroll to position [727, 0]
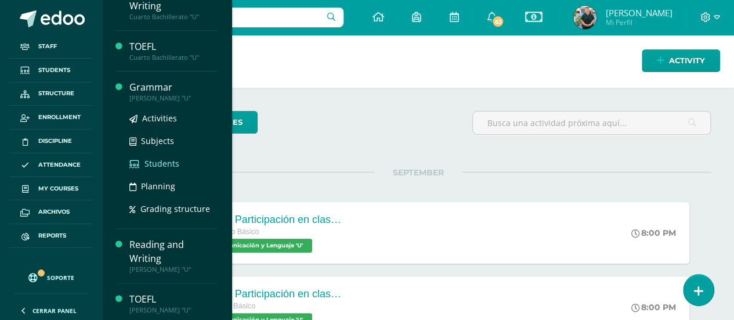
click at [150, 158] on span "Students" at bounding box center [161, 163] width 35 height 11
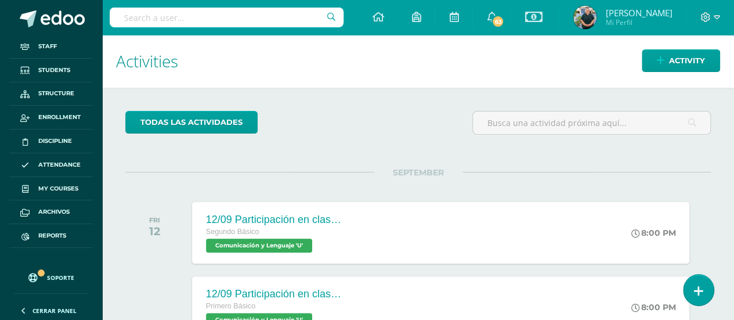
scroll to position [610, 0]
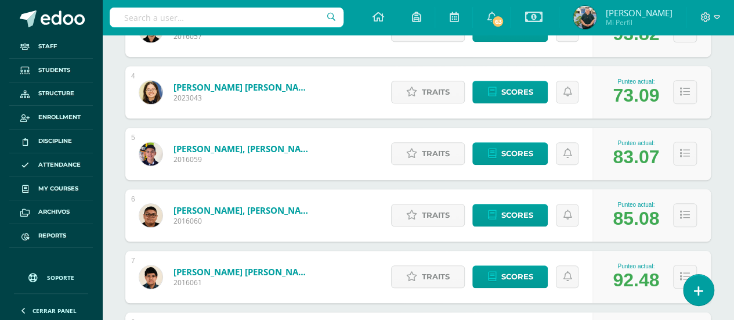
scroll to position [464, 0]
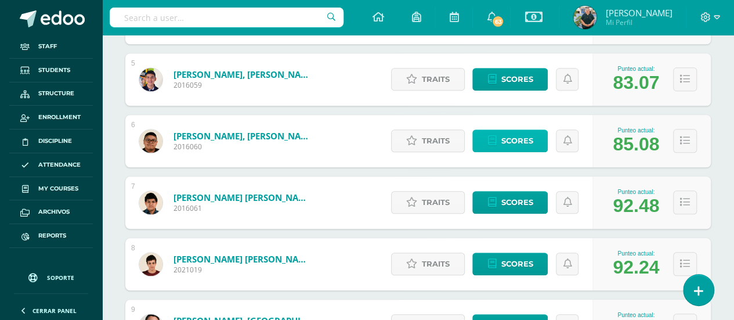
click at [509, 140] on span "Scores" at bounding box center [516, 140] width 32 height 21
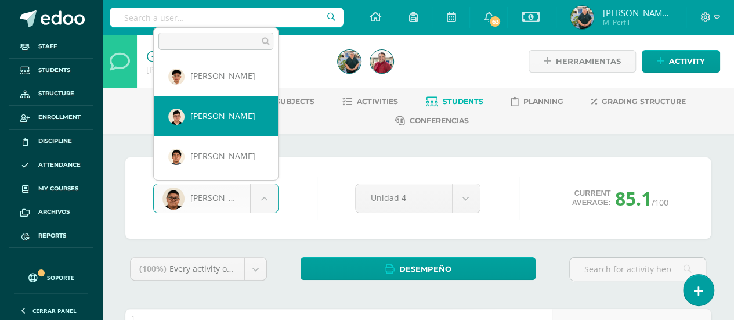
select select "235"
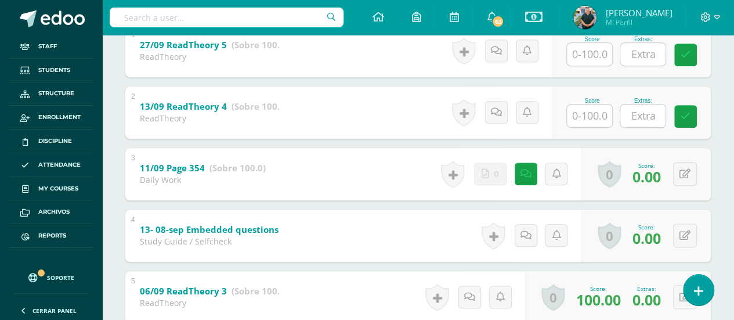
scroll to position [348, 0]
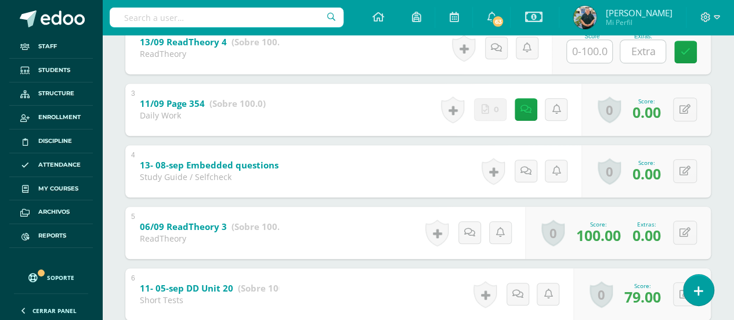
click at [194, 171] on div "Study Guide / Selfcheck" at bounding box center [209, 176] width 139 height 11
click at [193, 161] on b "13- 08-sep Embedded questions ELLI" at bounding box center [213, 164] width 162 height 12
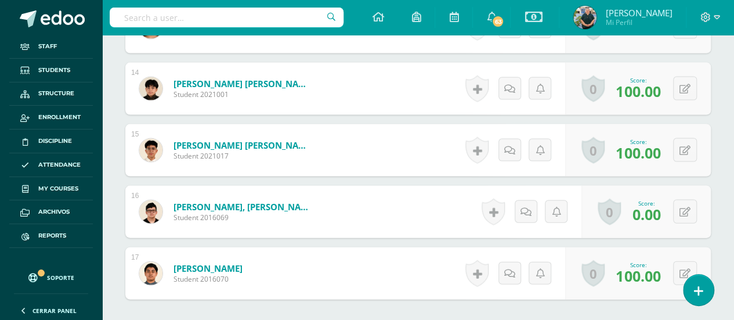
scroll to position [1177, 0]
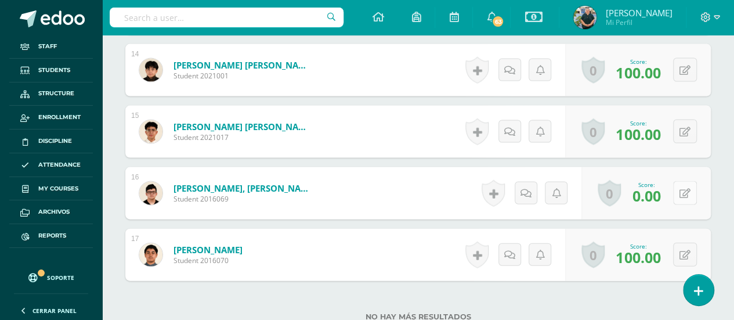
click at [694, 188] on button at bounding box center [685, 193] width 24 height 24
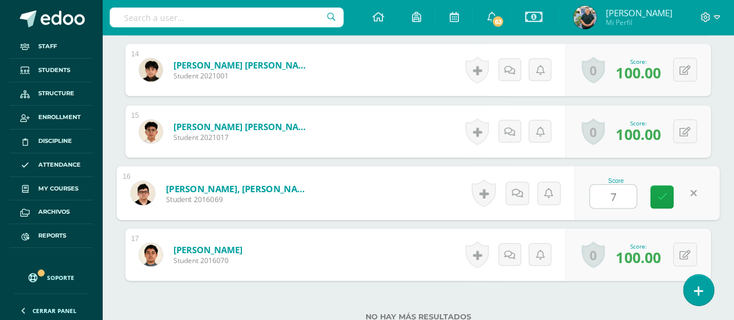
type input "70"
